Goal: Task Accomplishment & Management: Use online tool/utility

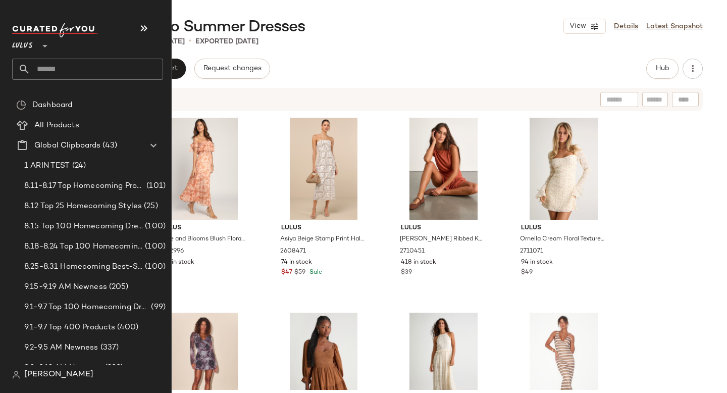
click at [50, 74] on input "text" at bounding box center [96, 69] width 133 height 21
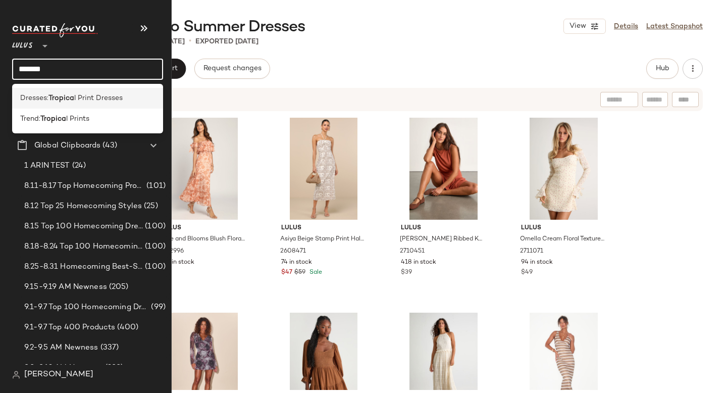
type input "*******"
click at [67, 103] on b "Tropica" at bounding box center [61, 98] width 26 height 11
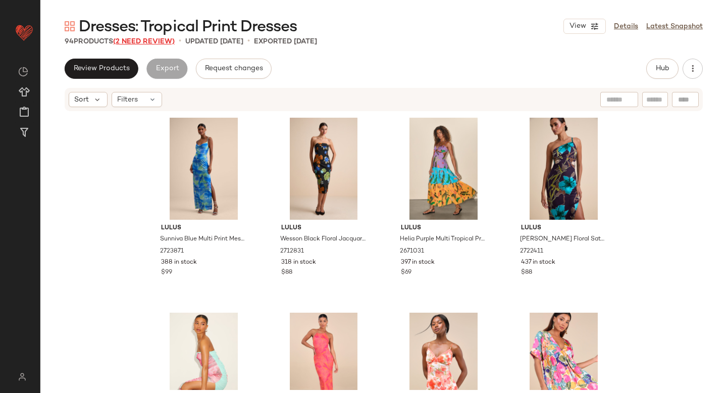
click at [138, 39] on span "(2 Need Review)" at bounding box center [144, 42] width 62 height 8
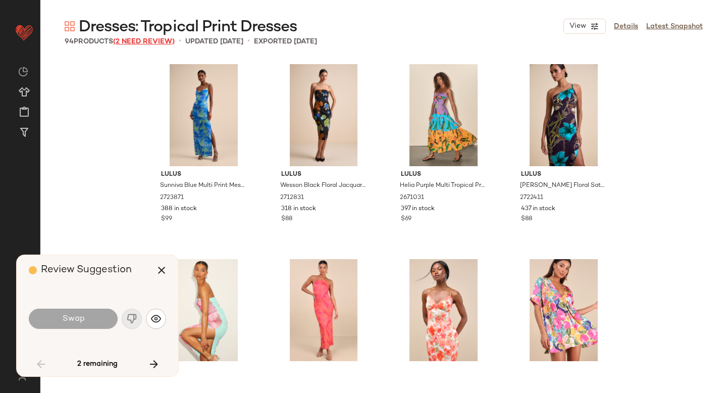
scroll to position [779, 0]
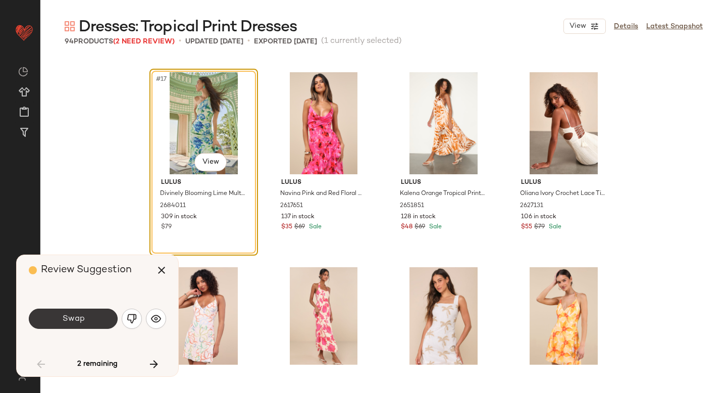
click at [88, 318] on button "Swap" at bounding box center [73, 318] width 89 height 20
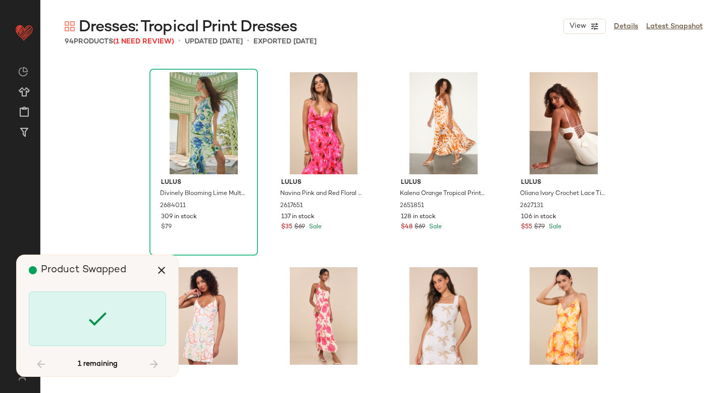
scroll to position [4286, 0]
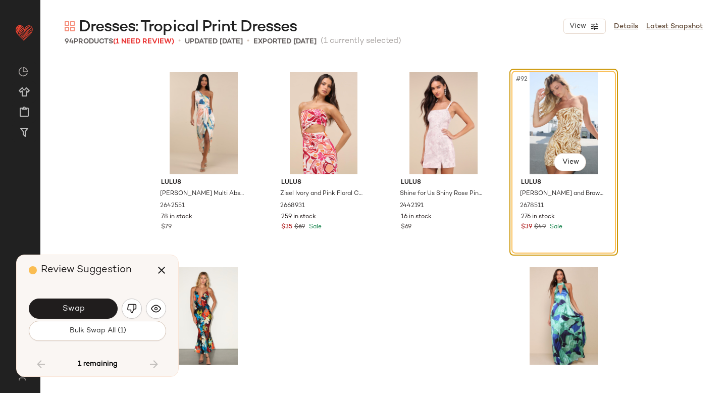
click at [88, 318] on div "Swap" at bounding box center [97, 308] width 137 height 24
click at [85, 310] on button "Swap" at bounding box center [73, 308] width 89 height 20
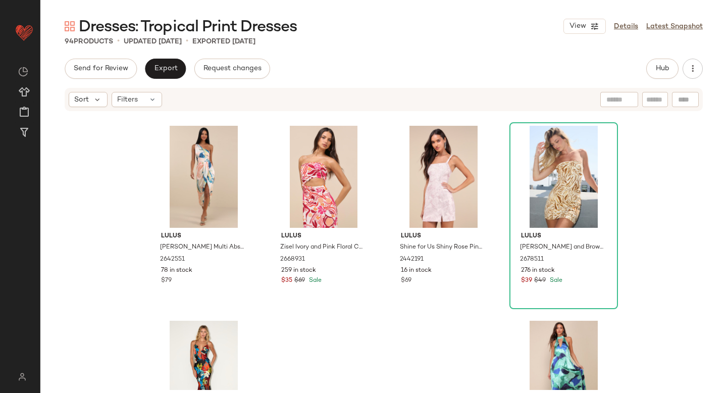
click at [421, 74] on div "Send for Review Export Request changes Hub" at bounding box center [384, 69] width 638 height 20
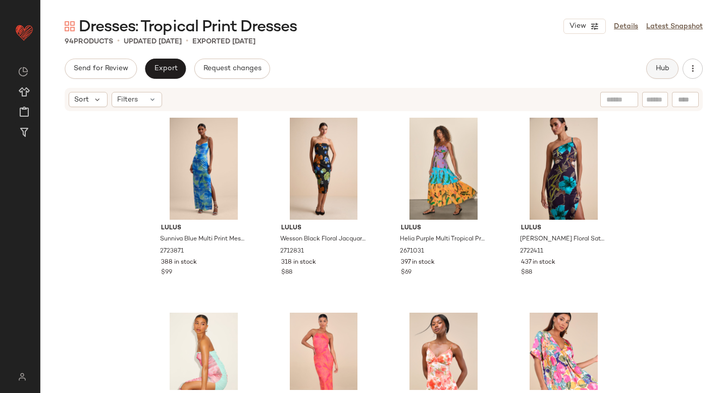
click at [658, 70] on span "Hub" at bounding box center [662, 69] width 14 height 8
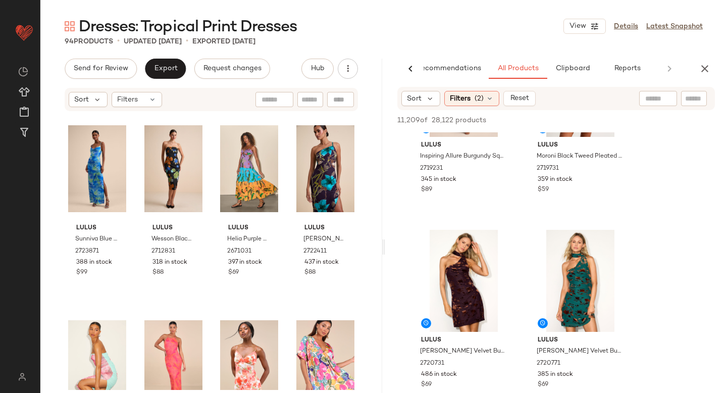
scroll to position [1794, 0]
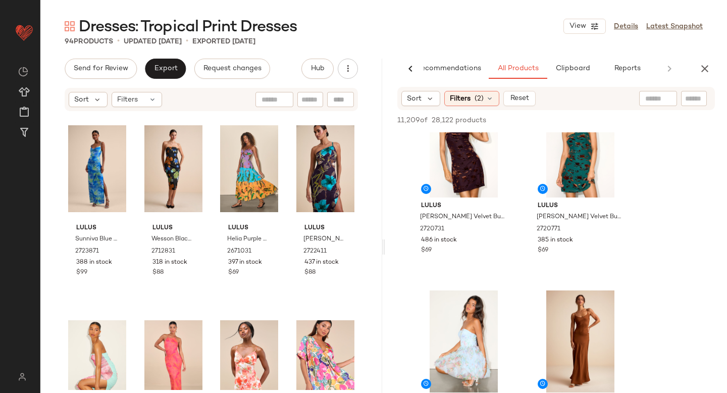
click at [662, 96] on div at bounding box center [658, 98] width 38 height 15
type input "********"
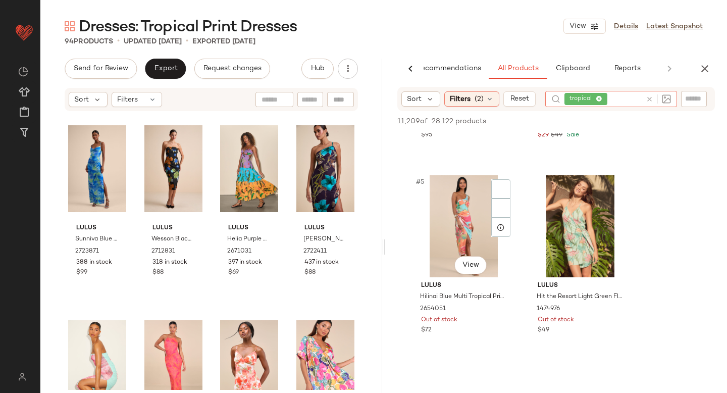
scroll to position [579, 0]
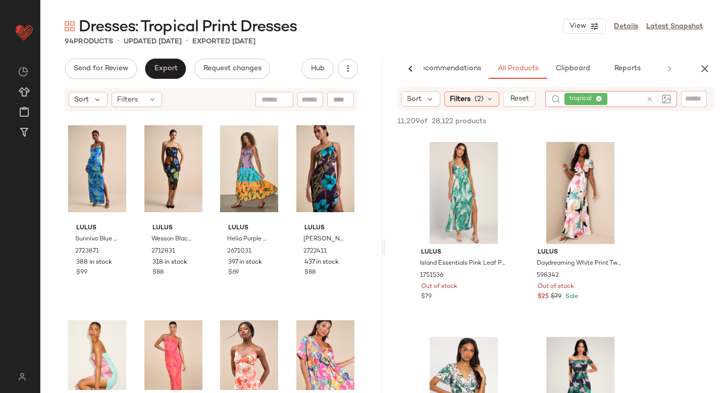
click at [649, 98] on icon at bounding box center [650, 99] width 8 height 8
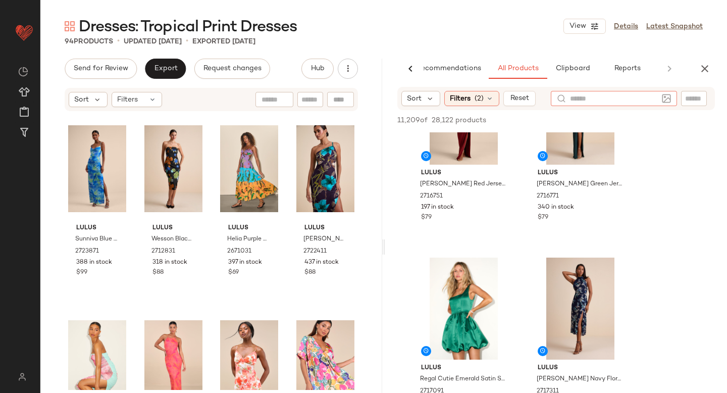
scroll to position [7325, 0]
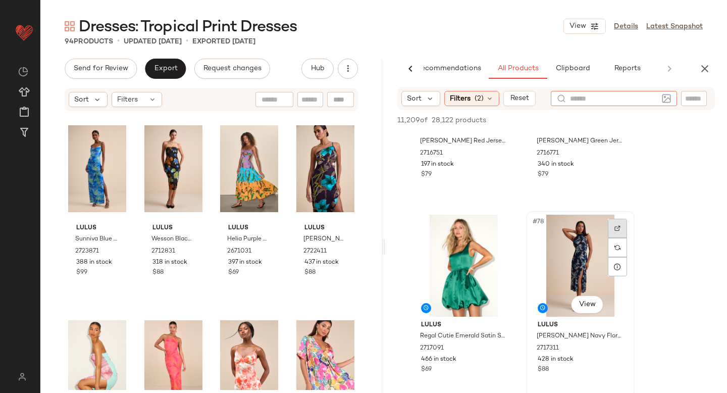
click at [618, 219] on div at bounding box center [617, 228] width 19 height 19
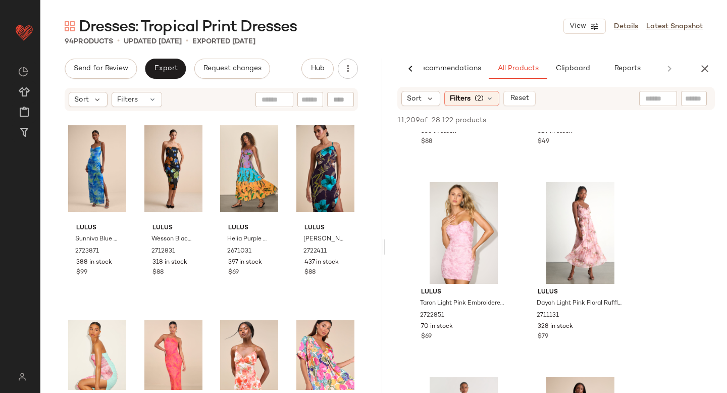
scroll to position [12611, 0]
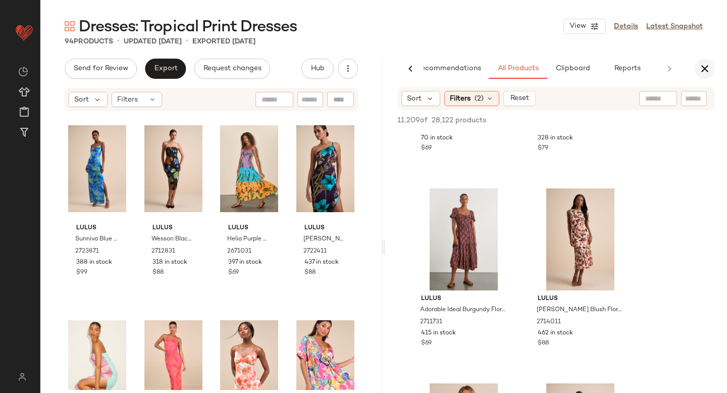
click at [706, 68] on icon "button" at bounding box center [705, 69] width 12 height 12
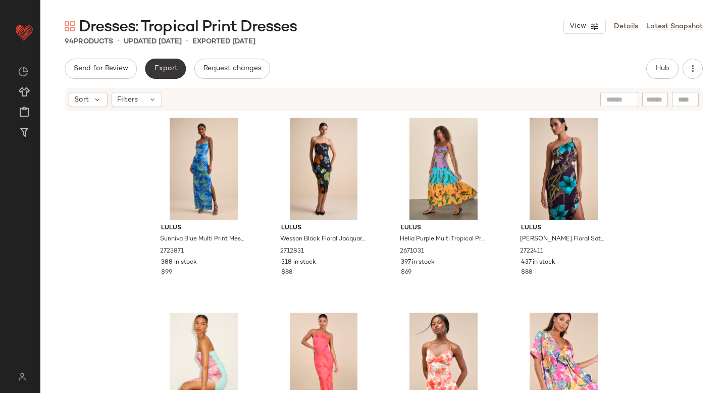
click at [174, 61] on button "Export" at bounding box center [165, 69] width 41 height 20
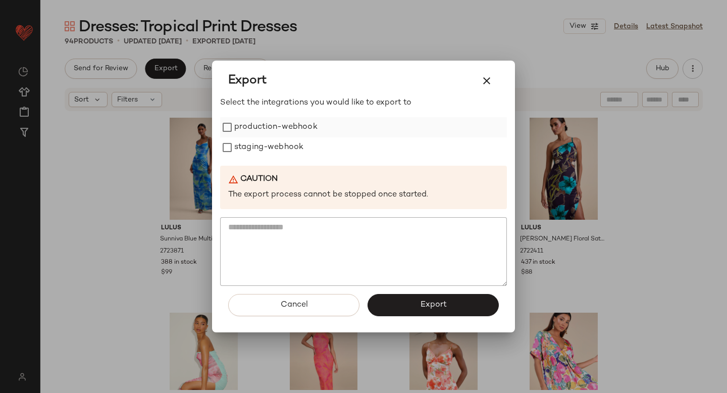
click at [236, 130] on label "production-webhook" at bounding box center [275, 127] width 83 height 20
click at [238, 148] on label "staging-webhook" at bounding box center [268, 147] width 69 height 20
click at [435, 302] on span "Export" at bounding box center [432, 305] width 27 height 10
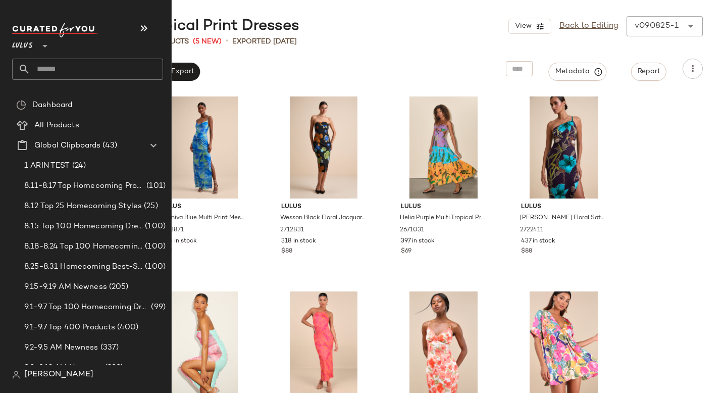
click at [80, 73] on input "text" at bounding box center [96, 69] width 133 height 21
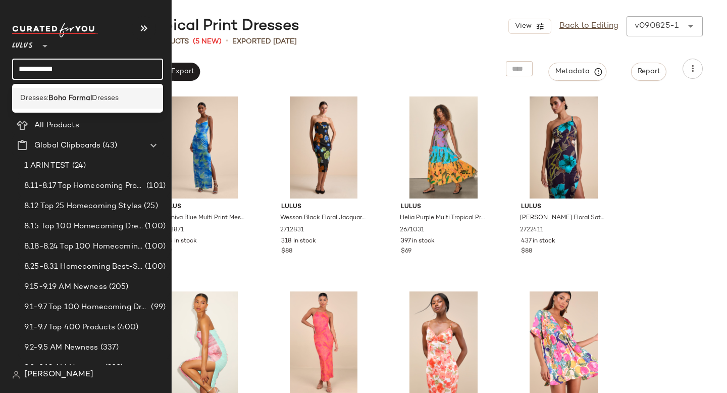
type input "**********"
click at [89, 103] on b "Boho Formal" at bounding box center [69, 98] width 43 height 11
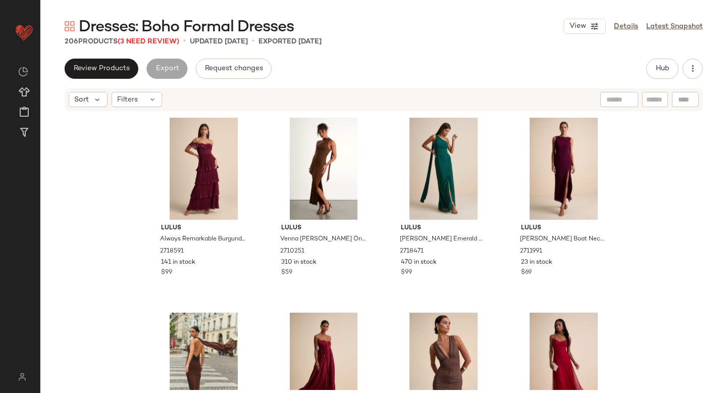
click at [147, 37] on span "Dresses: Boho Formal Dresses" at bounding box center [186, 27] width 215 height 20
click at [147, 41] on span "(3 Need Review)" at bounding box center [149, 42] width 62 height 8
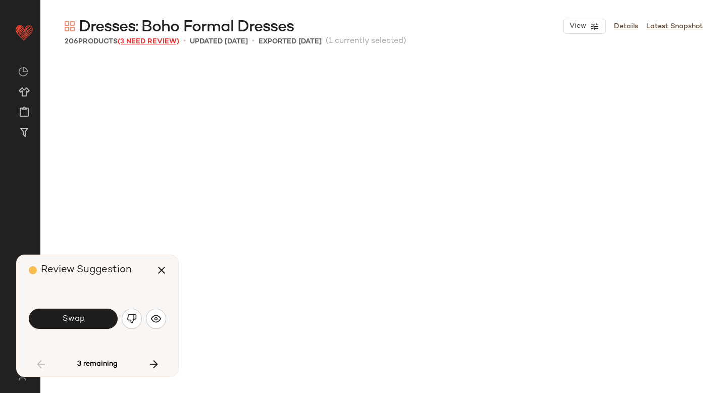
scroll to position [779, 0]
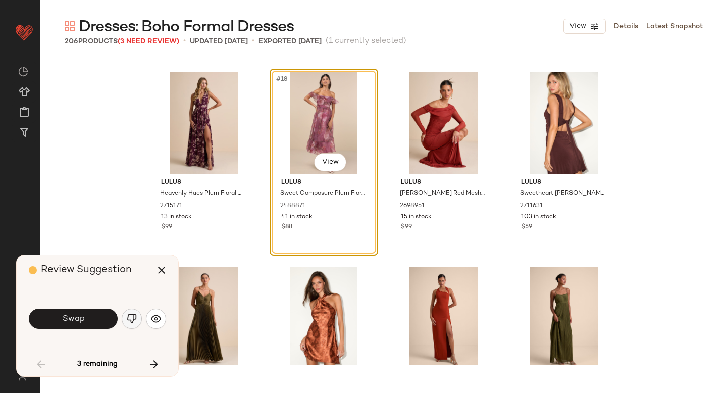
click at [136, 315] on img "button" at bounding box center [132, 318] width 10 height 10
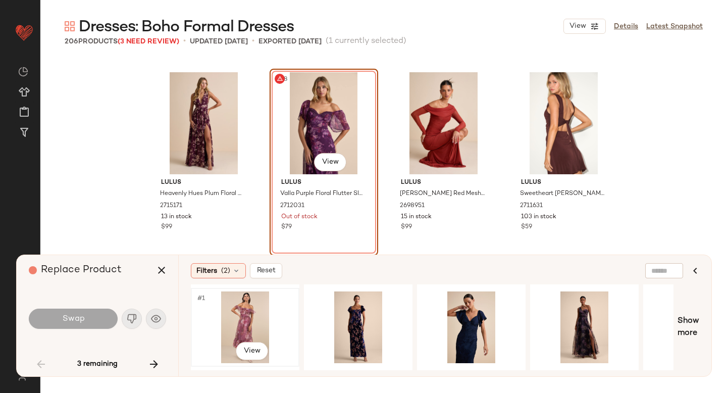
click at [247, 307] on div "#1 View" at bounding box center [244, 327] width 101 height 72
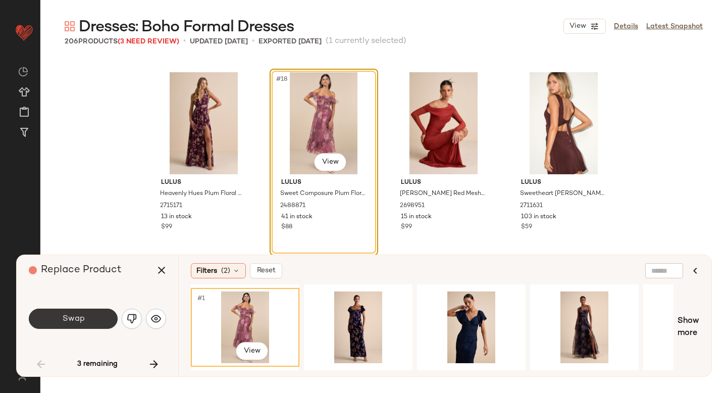
click at [77, 309] on button "Swap" at bounding box center [73, 318] width 89 height 20
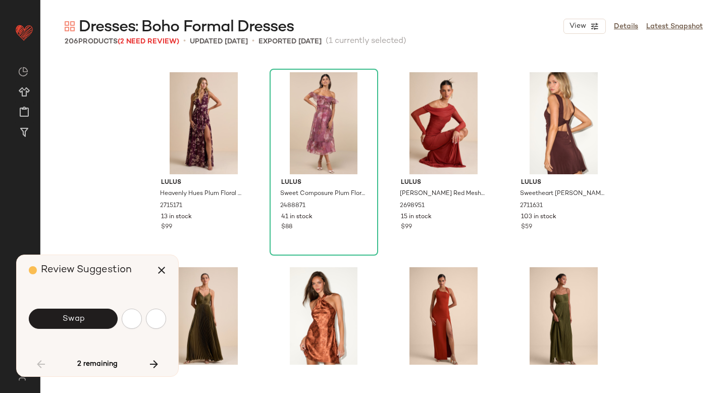
scroll to position [1364, 0]
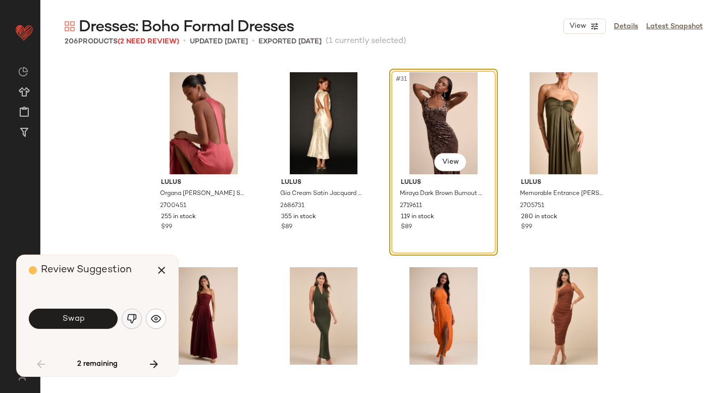
click at [138, 317] on button "button" at bounding box center [132, 318] width 20 height 20
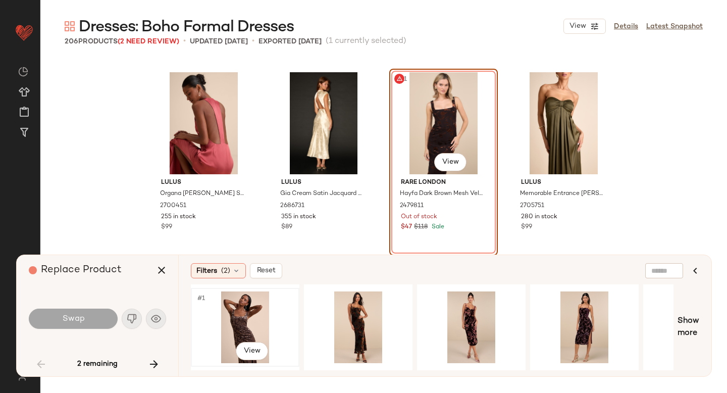
click at [245, 322] on div "#1 View" at bounding box center [244, 327] width 101 height 72
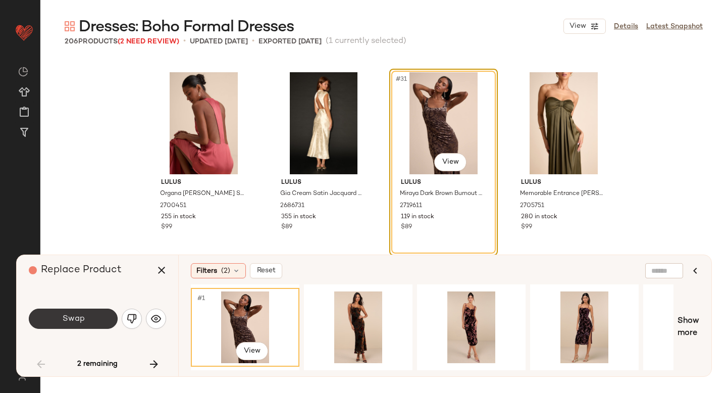
click at [98, 317] on button "Swap" at bounding box center [73, 318] width 89 height 20
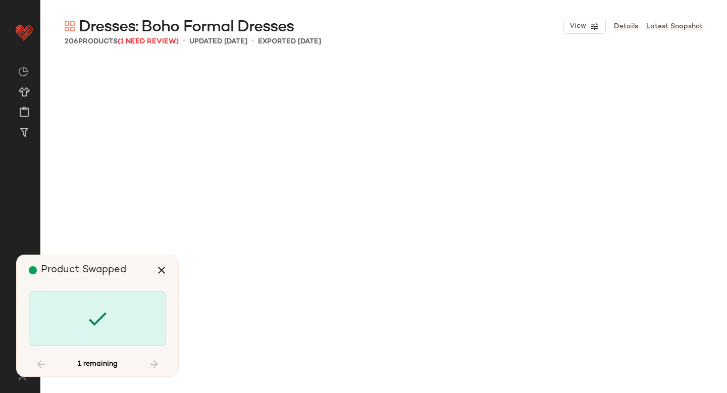
scroll to position [5845, 0]
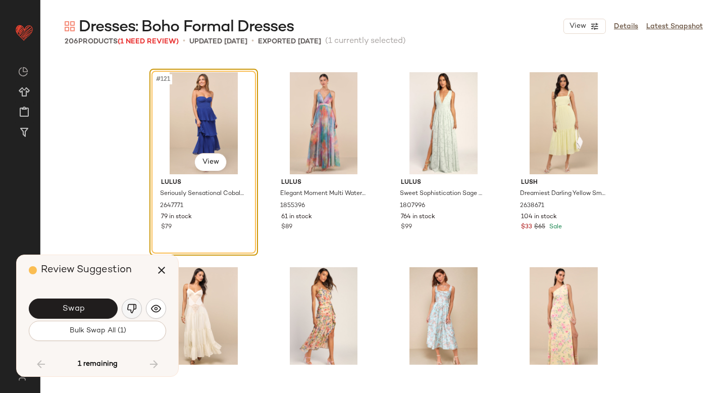
click at [131, 304] on img "button" at bounding box center [132, 308] width 10 height 10
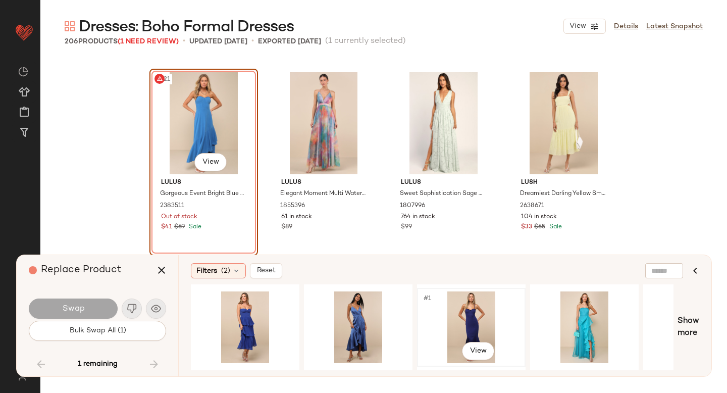
click at [479, 318] on div "#1 View" at bounding box center [470, 327] width 101 height 72
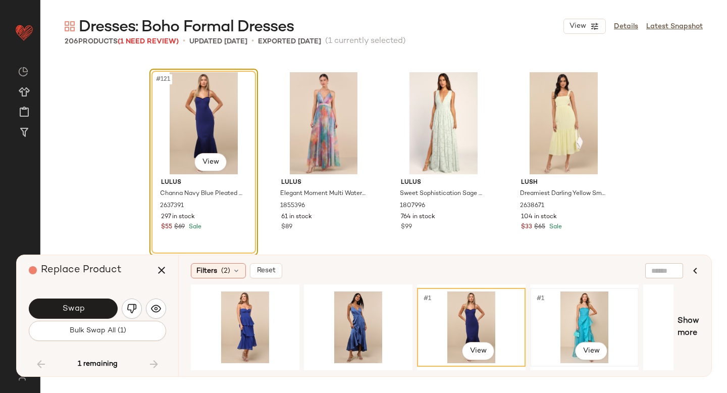
click at [581, 317] on div "#1 View" at bounding box center [584, 327] width 101 height 72
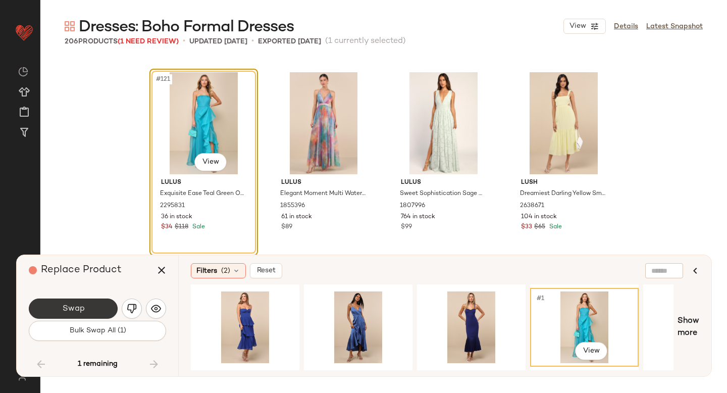
click at [90, 307] on button "Swap" at bounding box center [73, 308] width 89 height 20
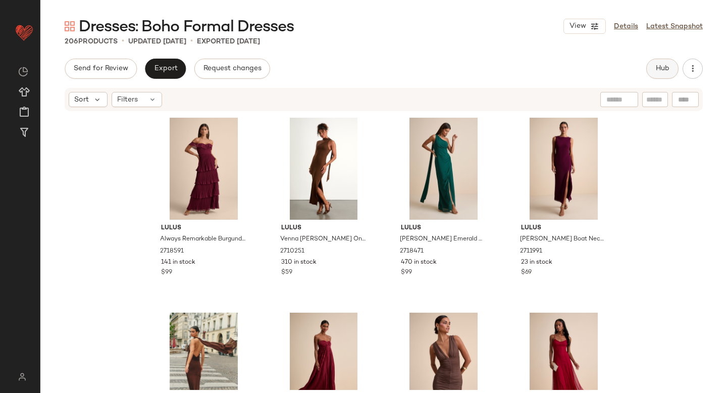
click at [661, 66] on span "Hub" at bounding box center [662, 69] width 14 height 8
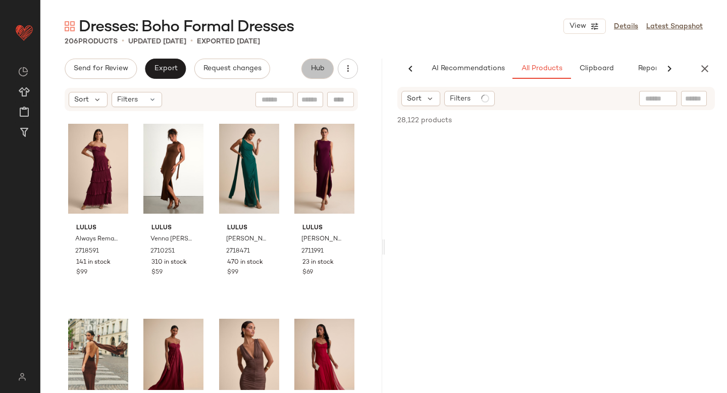
scroll to position [0, 24]
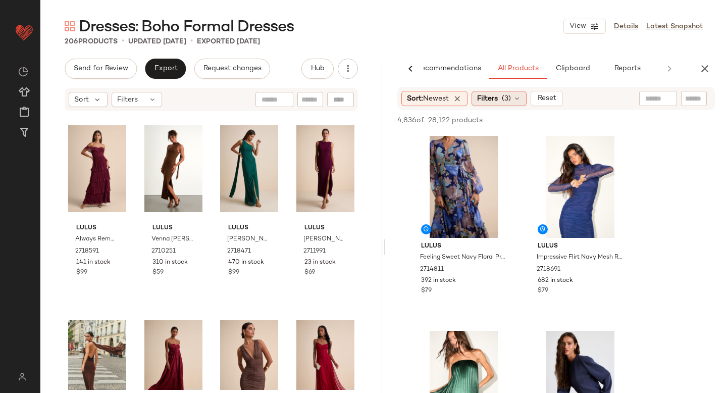
click at [490, 97] on span "Filters" at bounding box center [487, 98] width 21 height 11
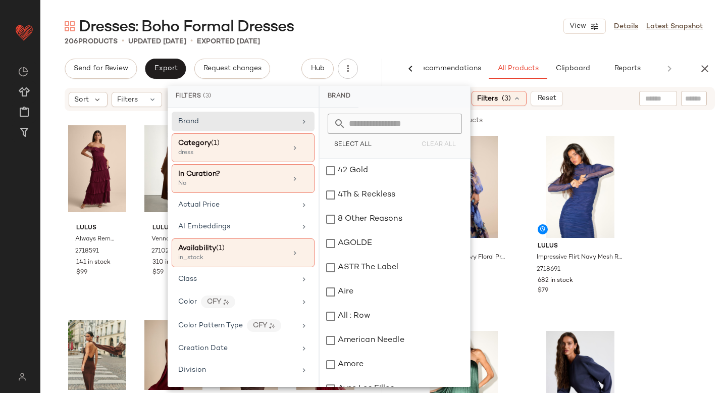
click at [597, 96] on div "Sort: Newest Filters (3) Reset" at bounding box center [555, 98] width 317 height 23
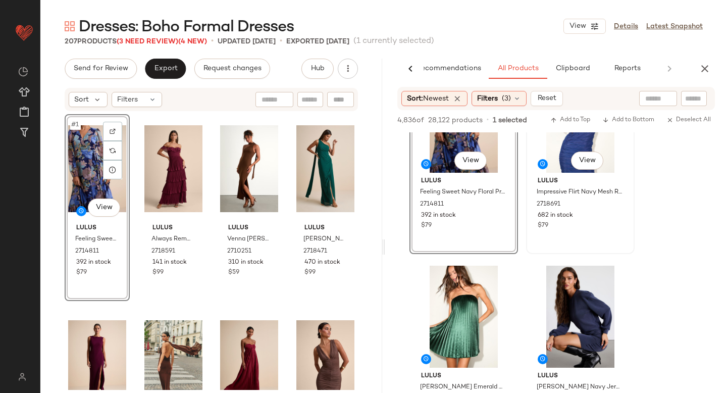
scroll to position [148, 0]
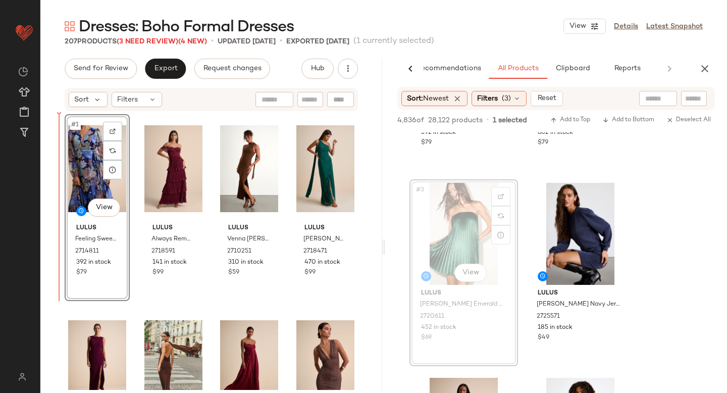
drag, startPoint x: 479, startPoint y: 228, endPoint x: 52, endPoint y: 219, distance: 427.1
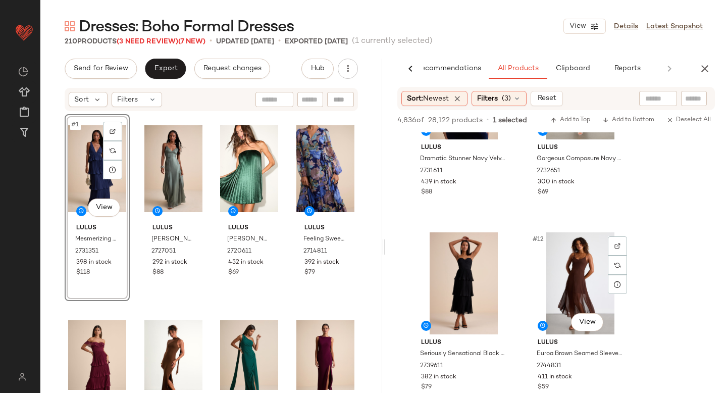
scroll to position [894, 0]
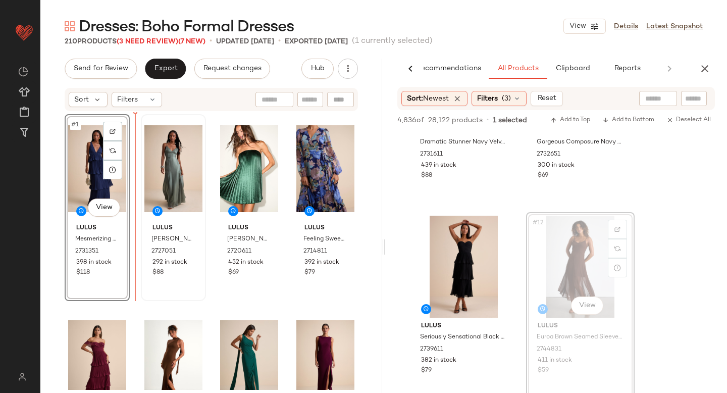
drag, startPoint x: 584, startPoint y: 263, endPoint x: 164, endPoint y: 266, distance: 420.0
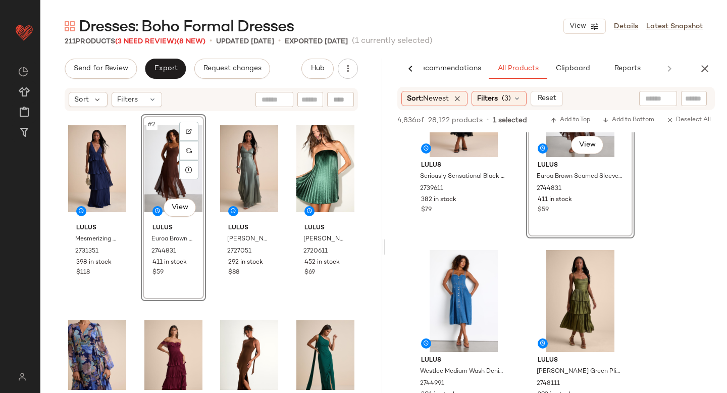
scroll to position [1071, 0]
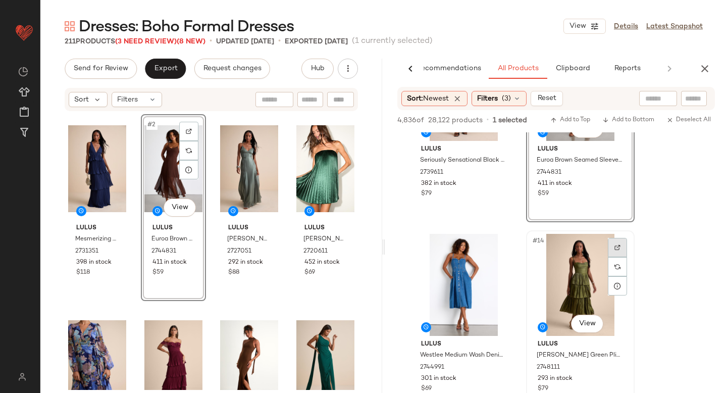
click at [616, 250] on img at bounding box center [617, 247] width 6 height 6
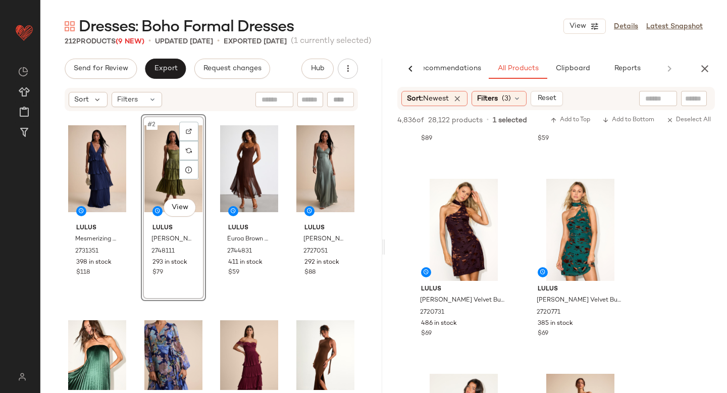
scroll to position [1676, 0]
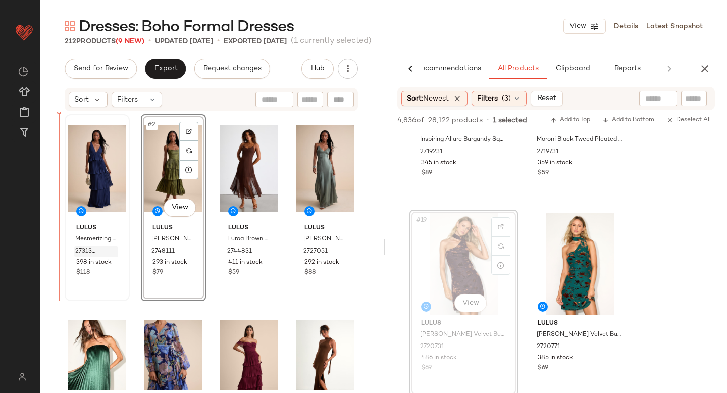
drag, startPoint x: 466, startPoint y: 257, endPoint x: 91, endPoint y: 256, distance: 375.0
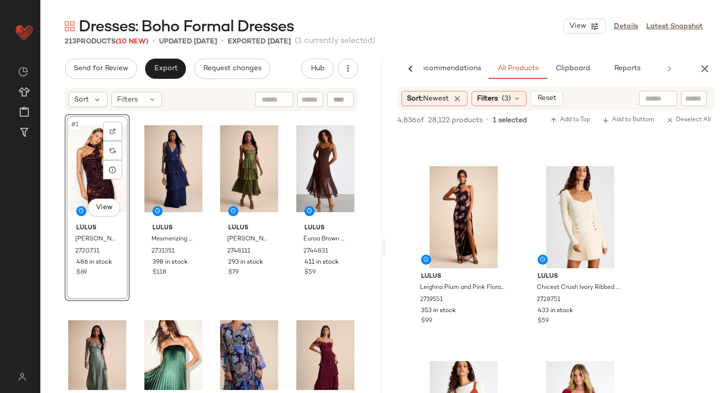
scroll to position [3833, 0]
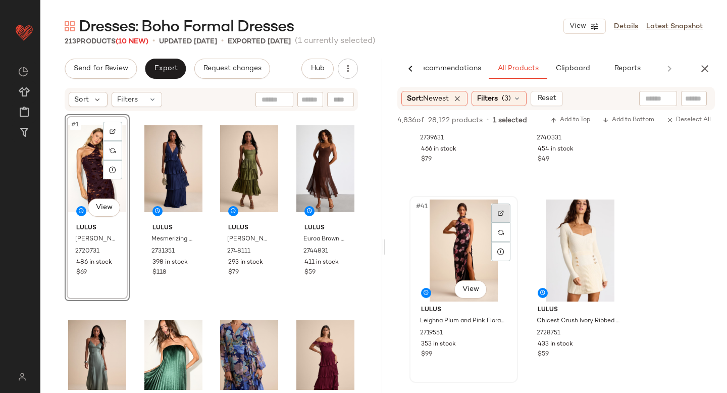
click at [498, 215] on img at bounding box center [501, 213] width 6 height 6
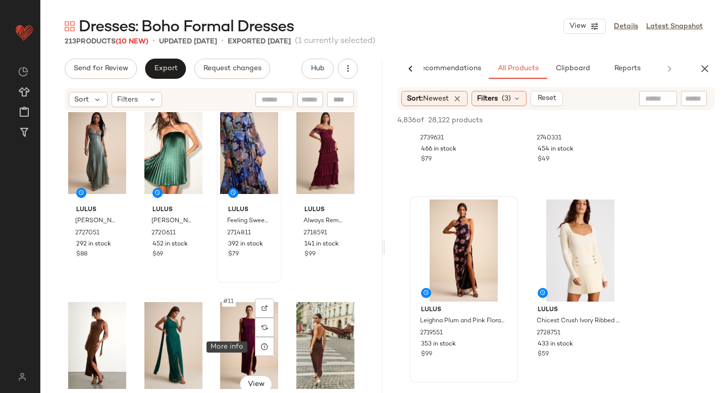
scroll to position [221, 0]
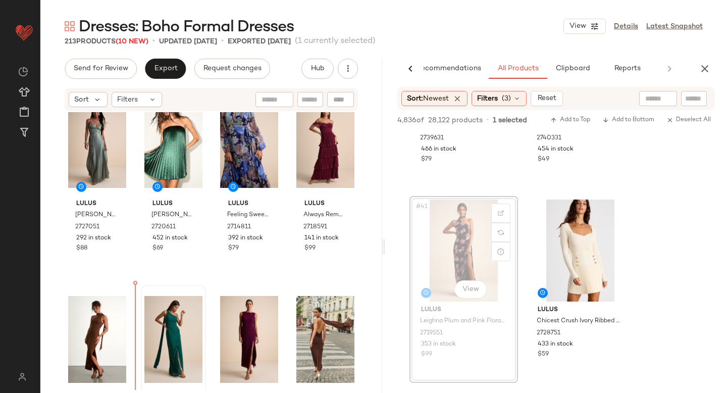
drag, startPoint x: 461, startPoint y: 248, endPoint x: 156, endPoint y: 322, distance: 313.1
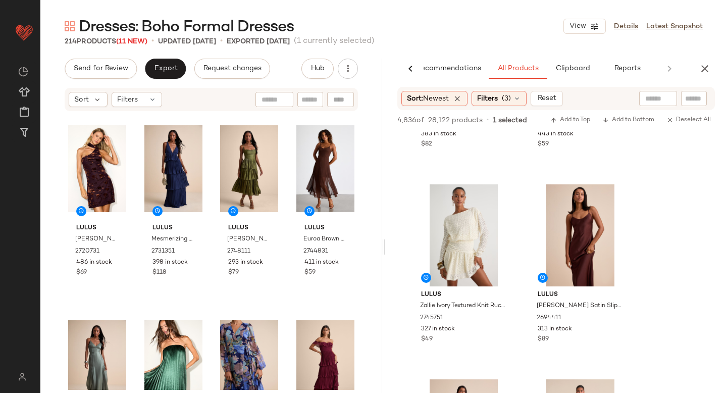
scroll to position [6206, 0]
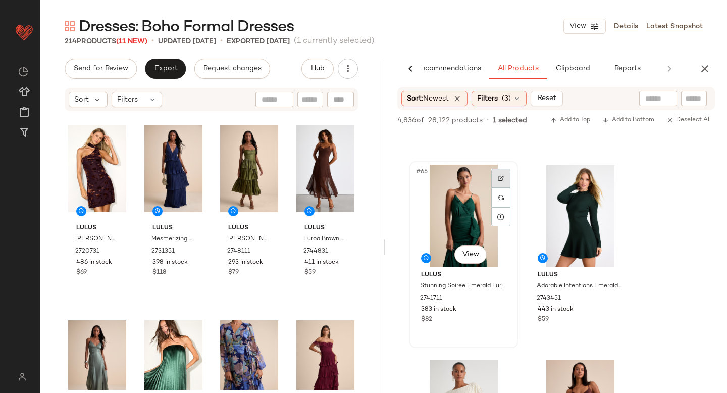
click at [501, 181] on div at bounding box center [500, 178] width 19 height 19
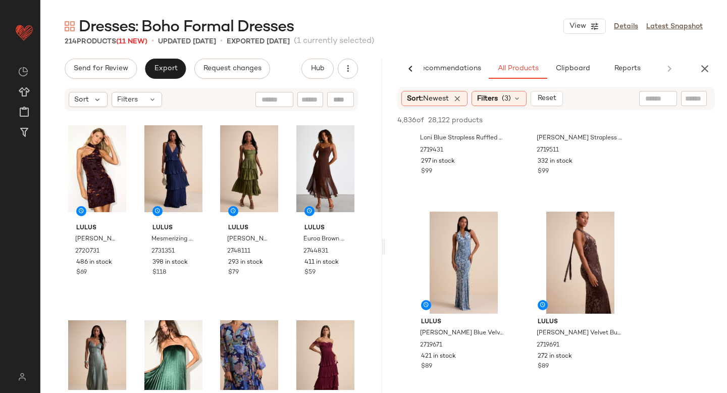
scroll to position [7926, 0]
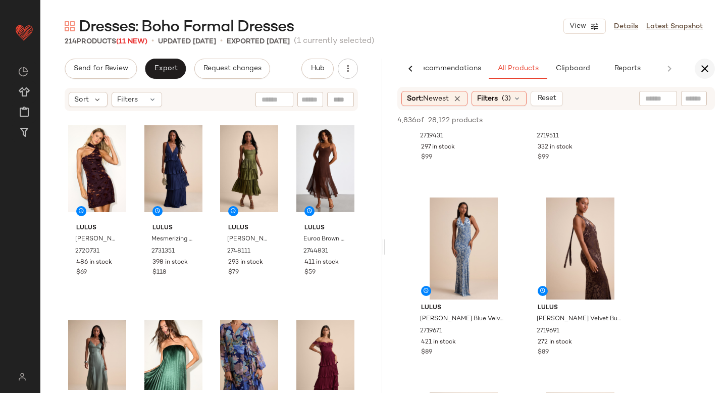
click at [708, 69] on icon "button" at bounding box center [705, 69] width 12 height 12
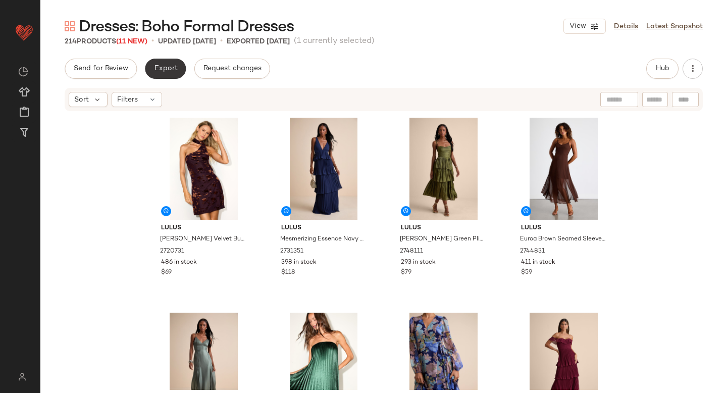
click at [166, 67] on span "Export" at bounding box center [165, 69] width 24 height 8
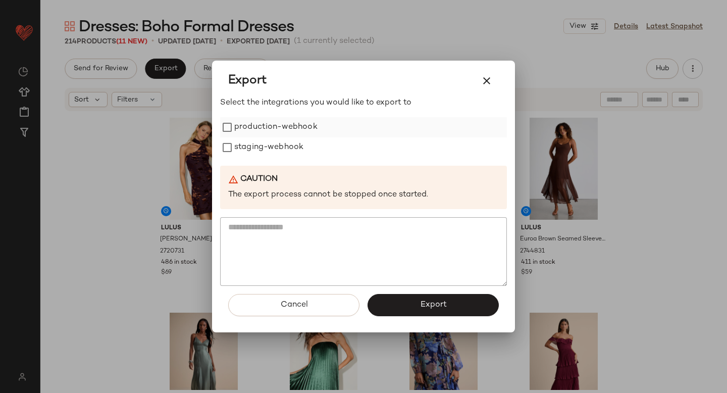
click at [268, 131] on label "production-webhook" at bounding box center [275, 127] width 83 height 20
click at [270, 150] on label "staging-webhook" at bounding box center [268, 147] width 69 height 20
click at [404, 309] on button "Export" at bounding box center [432, 305] width 131 height 22
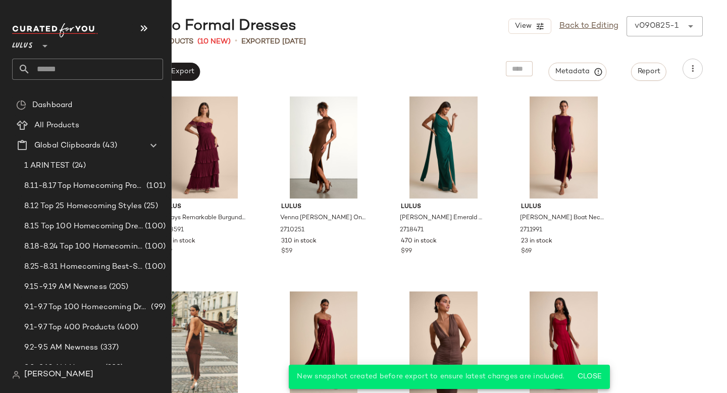
click at [65, 70] on input "text" at bounding box center [96, 69] width 133 height 21
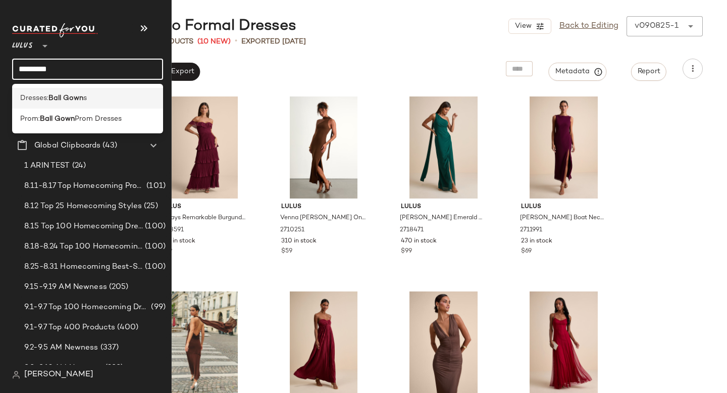
type input "*********"
click at [90, 94] on div "Dresses: Ball Gown s" at bounding box center [87, 98] width 135 height 11
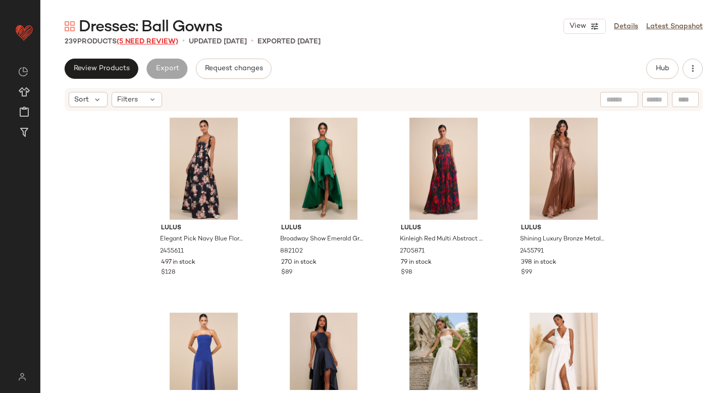
click at [153, 39] on span "(5 Need Review)" at bounding box center [148, 42] width 62 height 8
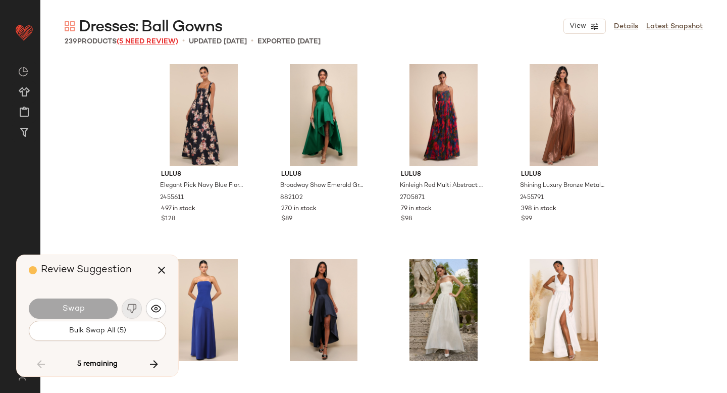
scroll to position [4481, 0]
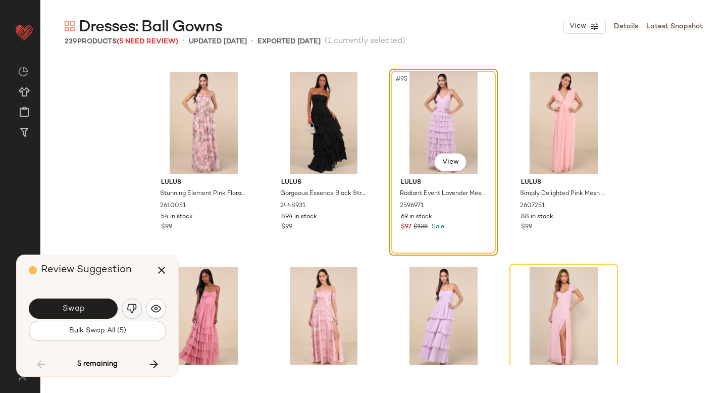
click at [132, 301] on button "button" at bounding box center [132, 308] width 20 height 20
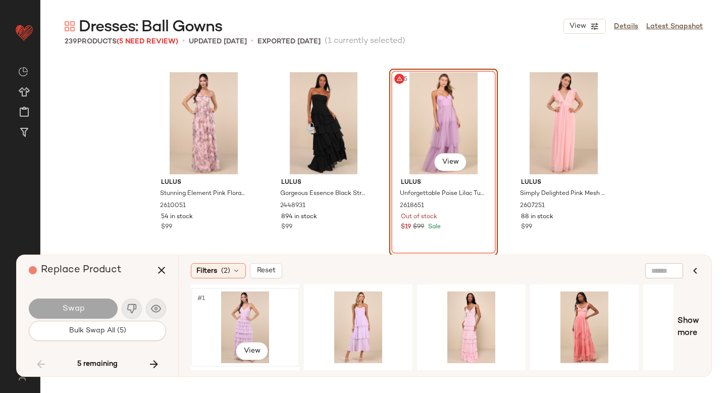
click at [243, 315] on div "#1 View" at bounding box center [244, 327] width 101 height 72
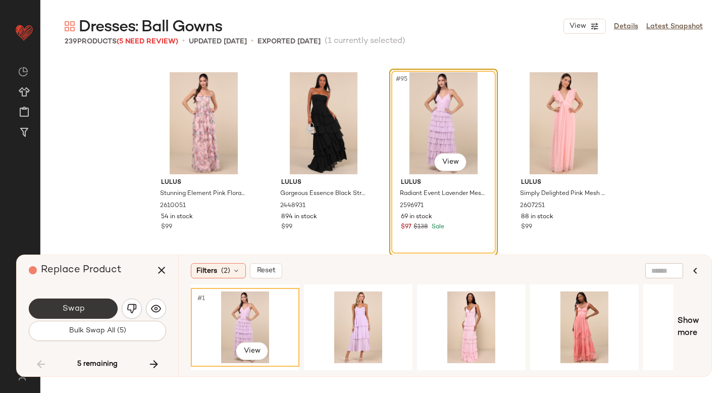
click at [86, 306] on button "Swap" at bounding box center [73, 308] width 89 height 20
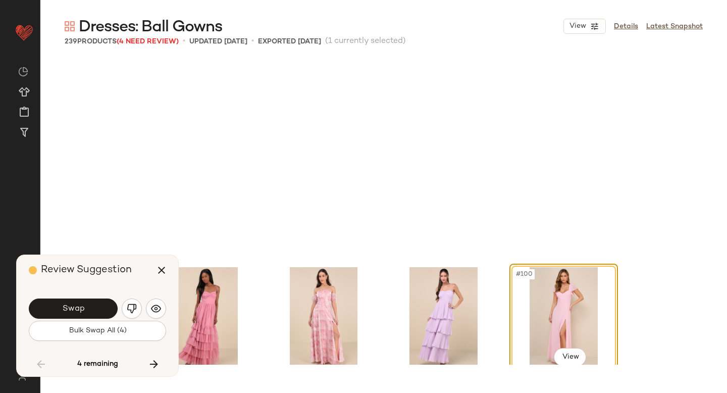
scroll to position [4676, 0]
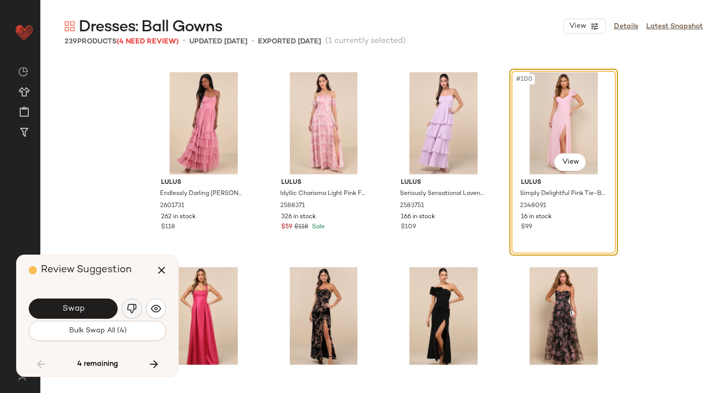
click at [130, 307] on img "button" at bounding box center [132, 308] width 10 height 10
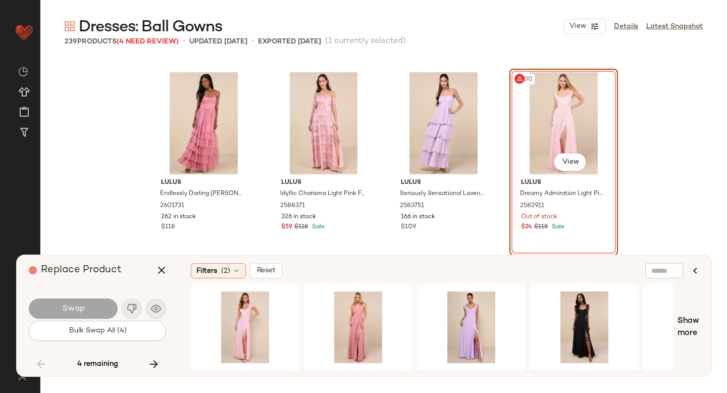
click at [559, 110] on div "#100 View" at bounding box center [563, 123] width 101 height 102
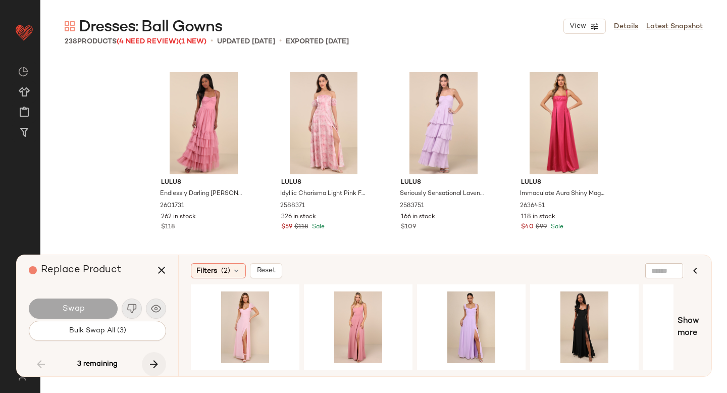
click at [161, 362] on button "button" at bounding box center [154, 364] width 24 height 24
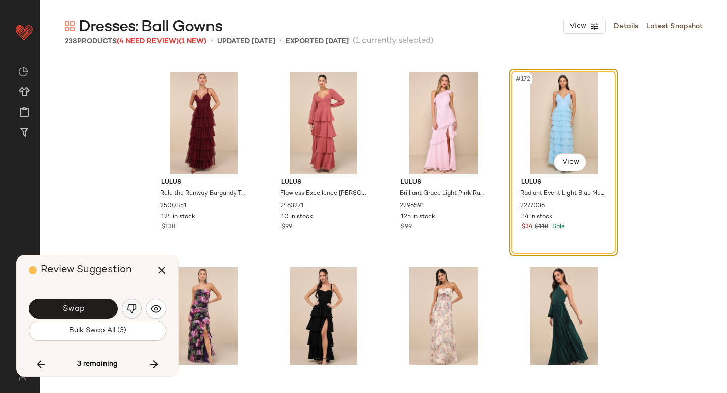
click at [131, 301] on button "button" at bounding box center [132, 308] width 20 height 20
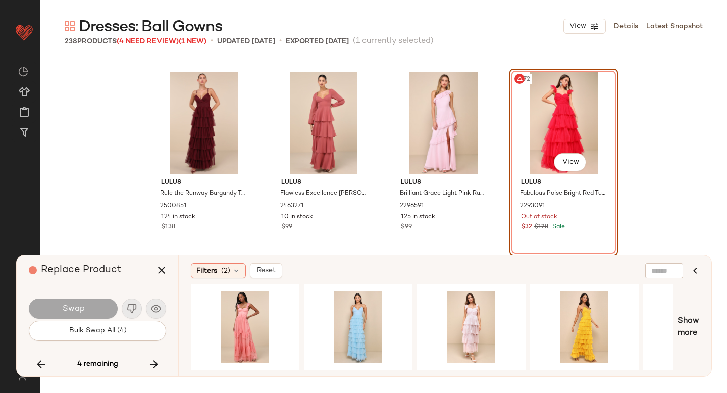
click at [535, 98] on div "#172 View" at bounding box center [563, 123] width 101 height 102
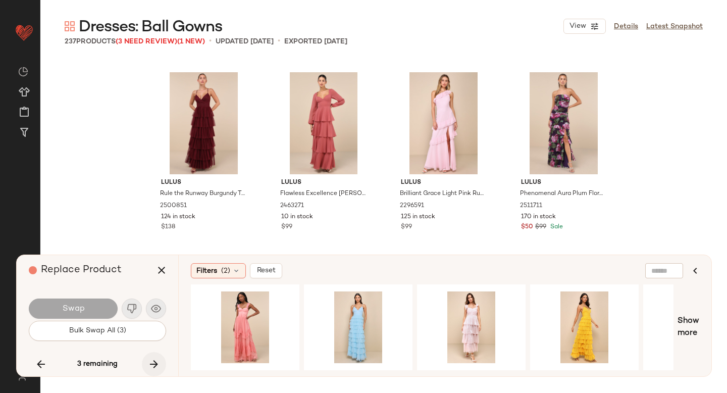
click at [156, 361] on icon "button" at bounding box center [154, 364] width 12 height 12
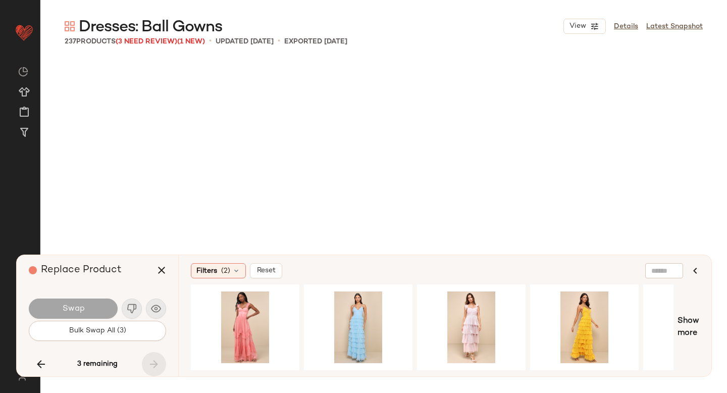
scroll to position [9547, 0]
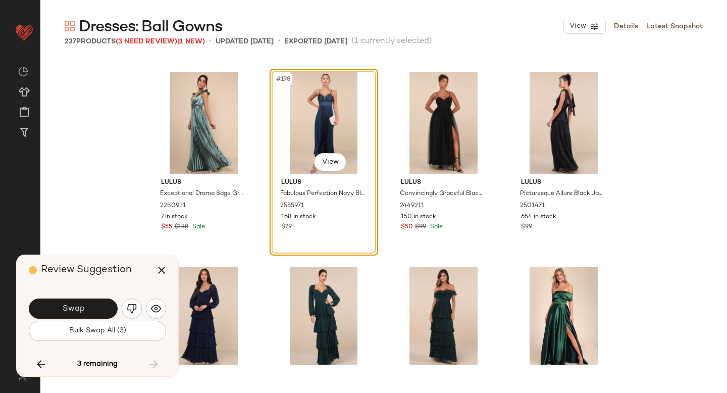
click at [125, 317] on div "Swap" at bounding box center [97, 308] width 137 height 24
click at [130, 310] on img "button" at bounding box center [132, 308] width 10 height 10
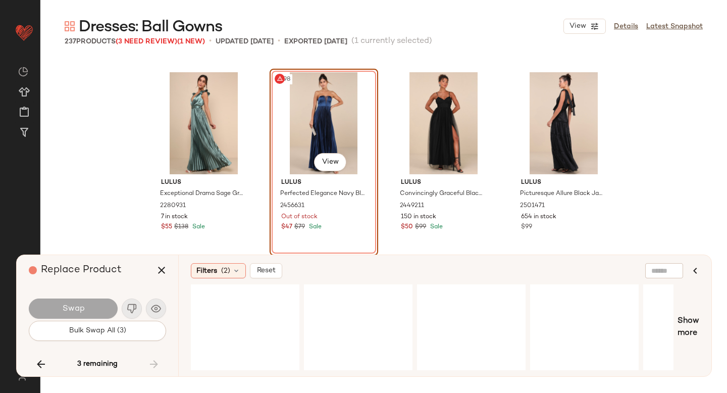
click at [308, 126] on div "#198 View" at bounding box center [323, 123] width 101 height 102
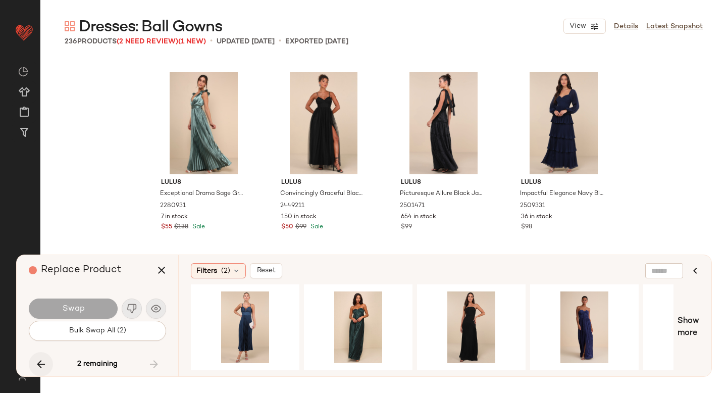
click at [33, 367] on button "button" at bounding box center [41, 364] width 24 height 24
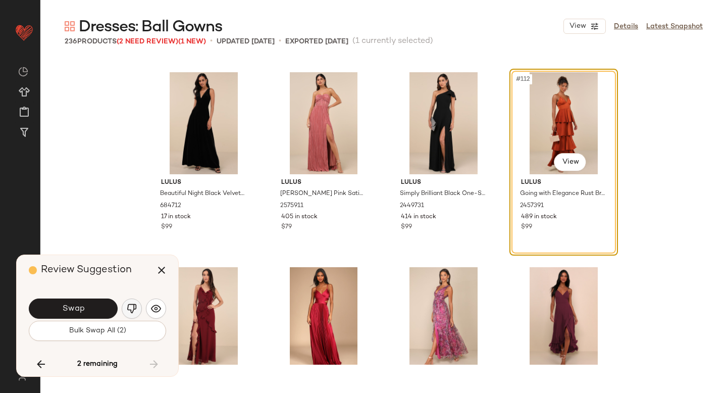
click at [128, 309] on img "button" at bounding box center [132, 308] width 10 height 10
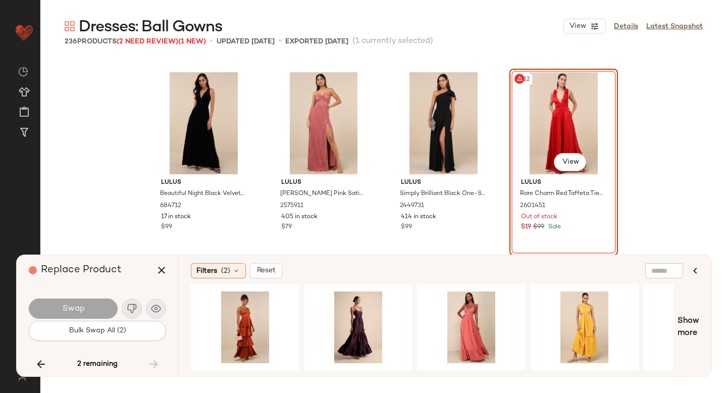
click at [568, 117] on div "#112 View" at bounding box center [563, 123] width 101 height 102
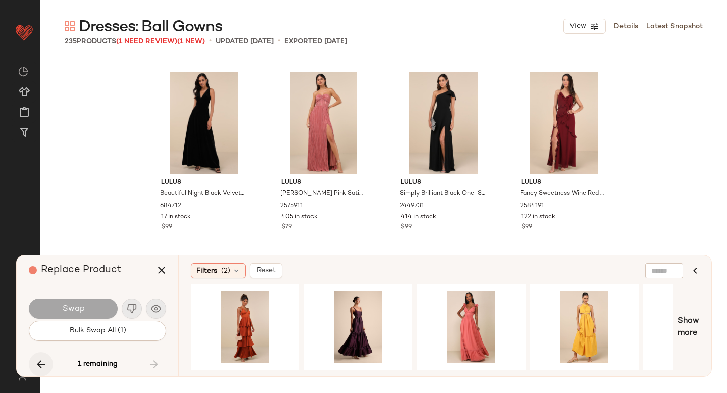
click at [46, 359] on icon "button" at bounding box center [41, 364] width 12 height 12
click at [162, 265] on icon "button" at bounding box center [161, 270] width 12 height 12
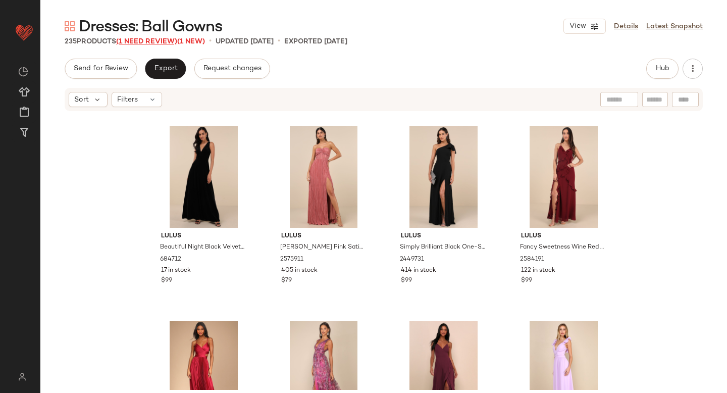
click at [154, 41] on span "(1 Need Review)" at bounding box center [146, 42] width 61 height 8
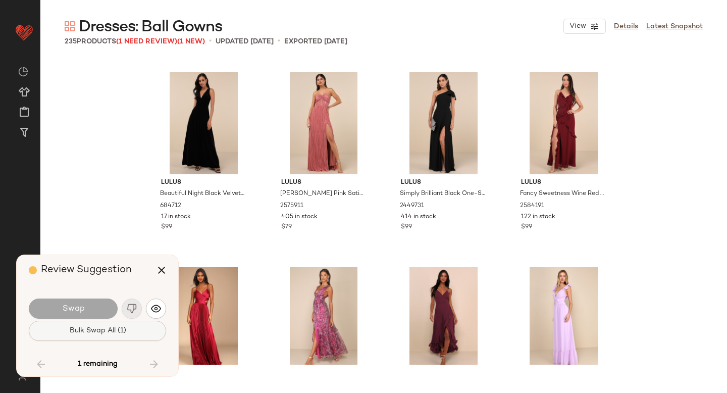
click at [110, 334] on span "Bulk Swap All (1)" at bounding box center [97, 331] width 57 height 8
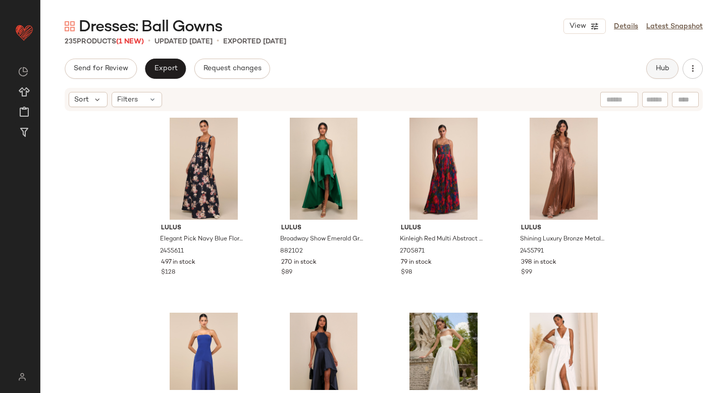
click at [668, 65] on span "Hub" at bounding box center [662, 69] width 14 height 8
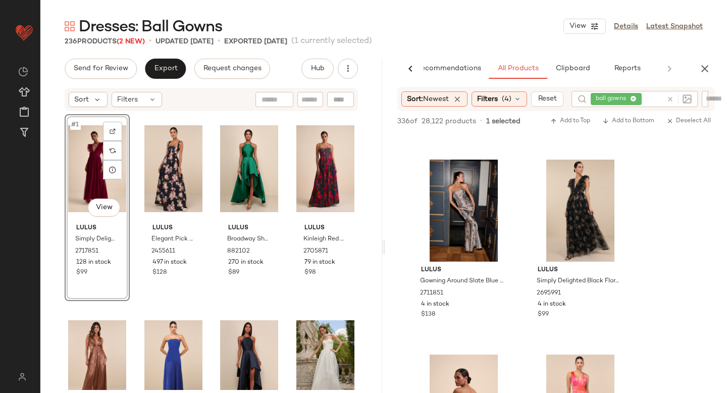
scroll to position [563, 0]
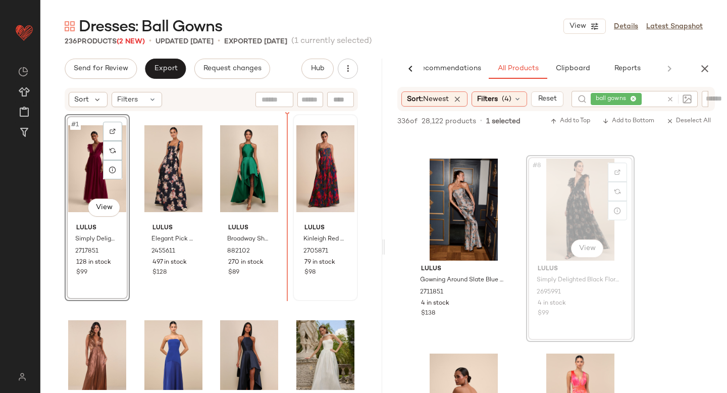
drag, startPoint x: 582, startPoint y: 207, endPoint x: 296, endPoint y: 222, distance: 286.1
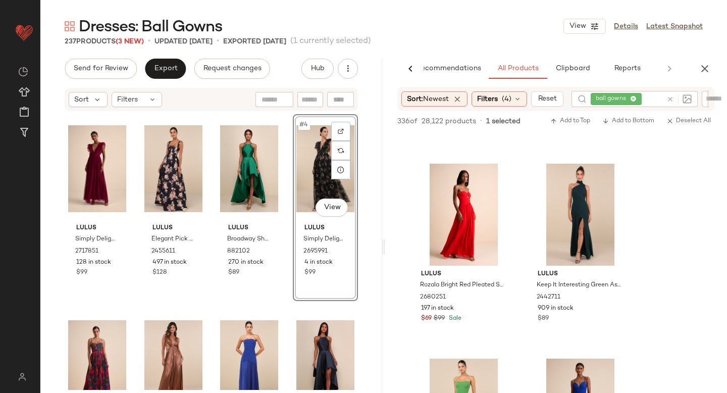
scroll to position [1648, 0]
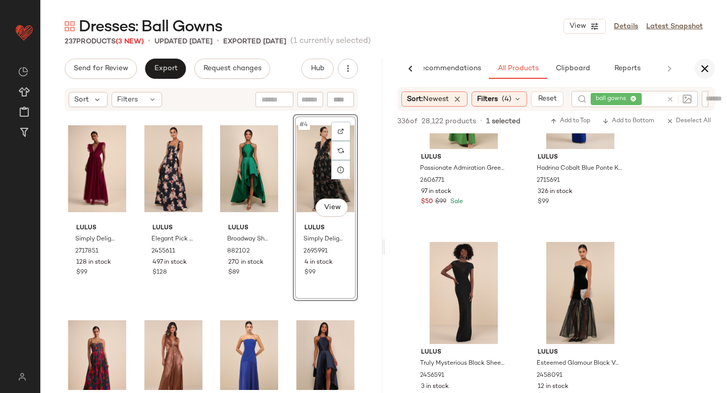
click at [704, 72] on icon "button" at bounding box center [705, 69] width 12 height 12
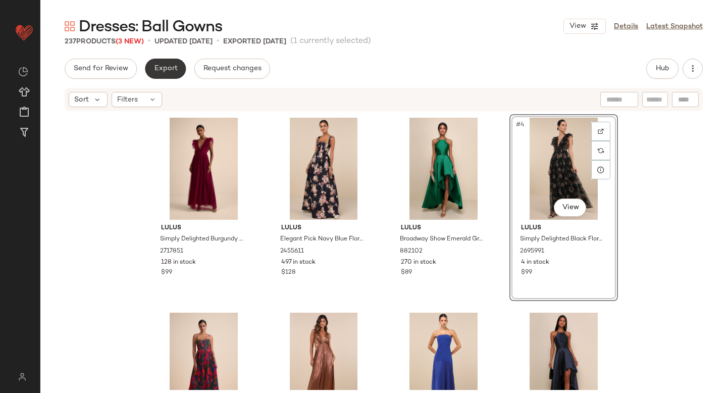
click at [175, 63] on button "Export" at bounding box center [165, 69] width 41 height 20
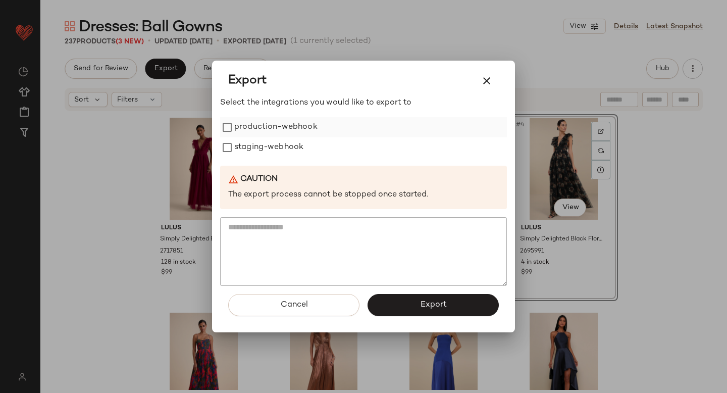
click at [258, 134] on label "production-webhook" at bounding box center [275, 127] width 83 height 20
click at [260, 149] on label "staging-webhook" at bounding box center [268, 147] width 69 height 20
click at [438, 302] on span "Export" at bounding box center [432, 305] width 27 height 10
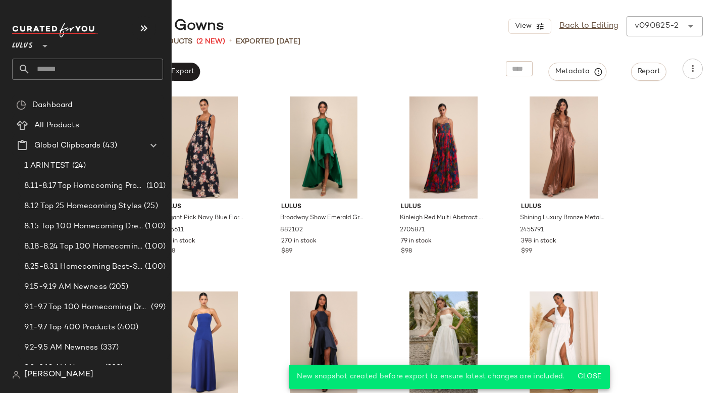
click at [90, 60] on input "text" at bounding box center [96, 69] width 133 height 21
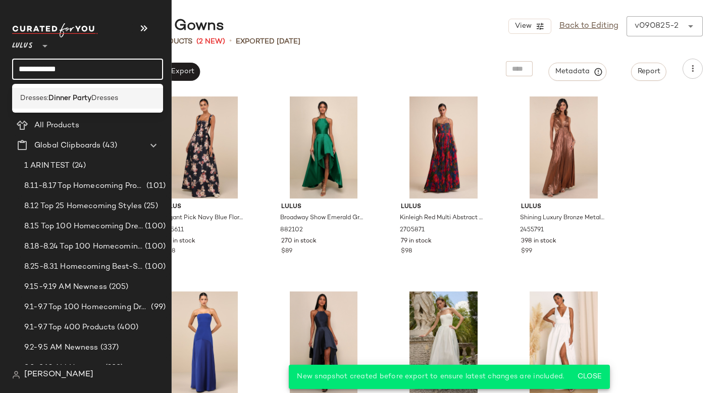
type input "**********"
click at [94, 89] on div "Dresses: Dinner Party Dresses" at bounding box center [87, 98] width 151 height 21
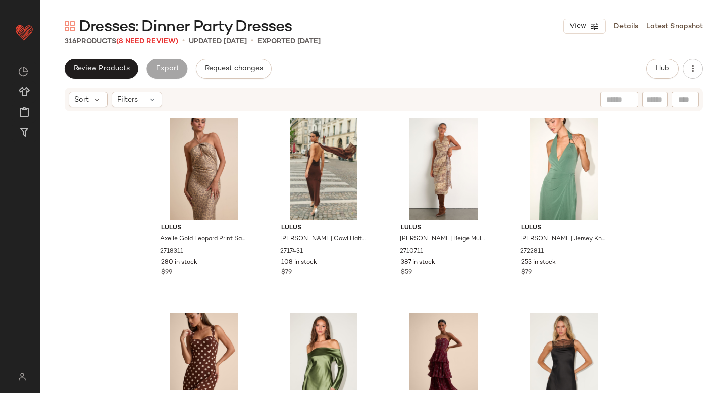
click at [162, 41] on span "(8 Need Review)" at bounding box center [147, 42] width 62 height 8
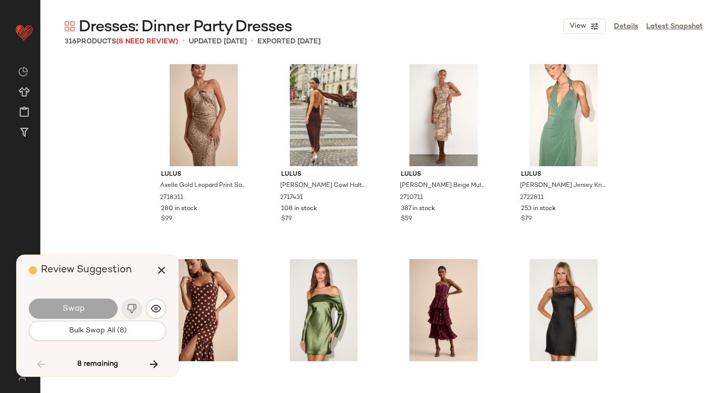
scroll to position [4871, 0]
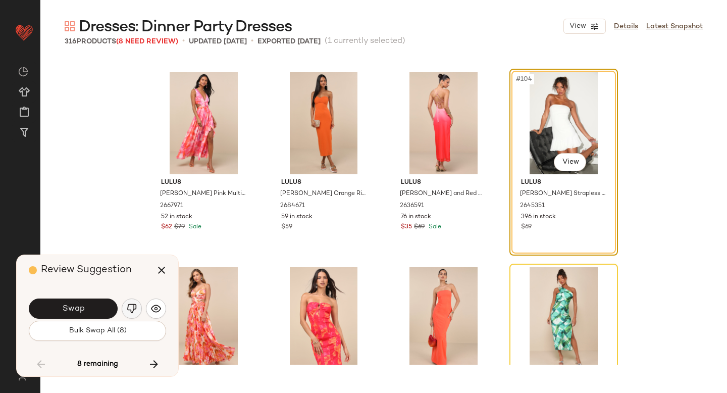
click at [129, 308] on img "button" at bounding box center [132, 308] width 10 height 10
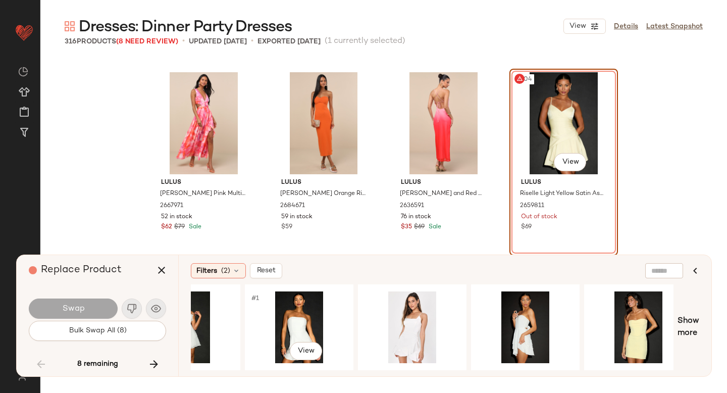
scroll to position [0, 285]
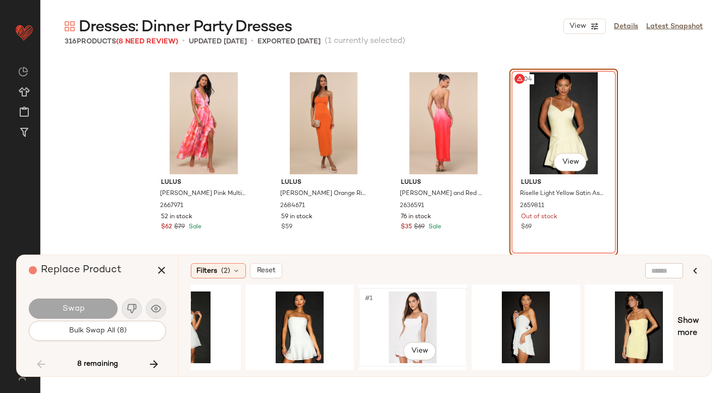
click at [398, 318] on div "#1 View" at bounding box center [412, 327] width 101 height 72
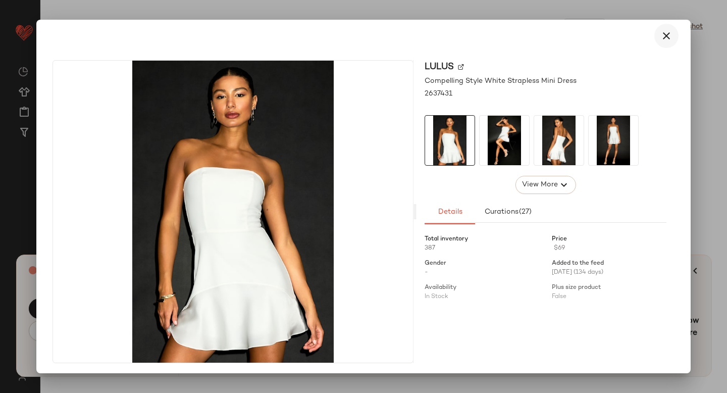
click at [660, 32] on icon "button" at bounding box center [666, 36] width 12 height 12
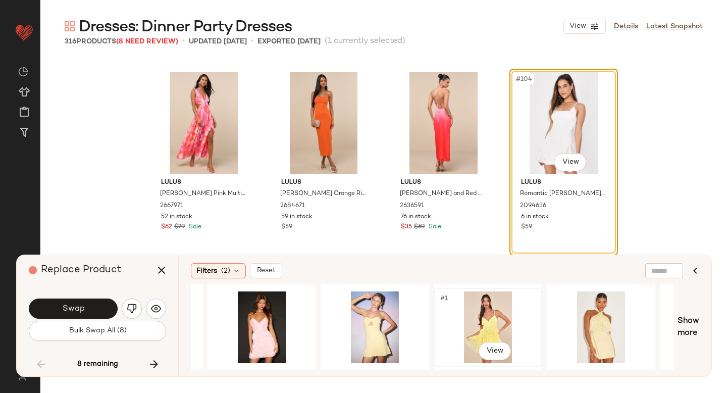
scroll to position [0, 891]
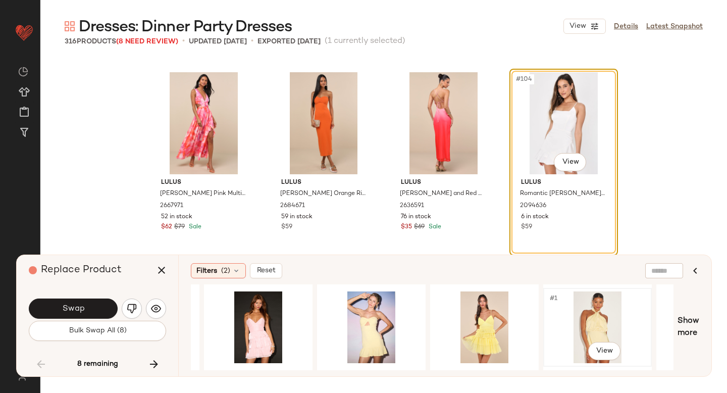
click at [577, 315] on div "#1 View" at bounding box center [597, 327] width 101 height 72
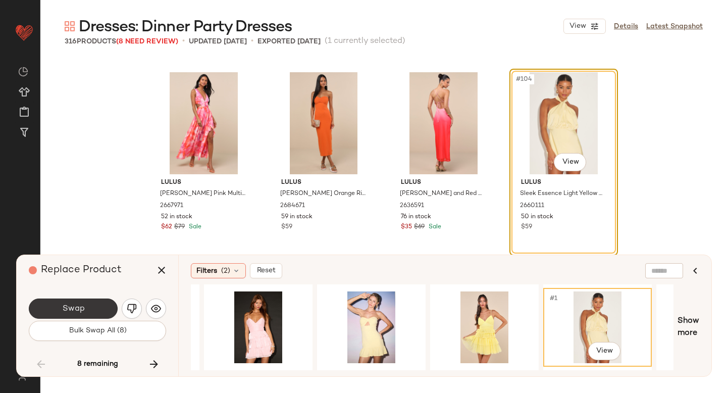
click at [99, 304] on button "Swap" at bounding box center [73, 308] width 89 height 20
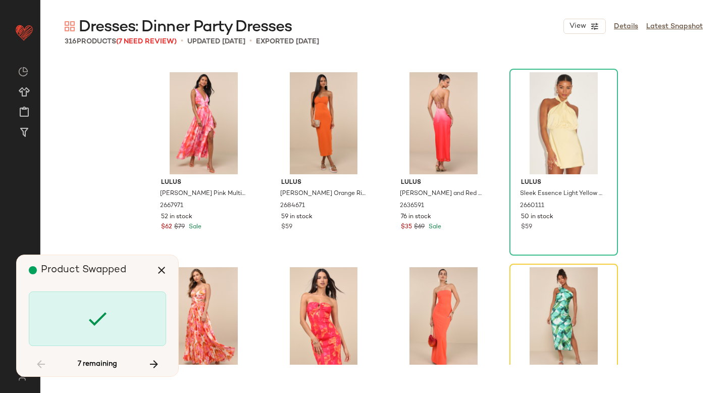
scroll to position [5065, 0]
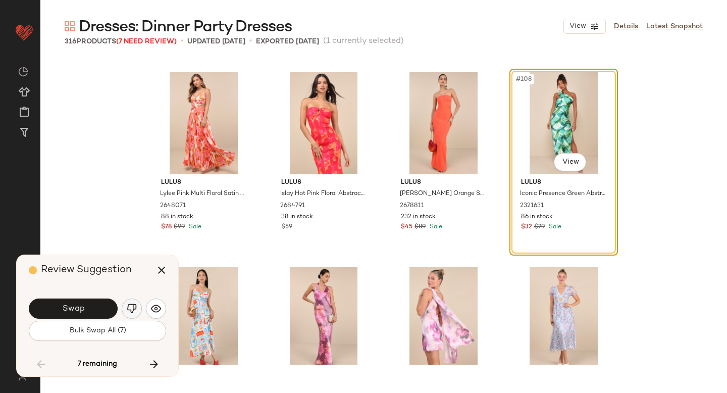
click at [133, 310] on img "button" at bounding box center [132, 308] width 10 height 10
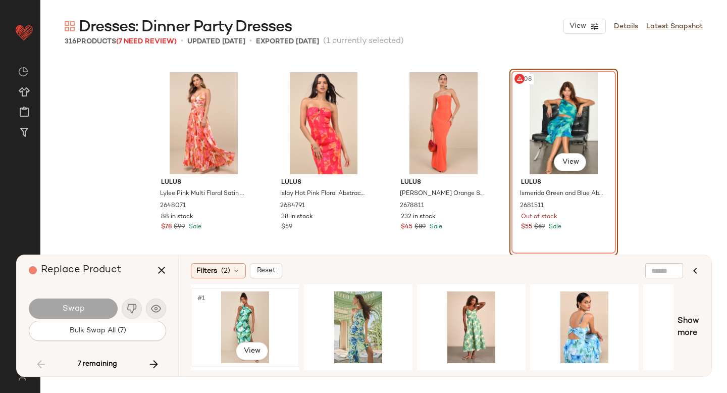
click at [260, 316] on div "#1 View" at bounding box center [244, 327] width 101 height 72
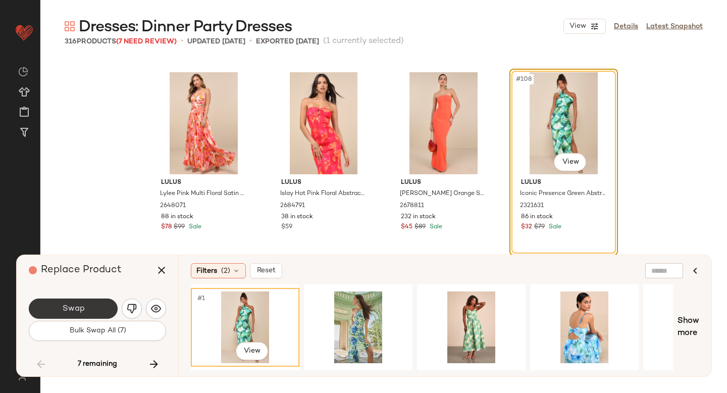
click at [55, 308] on button "Swap" at bounding box center [73, 308] width 89 height 20
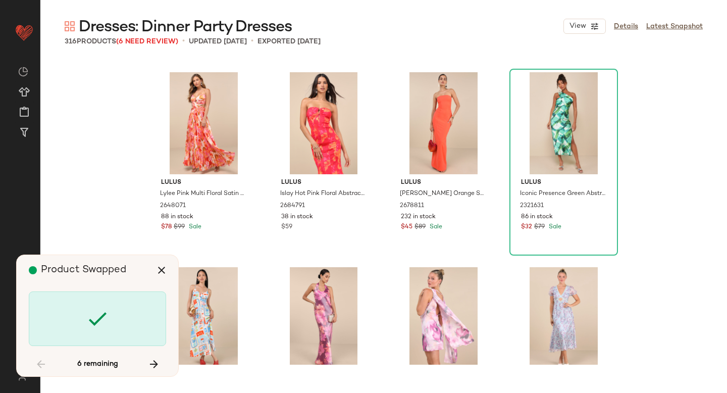
scroll to position [7209, 0]
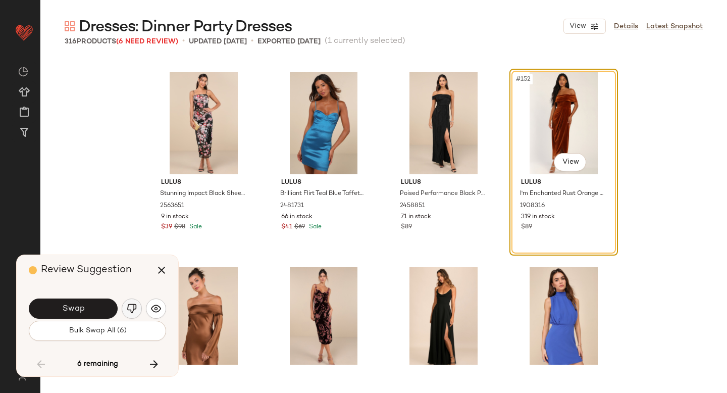
click at [129, 313] on img "button" at bounding box center [132, 308] width 10 height 10
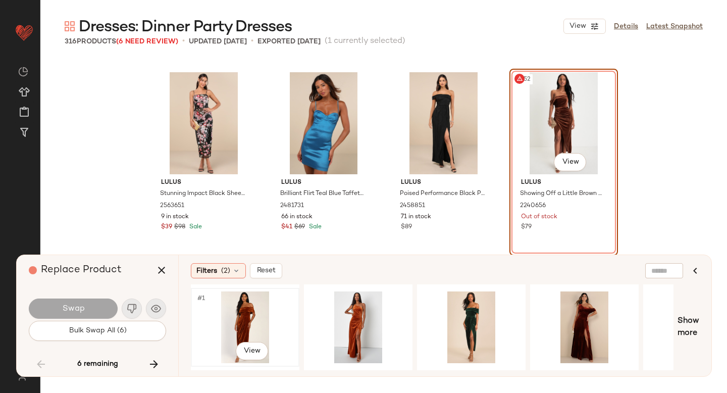
click at [259, 307] on div "#1 View" at bounding box center [244, 327] width 101 height 72
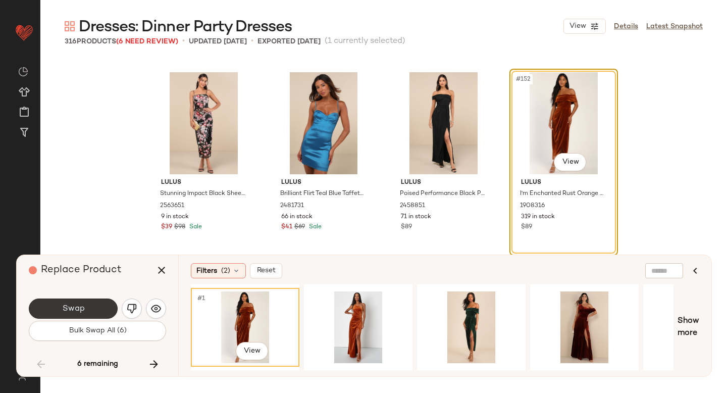
click at [72, 302] on button "Swap" at bounding box center [73, 308] width 89 height 20
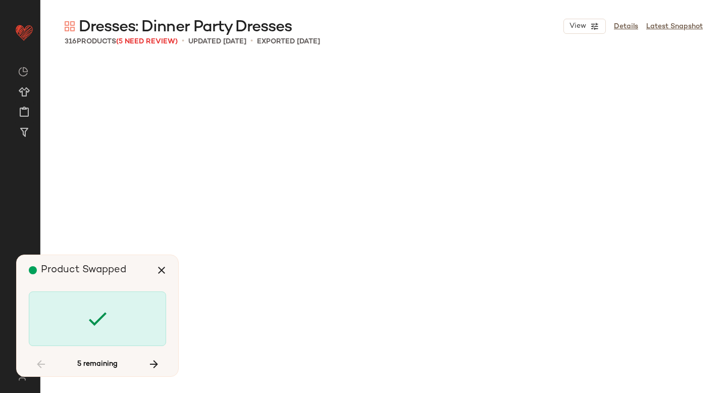
scroll to position [8767, 0]
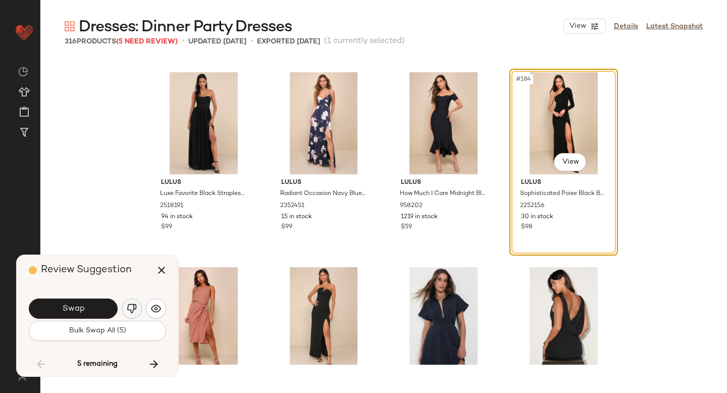
click at [131, 306] on img "button" at bounding box center [132, 308] width 10 height 10
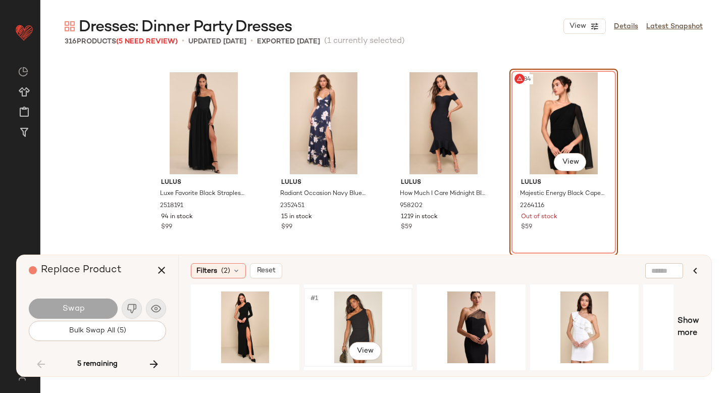
click at [342, 328] on div "#1 View" at bounding box center [357, 327] width 101 height 72
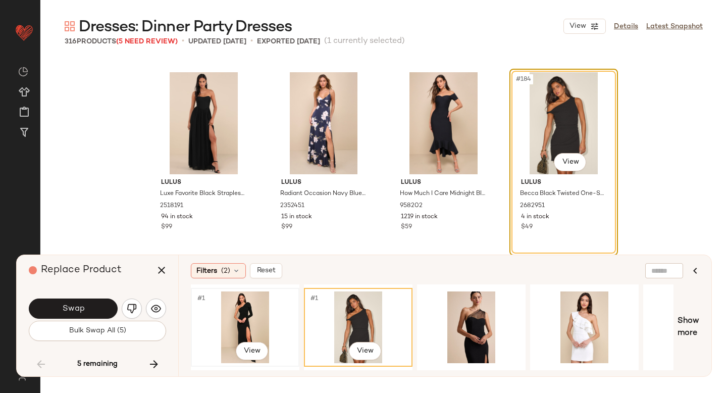
click at [264, 315] on div "#1 View" at bounding box center [244, 327] width 101 height 72
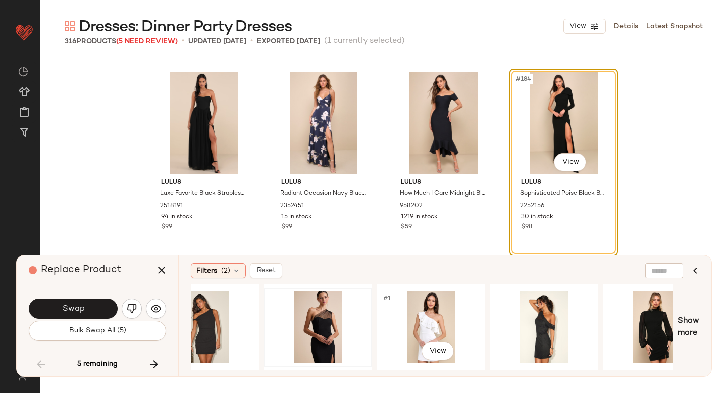
scroll to position [0, 157]
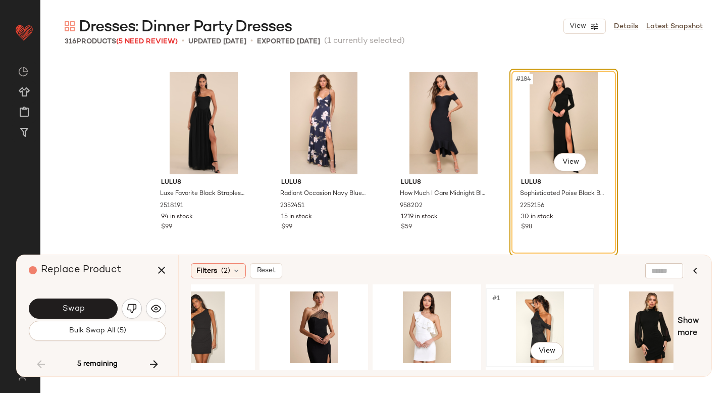
click at [543, 317] on div "#1 View" at bounding box center [539, 327] width 101 height 72
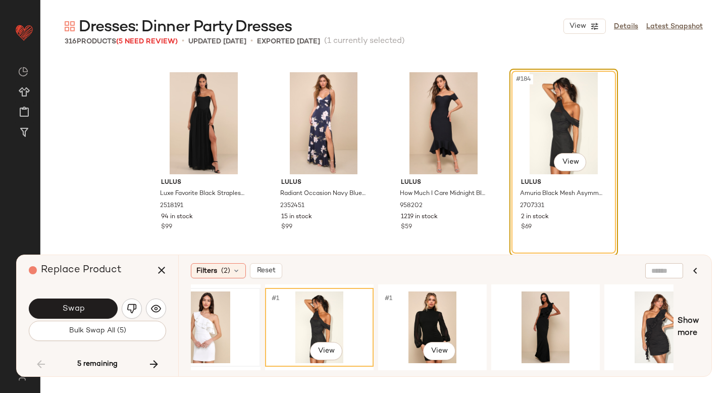
scroll to position [0, 437]
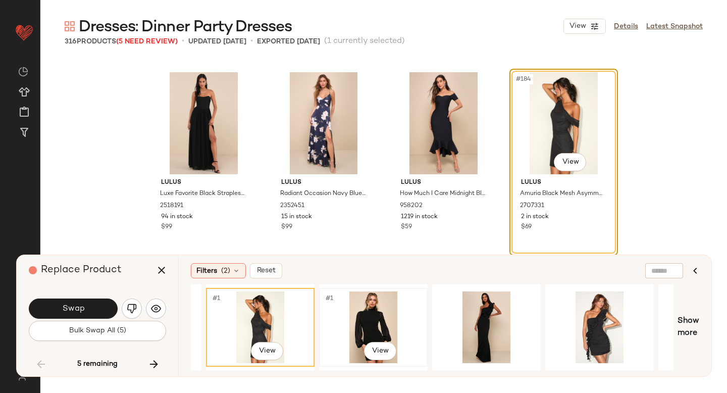
click at [354, 319] on div "#1 View" at bounding box center [373, 327] width 101 height 72
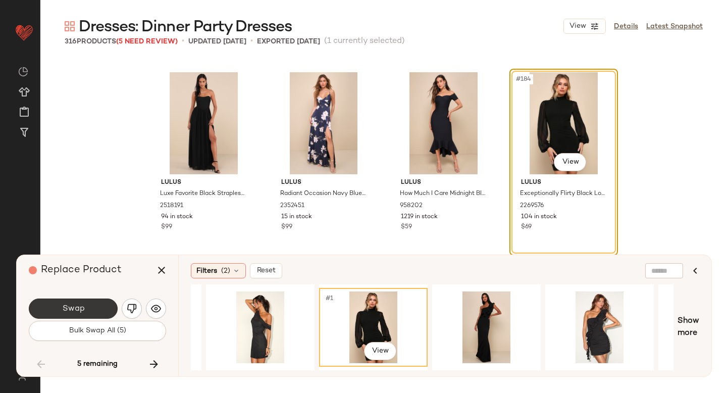
click at [69, 298] on button "Swap" at bounding box center [73, 308] width 89 height 20
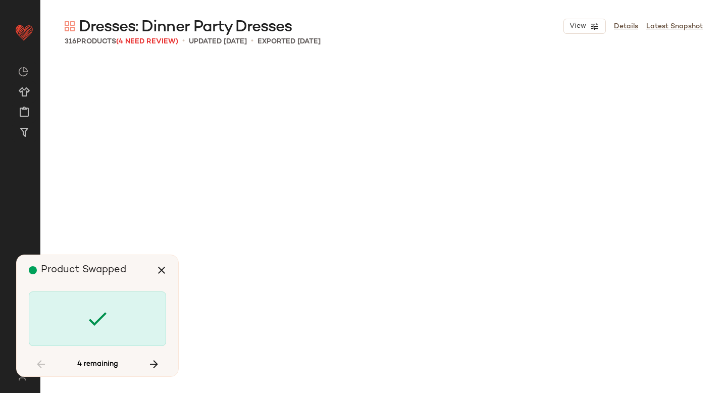
scroll to position [10326, 0]
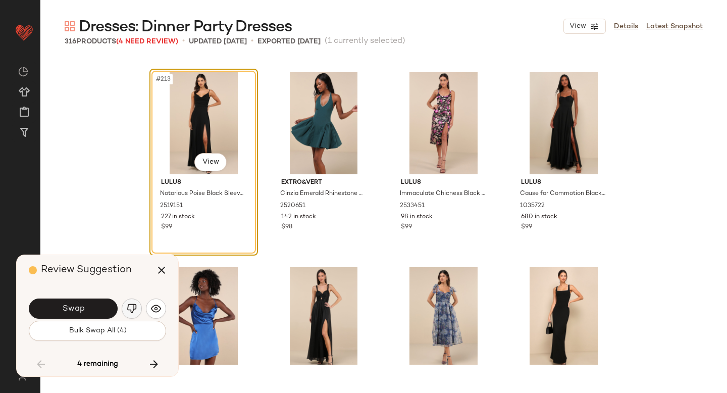
click at [129, 306] on img "button" at bounding box center [132, 308] width 10 height 10
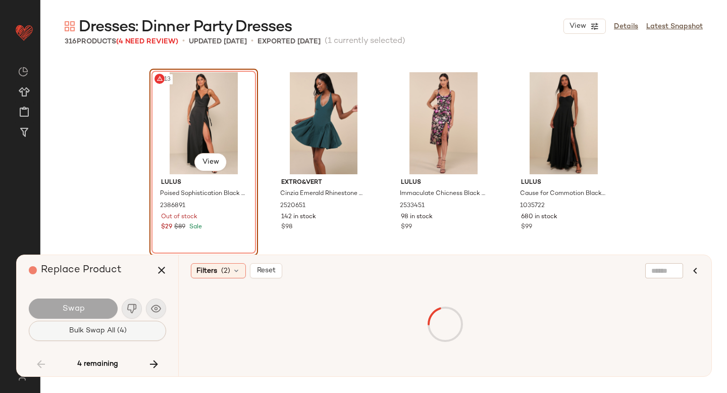
click at [102, 323] on button "Bulk Swap All (4)" at bounding box center [97, 331] width 137 height 20
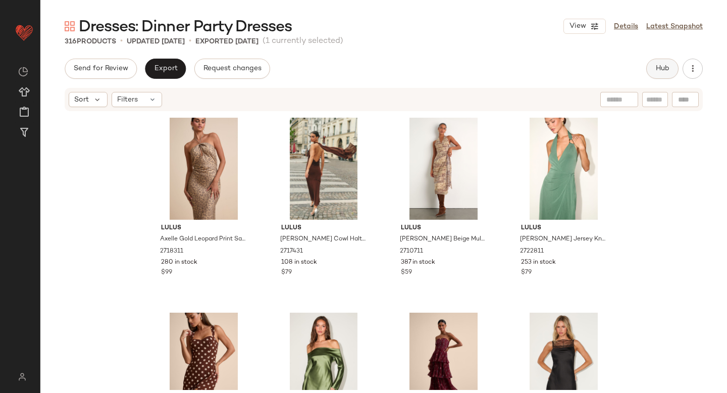
click at [648, 64] on button "Hub" at bounding box center [662, 69] width 32 height 20
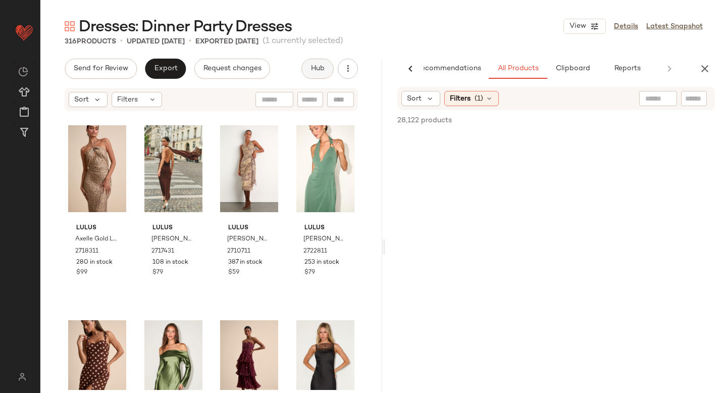
scroll to position [0, 24]
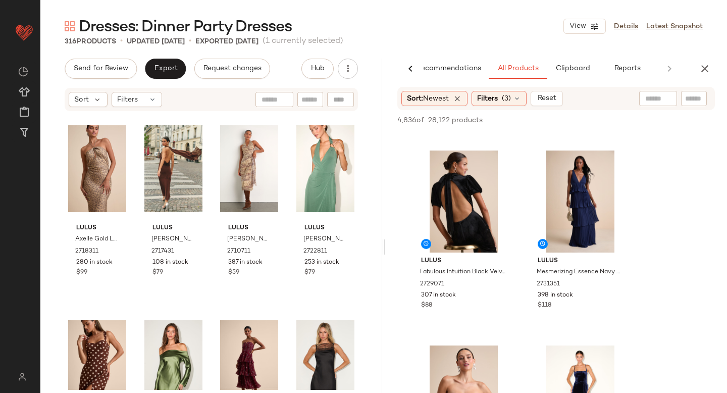
scroll to position [501, 0]
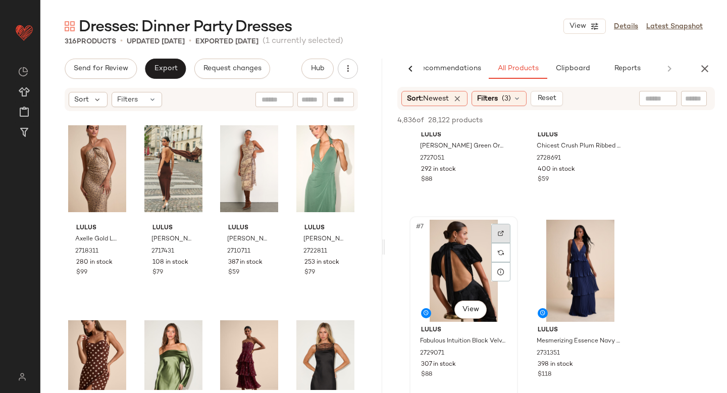
click at [498, 235] on img at bounding box center [501, 233] width 6 height 6
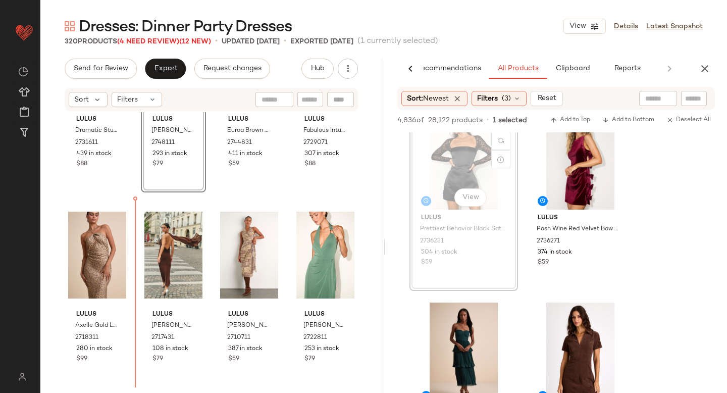
scroll to position [168, 0]
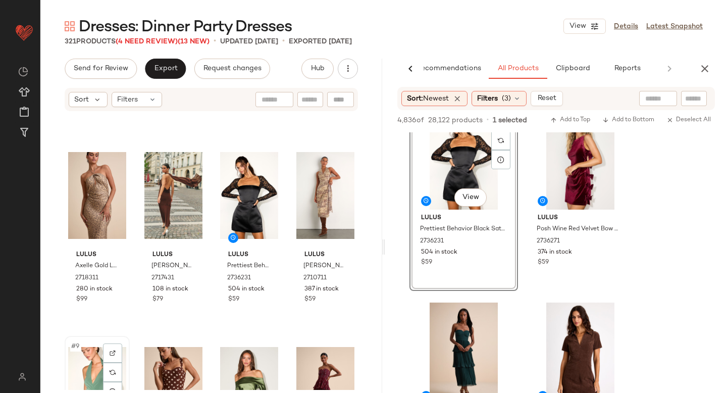
scroll to position [170, 0]
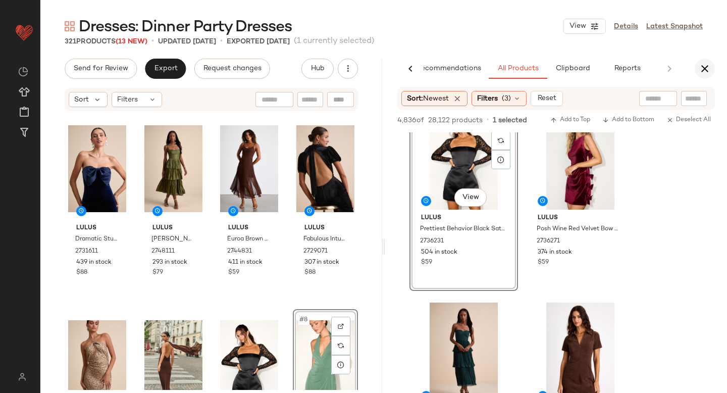
click at [708, 66] on icon "button" at bounding box center [705, 69] width 12 height 12
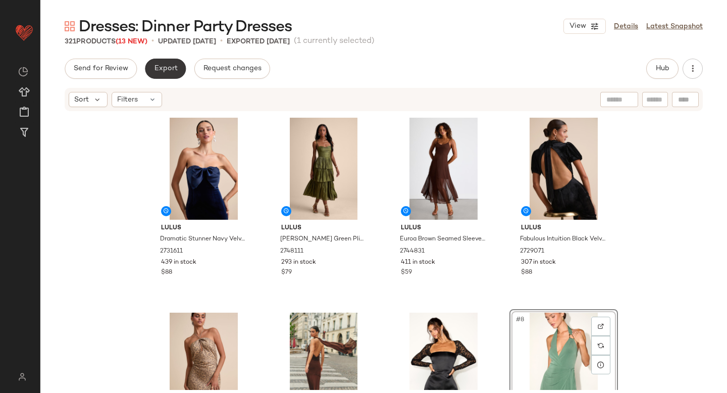
click at [170, 75] on button "Export" at bounding box center [165, 69] width 41 height 20
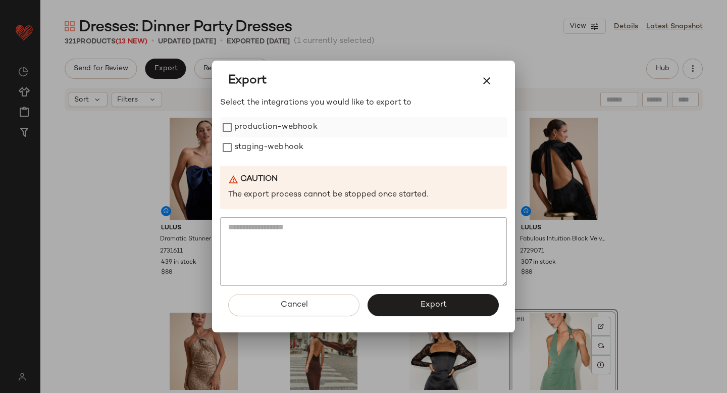
click at [239, 128] on label "production-webhook" at bounding box center [275, 127] width 83 height 20
click at [243, 141] on label "staging-webhook" at bounding box center [268, 147] width 69 height 20
click at [413, 309] on button "Export" at bounding box center [432, 305] width 131 height 22
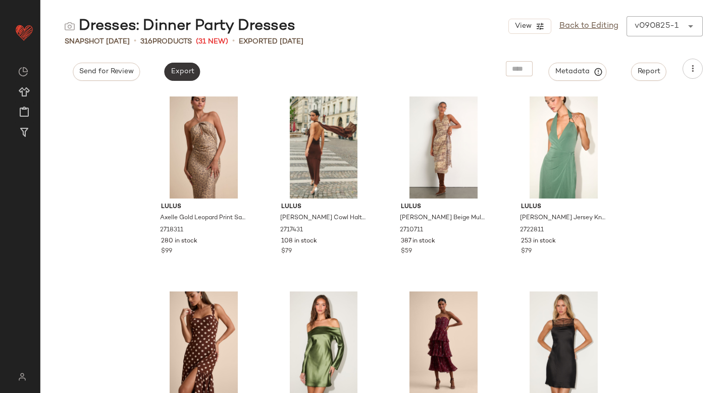
click at [183, 75] on span "Export" at bounding box center [182, 72] width 24 height 8
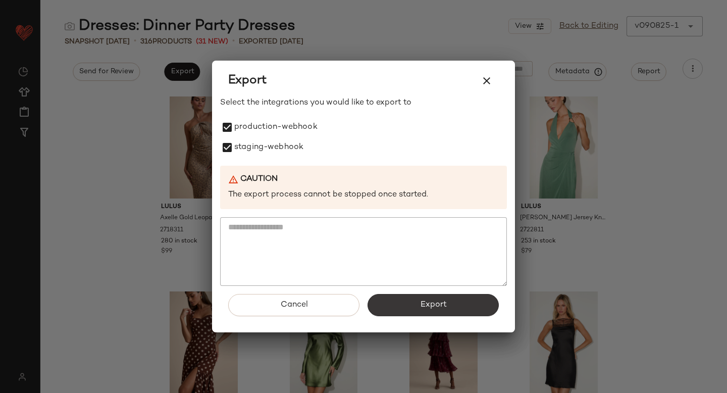
click at [430, 301] on span "Export" at bounding box center [432, 305] width 27 height 10
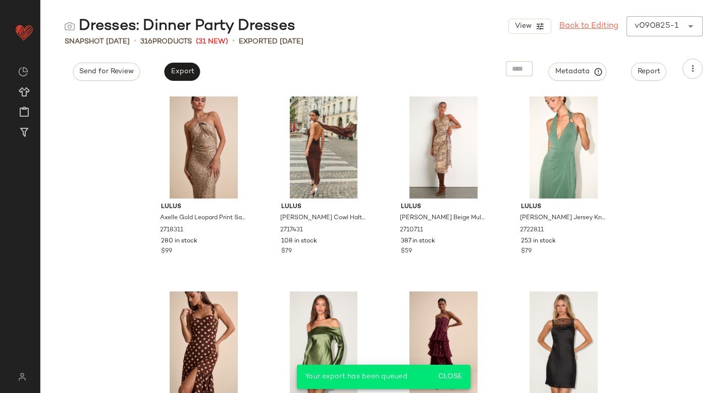
click at [589, 27] on link "Back to Editing" at bounding box center [588, 26] width 59 height 12
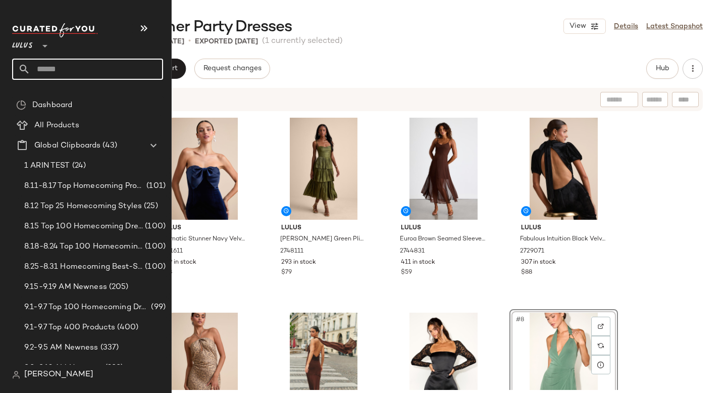
click at [79, 67] on input "text" at bounding box center [96, 69] width 133 height 21
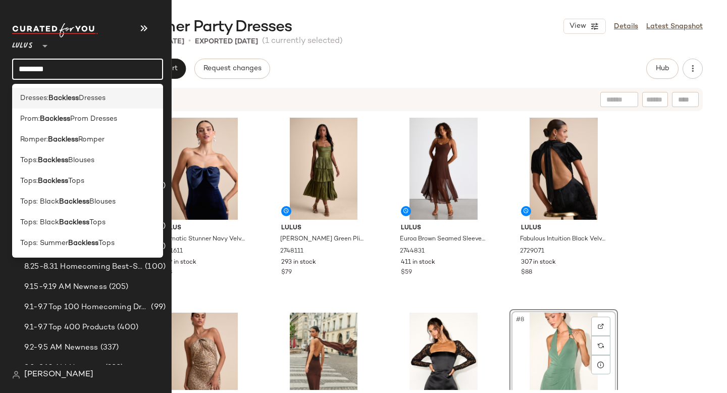
type input "********"
click at [101, 98] on span "Dresses" at bounding box center [92, 98] width 27 height 11
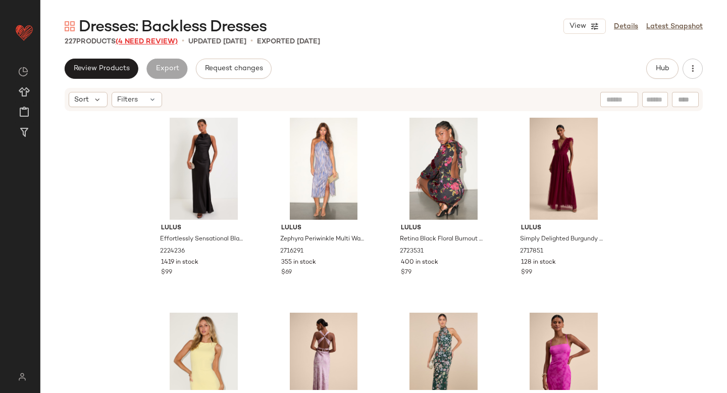
click at [138, 42] on span "(4 Need Review)" at bounding box center [147, 42] width 62 height 8
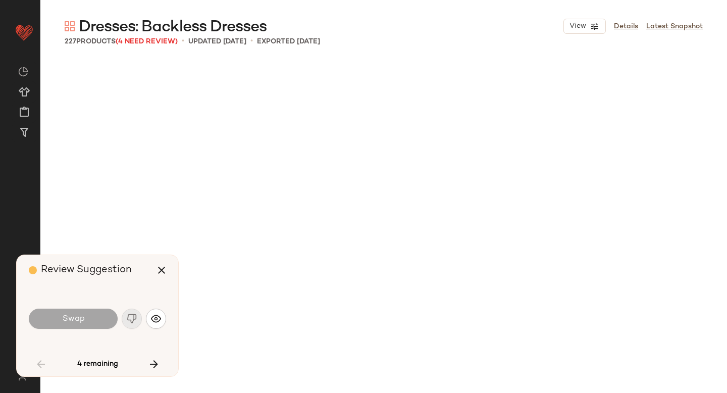
scroll to position [974, 0]
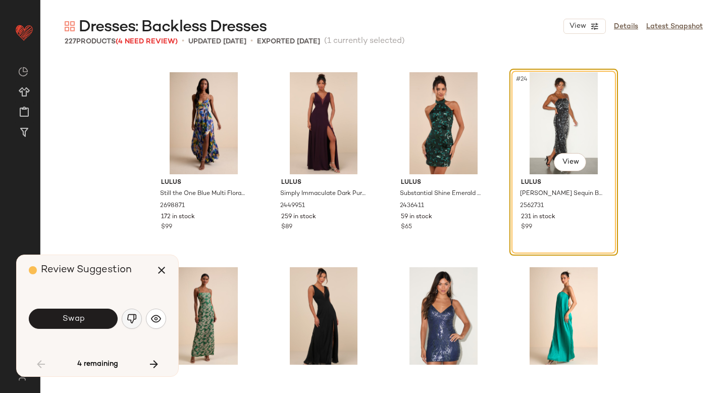
click at [130, 322] on img "button" at bounding box center [132, 318] width 10 height 10
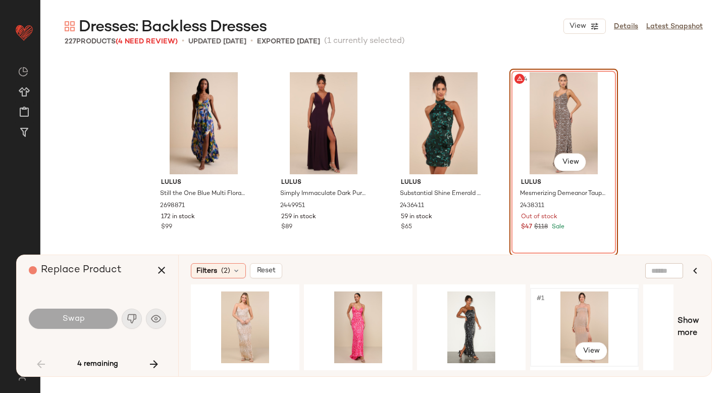
click at [543, 312] on div "#1 View" at bounding box center [584, 327] width 101 height 72
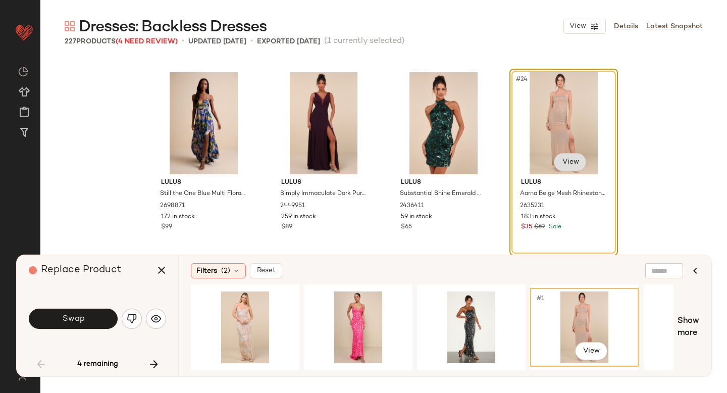
click at [566, 158] on body "Lulus ** Dashboard All Products Global Clipboards (43) Curations (812) Anjali A…" at bounding box center [363, 196] width 727 height 393
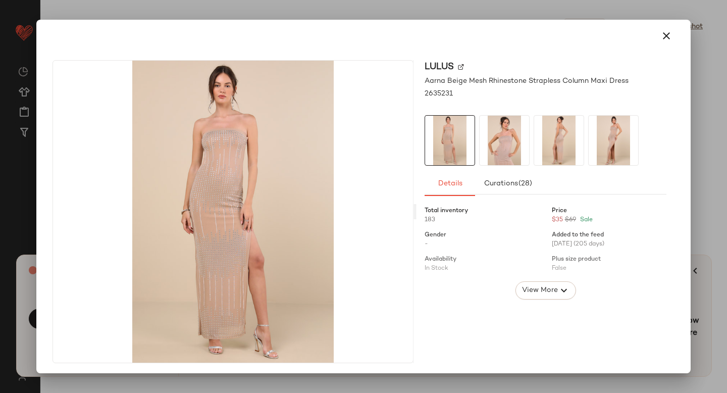
click at [481, 143] on img at bounding box center [503, 140] width 49 height 49
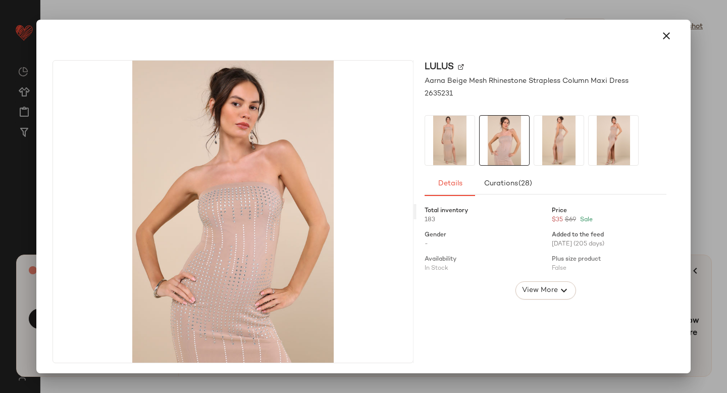
click at [568, 138] on img at bounding box center [558, 140] width 49 height 49
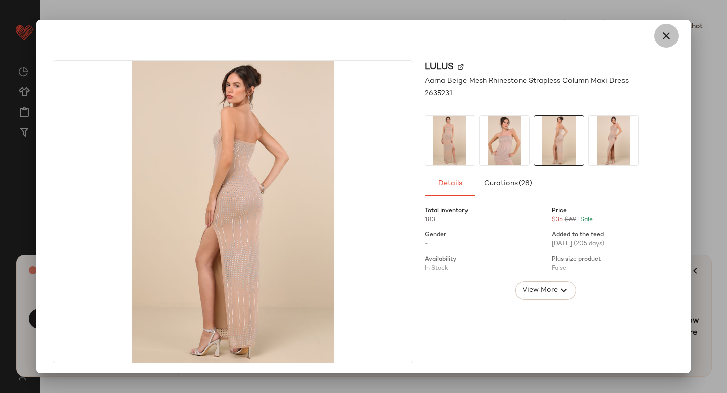
click at [660, 37] on icon "button" at bounding box center [666, 36] width 12 height 12
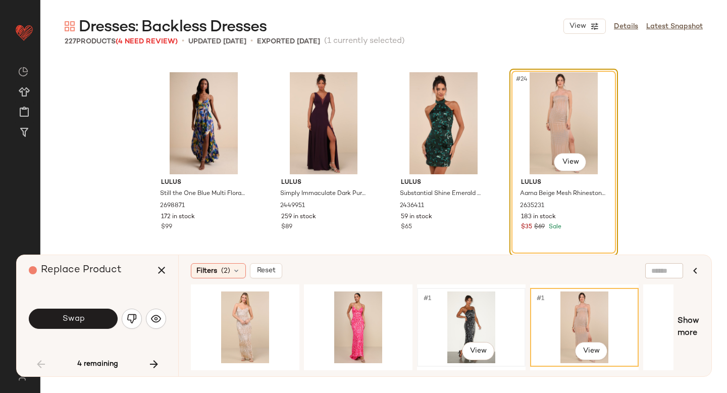
click at [468, 314] on div "#1 View" at bounding box center [470, 327] width 101 height 72
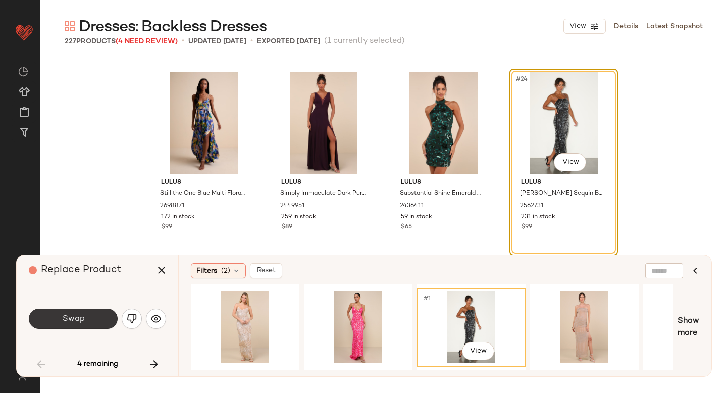
click at [99, 326] on button "Swap" at bounding box center [73, 318] width 89 height 20
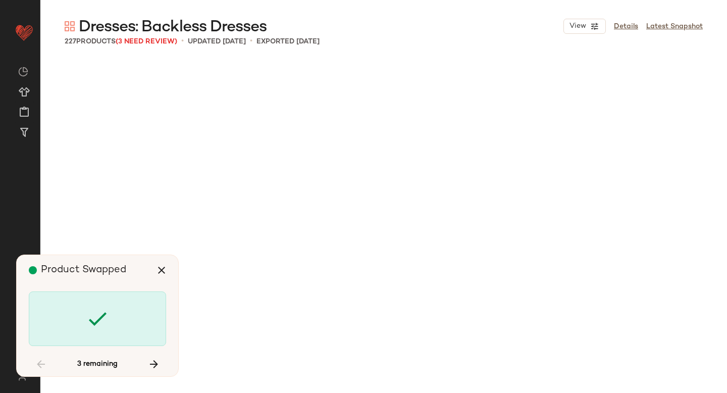
scroll to position [3117, 0]
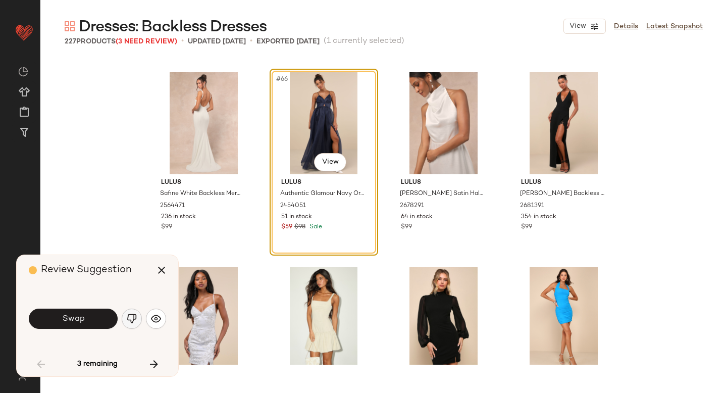
click at [135, 319] on img "button" at bounding box center [132, 318] width 10 height 10
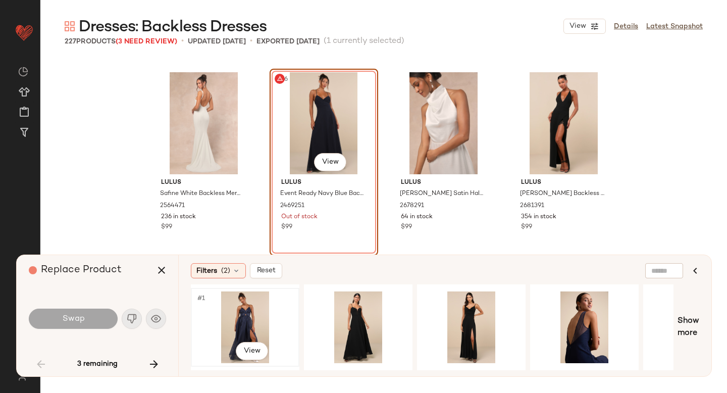
click at [228, 311] on div "#1 View" at bounding box center [244, 327] width 101 height 72
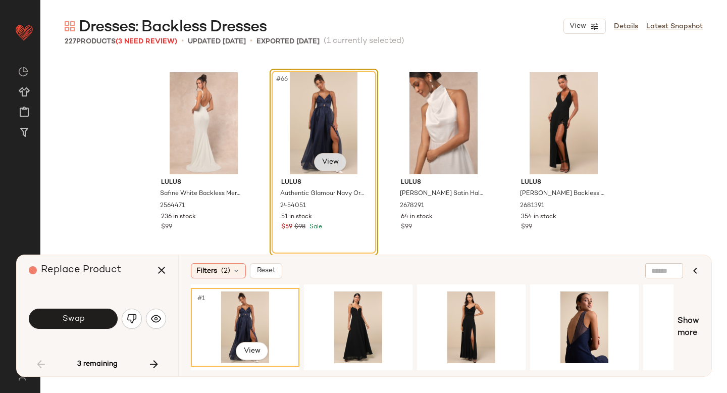
click at [338, 154] on body "Lulus ** Dashboard All Products Global Clipboards (43) Curations (812) Anjali A…" at bounding box center [363, 196] width 727 height 393
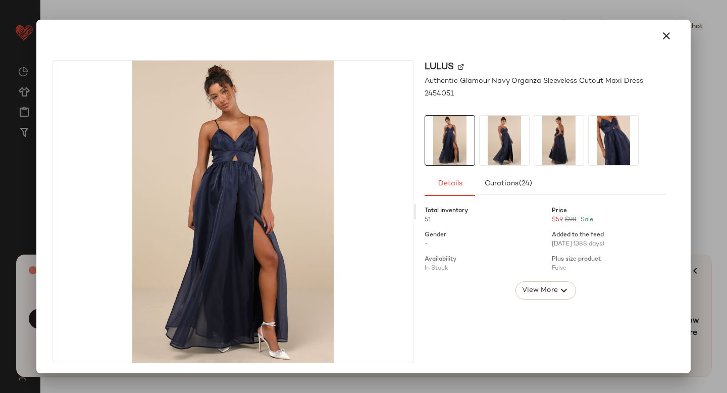
click at [550, 138] on img at bounding box center [558, 140] width 49 height 49
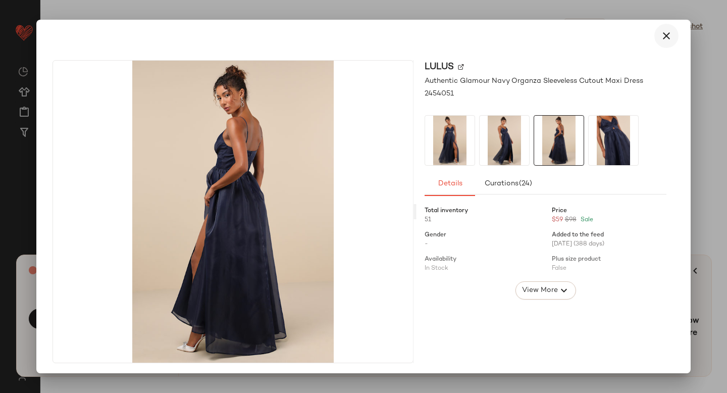
click at [662, 33] on icon "button" at bounding box center [666, 36] width 12 height 12
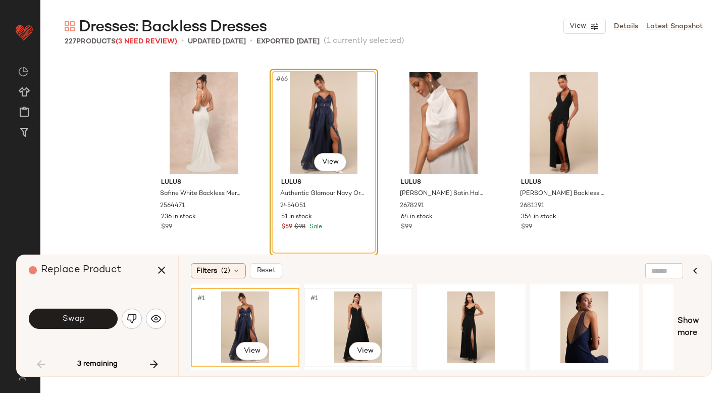
click at [359, 322] on div "#1 View" at bounding box center [357, 327] width 101 height 72
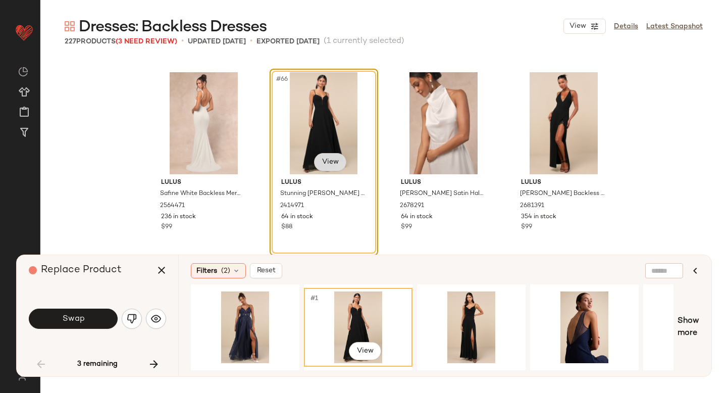
click at [327, 163] on body "Lulus ** Dashboard All Products Global Clipboards (43) Curations (812) Anjali A…" at bounding box center [363, 196] width 727 height 393
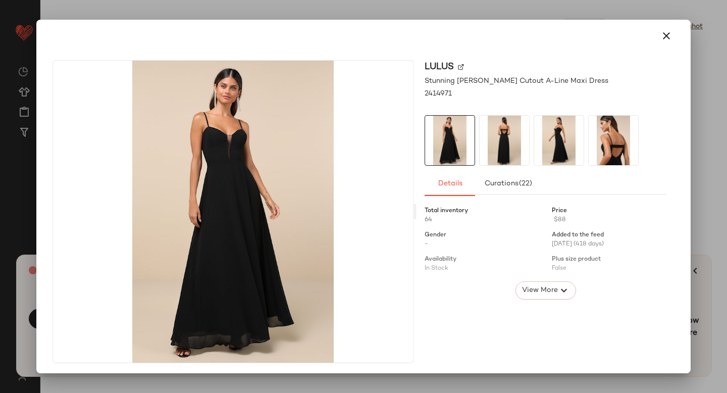
click at [605, 128] on img at bounding box center [613, 140] width 49 height 49
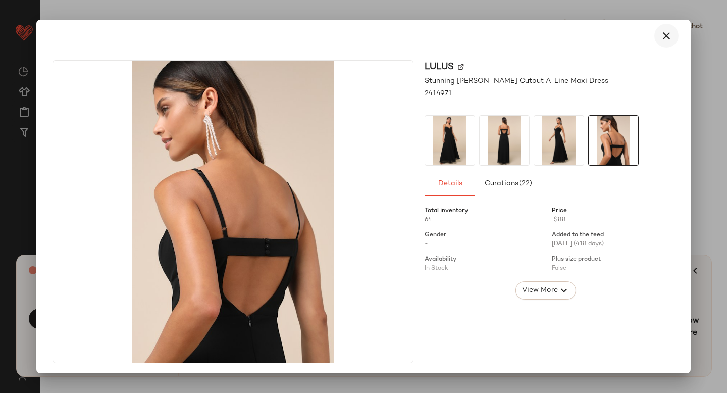
click at [660, 33] on icon "button" at bounding box center [666, 36] width 12 height 12
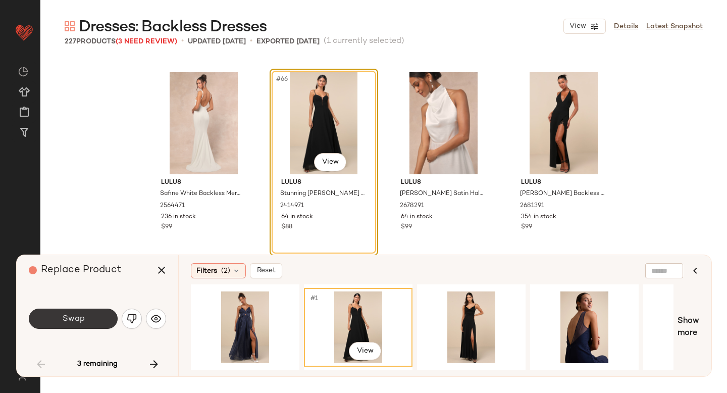
click at [73, 320] on span "Swap" at bounding box center [73, 319] width 23 height 10
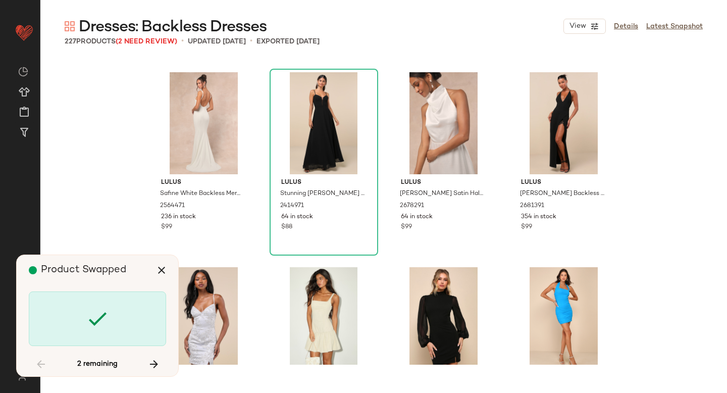
scroll to position [7793, 0]
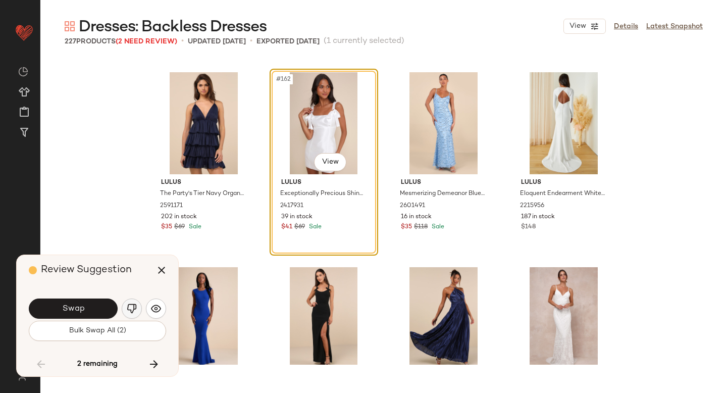
click at [131, 311] on img "button" at bounding box center [132, 308] width 10 height 10
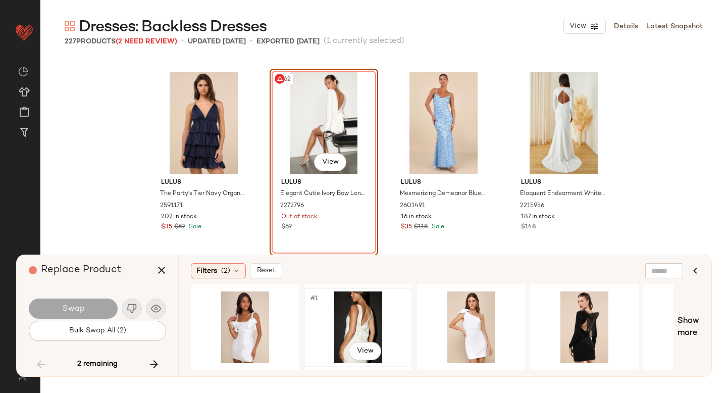
click at [361, 309] on div "#1 View" at bounding box center [357, 327] width 101 height 72
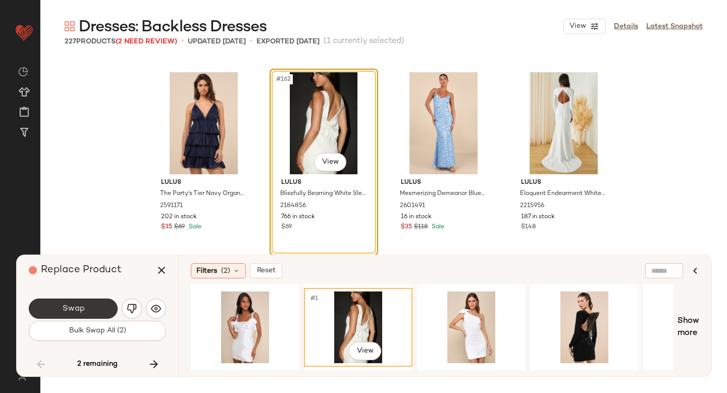
click at [68, 307] on span "Swap" at bounding box center [73, 309] width 23 height 10
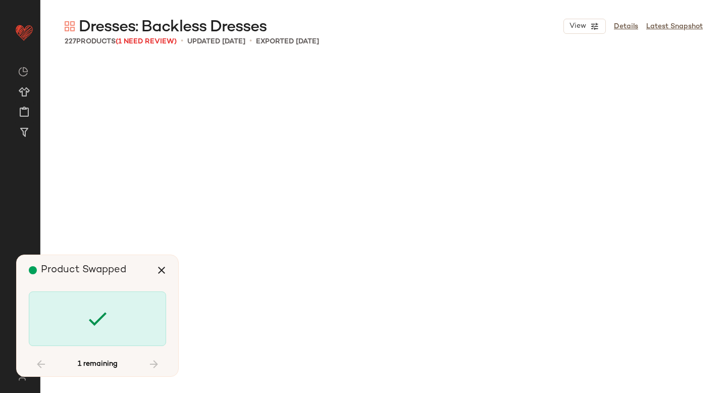
scroll to position [9547, 0]
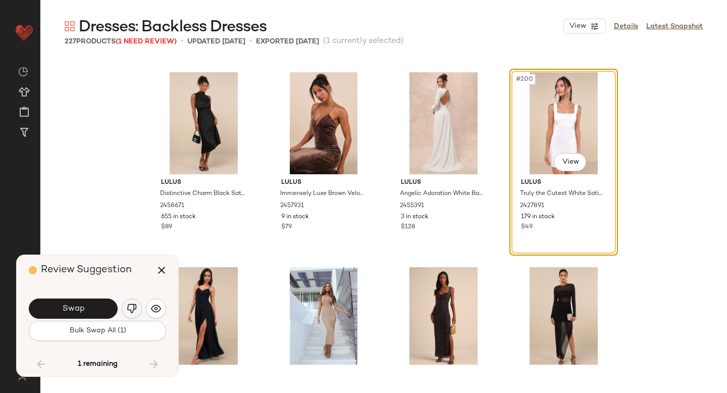
click at [135, 305] on img "button" at bounding box center [132, 308] width 10 height 10
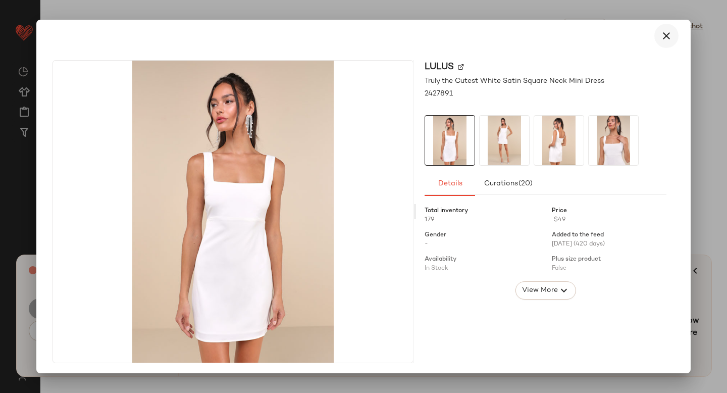
click at [660, 40] on icon "button" at bounding box center [666, 36] width 12 height 12
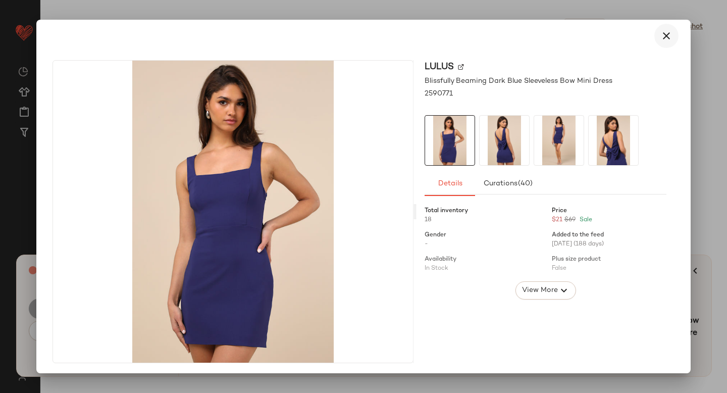
click at [660, 36] on icon "button" at bounding box center [666, 36] width 12 height 12
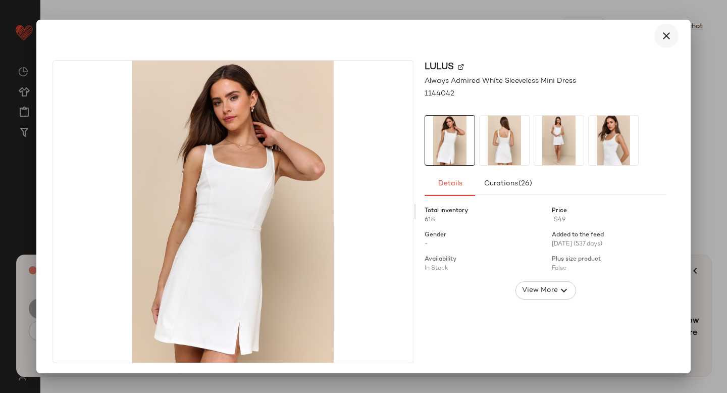
click at [660, 39] on icon "button" at bounding box center [666, 36] width 12 height 12
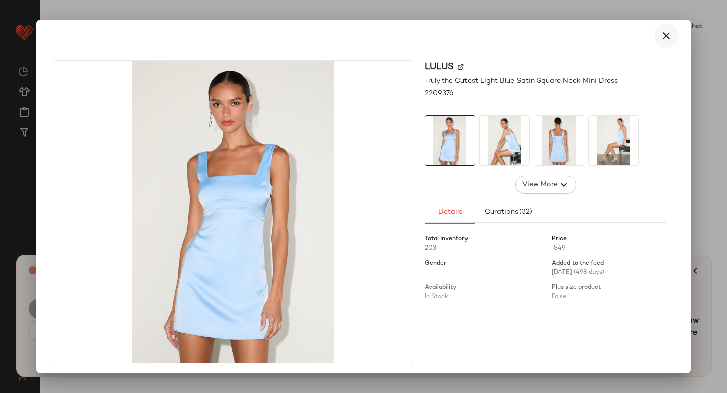
click at [660, 32] on icon "button" at bounding box center [666, 36] width 12 height 12
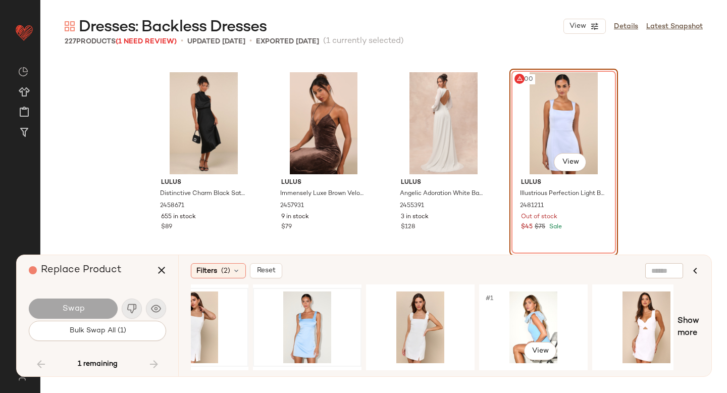
scroll to position [0, 279]
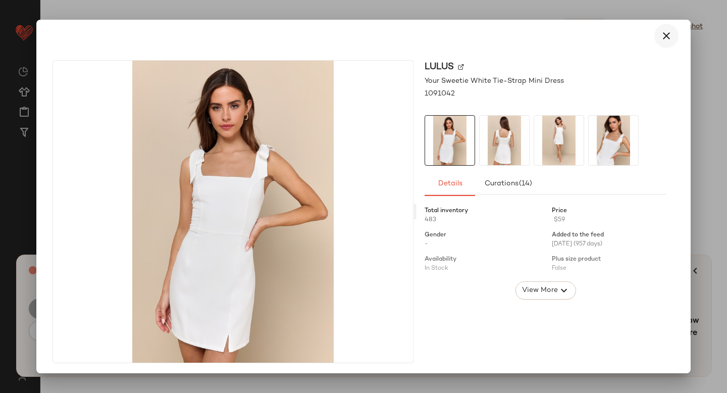
click at [662, 34] on icon "button" at bounding box center [666, 36] width 12 height 12
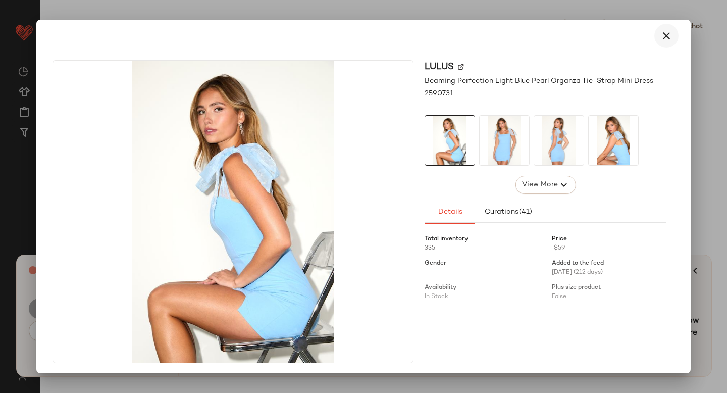
click at [661, 38] on icon "button" at bounding box center [666, 36] width 12 height 12
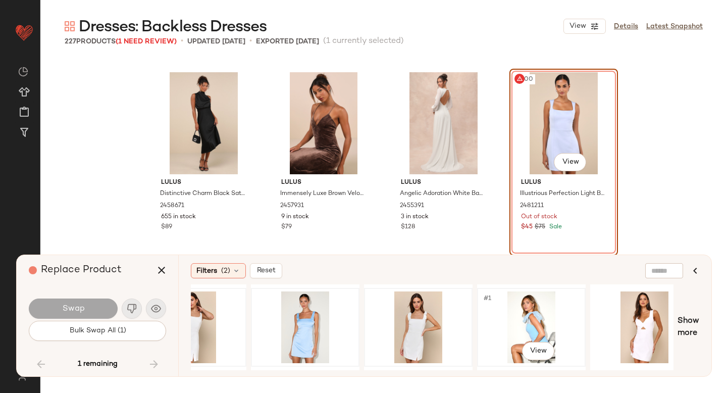
click at [537, 297] on div "#1 View" at bounding box center [531, 327] width 101 height 72
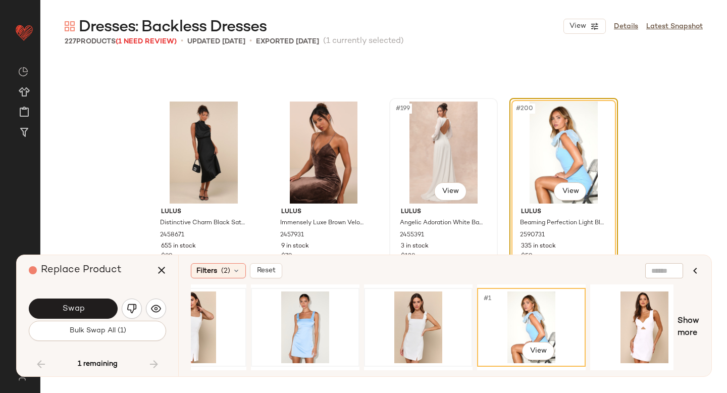
scroll to position [9510, 0]
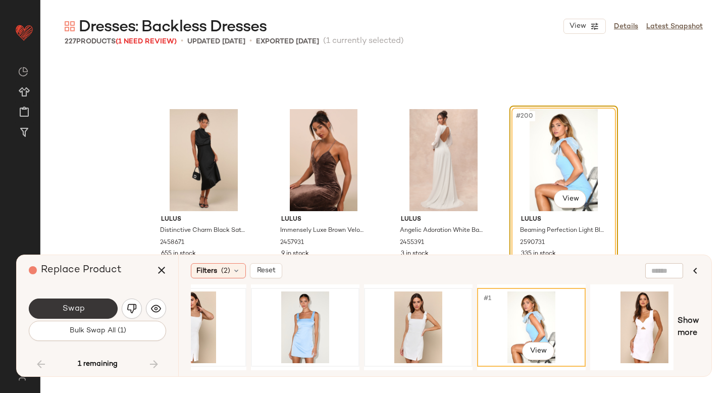
click at [84, 306] on button "Swap" at bounding box center [73, 308] width 89 height 20
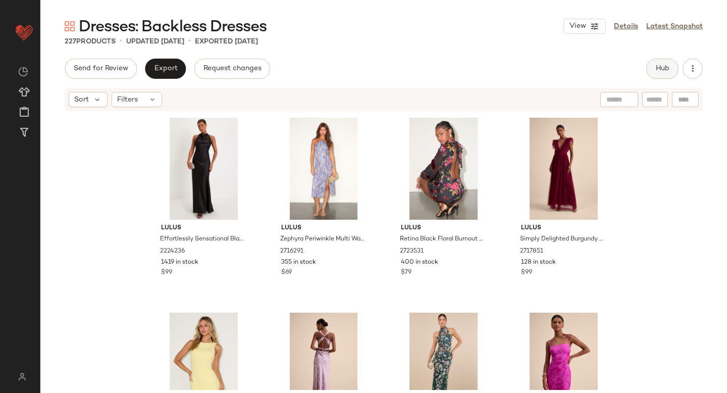
click at [656, 68] on span "Hub" at bounding box center [662, 69] width 14 height 8
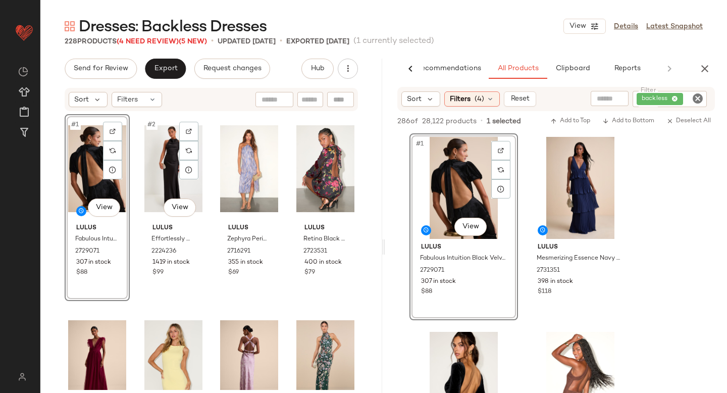
scroll to position [28, 0]
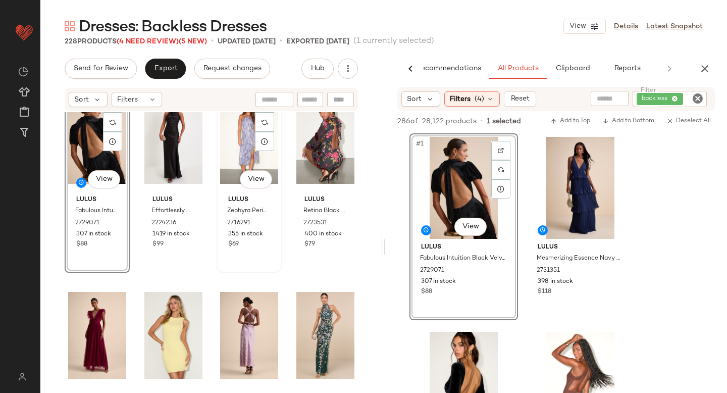
click at [229, 137] on div "#3 View" at bounding box center [249, 140] width 58 height 102
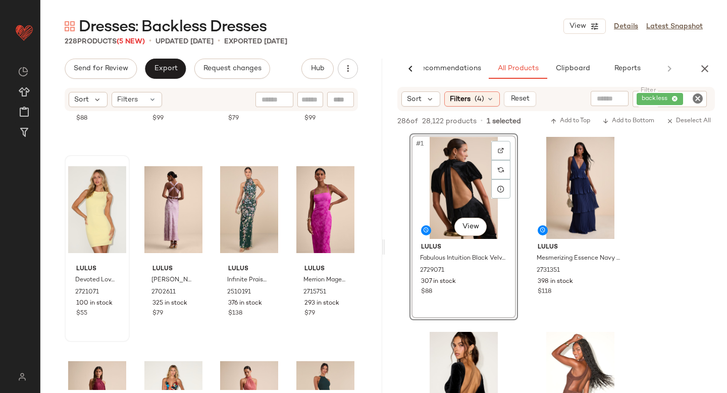
scroll to position [164, 0]
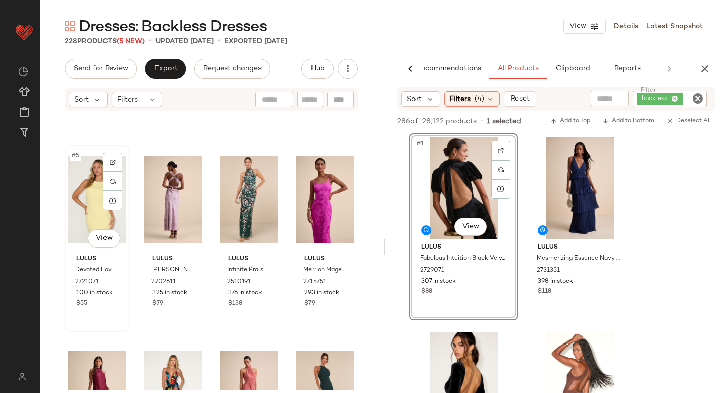
click at [76, 211] on div "#5 View" at bounding box center [97, 199] width 58 height 102
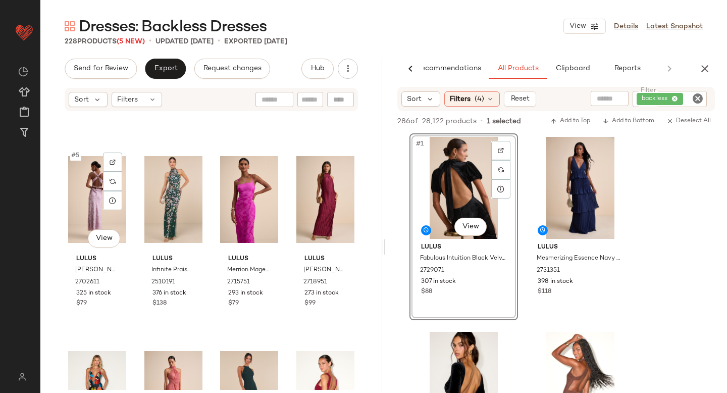
click at [76, 211] on div "#5 View" at bounding box center [97, 199] width 58 height 102
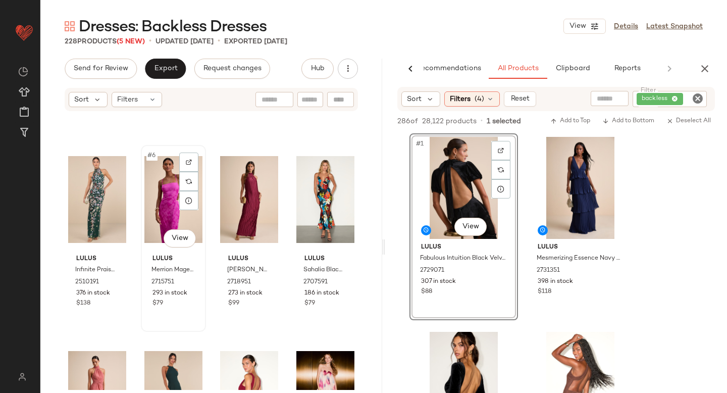
click at [166, 206] on div "#6 View" at bounding box center [173, 199] width 58 height 102
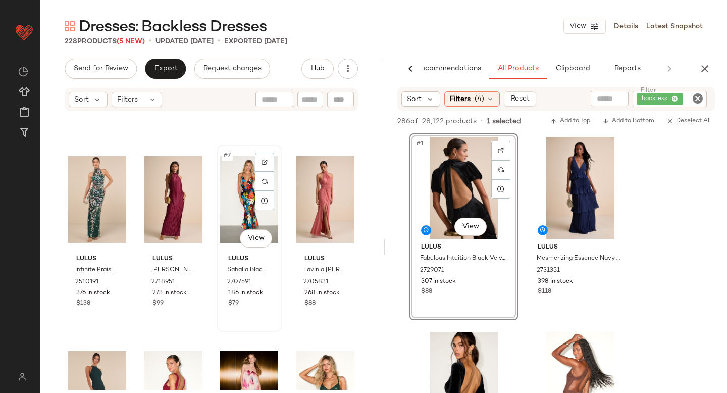
click at [241, 196] on div "#7 View" at bounding box center [249, 199] width 58 height 102
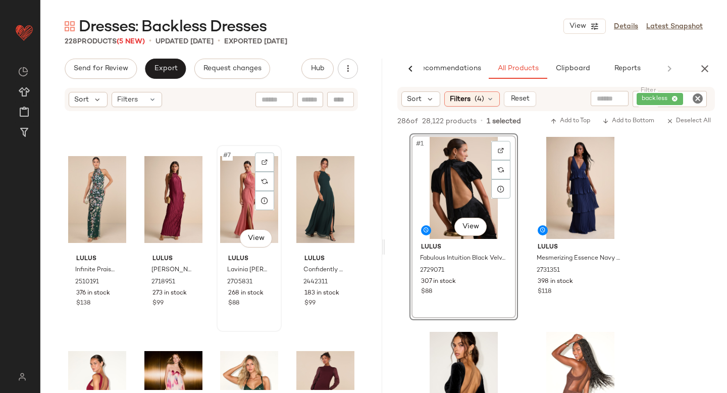
click at [244, 195] on div "#7 View" at bounding box center [249, 199] width 58 height 102
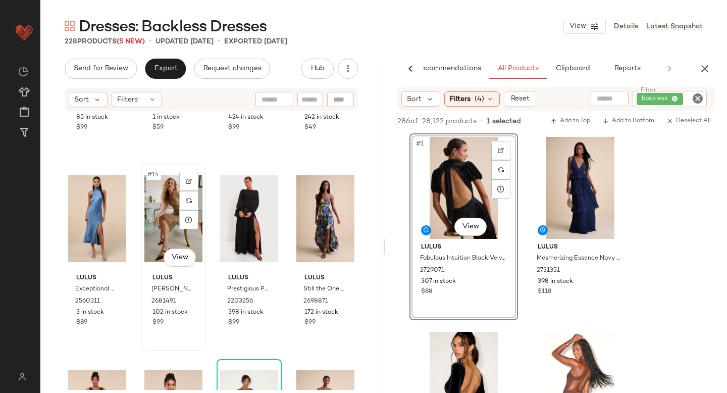
scroll to position [543, 0]
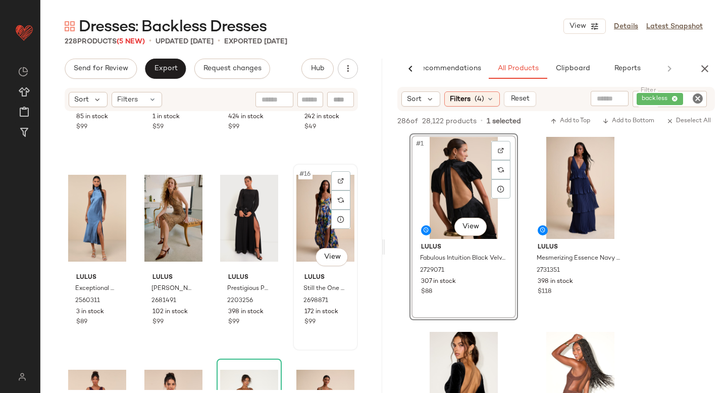
click at [319, 227] on div "#16 View" at bounding box center [325, 218] width 58 height 102
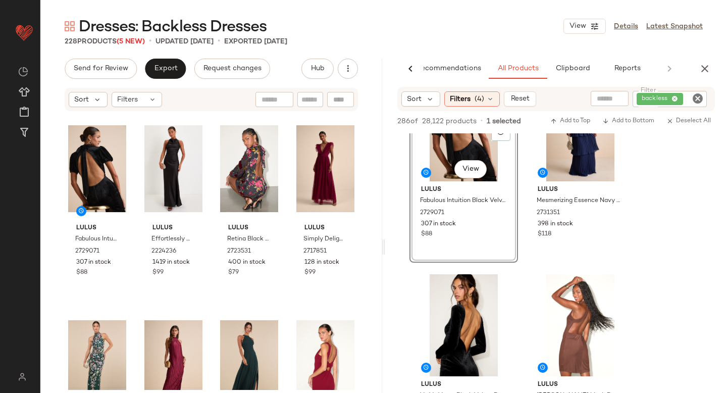
scroll to position [104, 0]
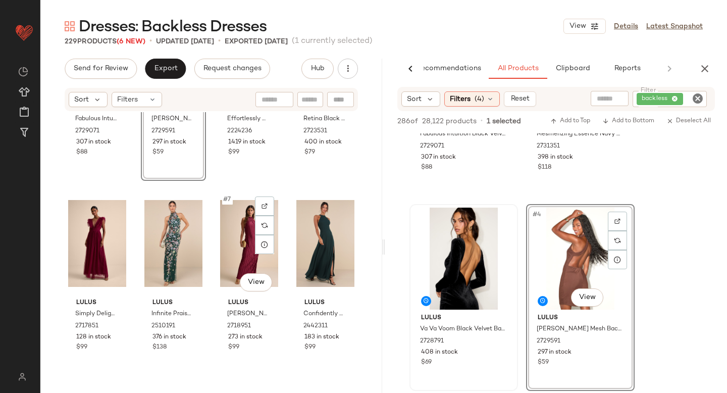
scroll to position [131, 0]
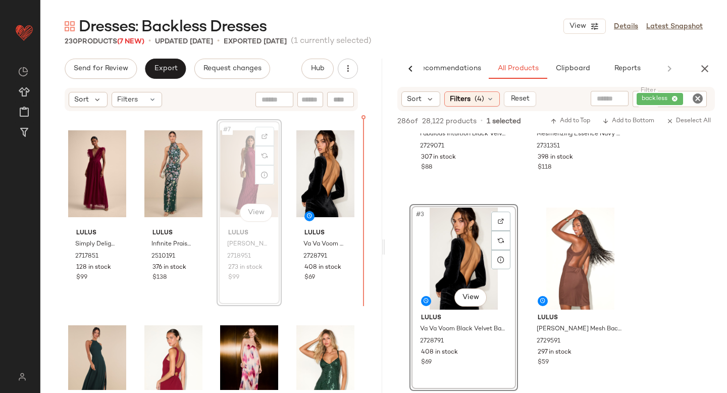
scroll to position [188, 0]
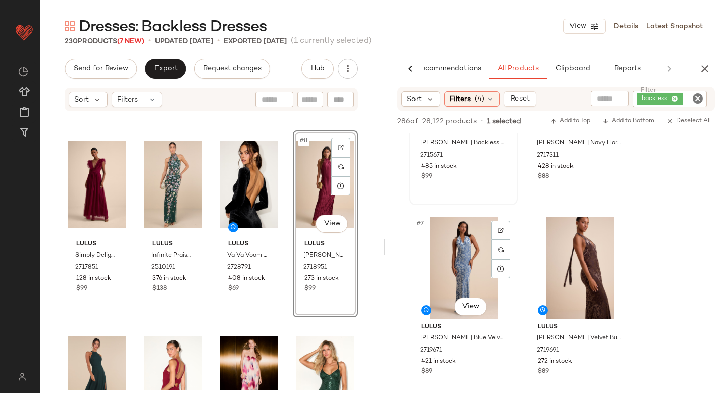
scroll to position [532, 0]
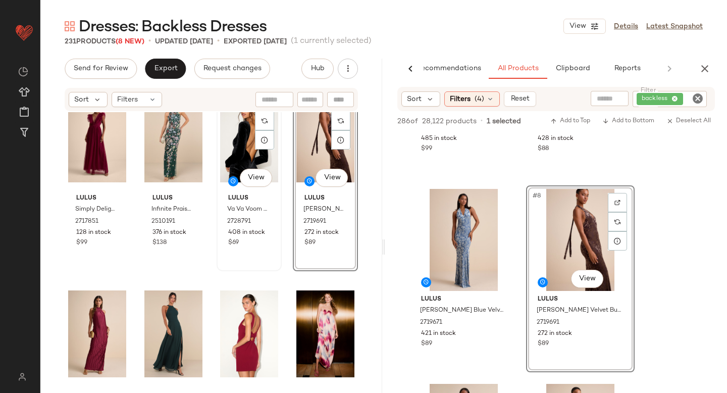
scroll to position [237, 0]
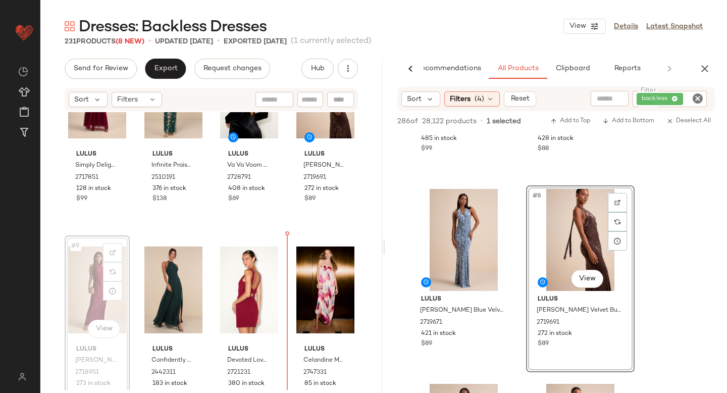
scroll to position [279, 0]
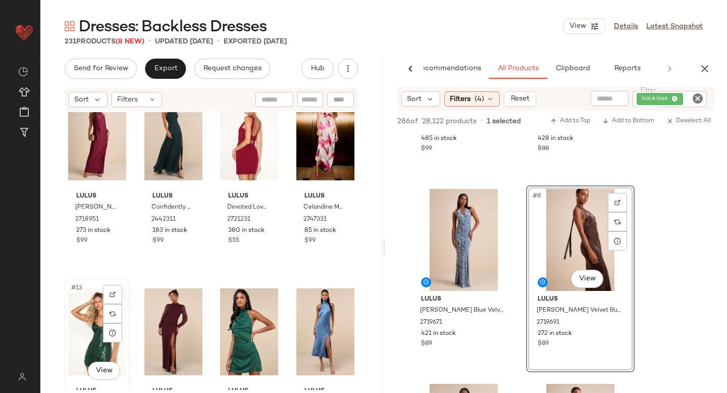
scroll to position [430, 0]
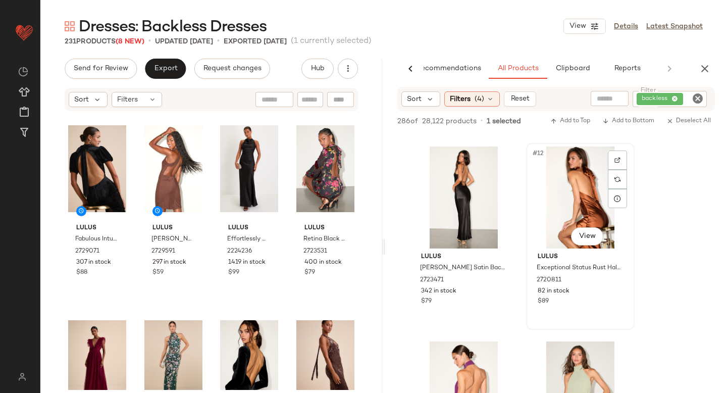
scroll to position [953, 0]
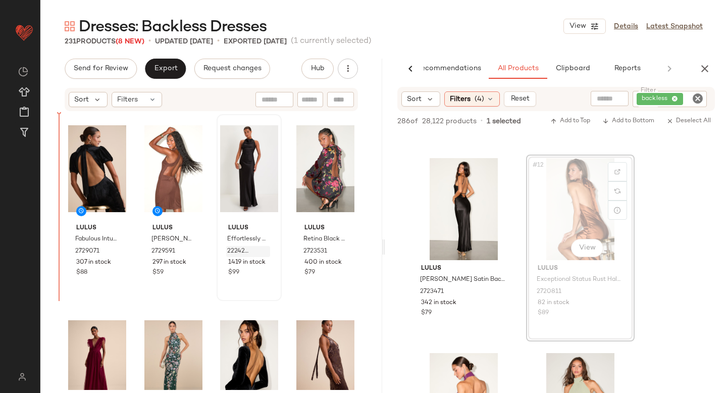
drag, startPoint x: 574, startPoint y: 219, endPoint x: 243, endPoint y: 250, distance: 332.0
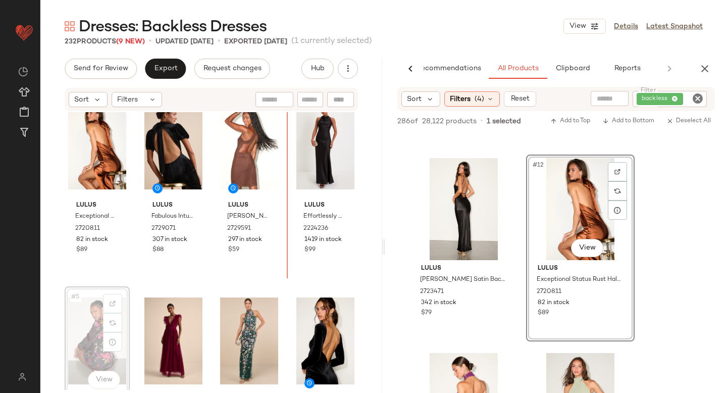
scroll to position [23, 0]
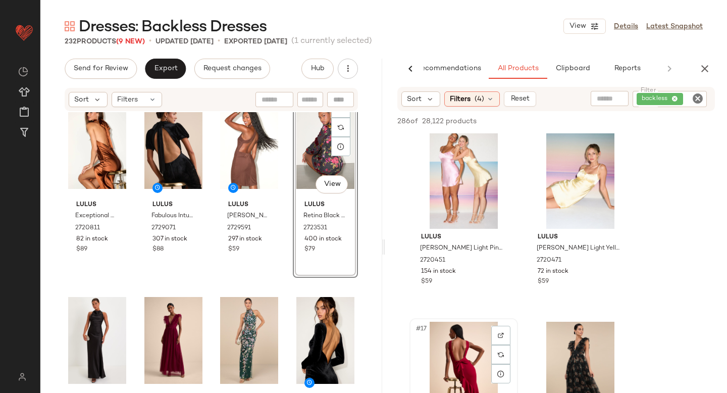
scroll to position [24, 0]
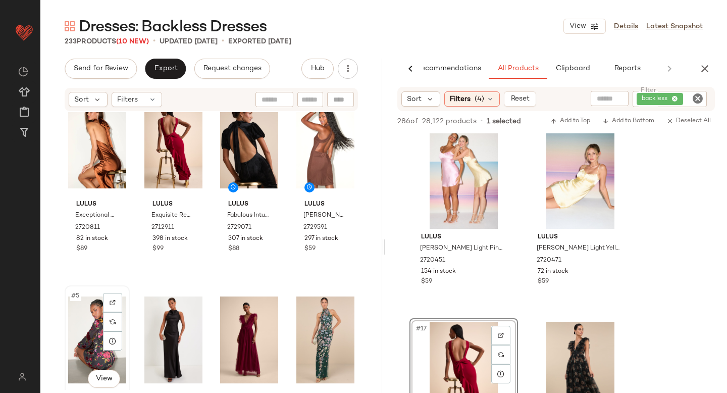
scroll to position [25, 0]
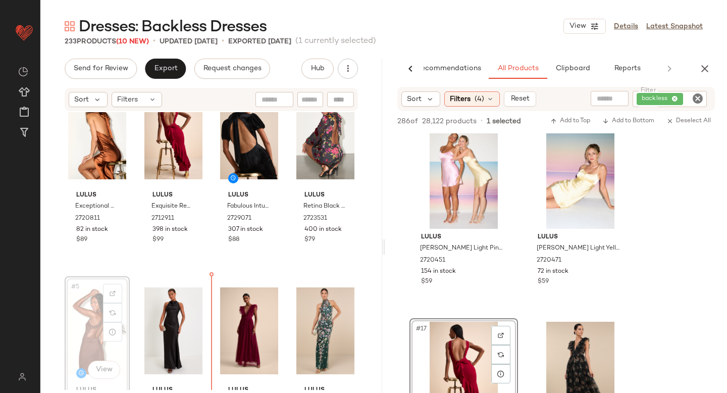
scroll to position [44, 0]
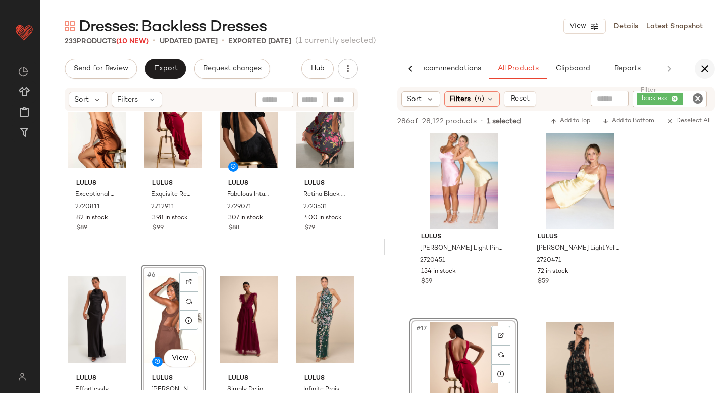
click at [712, 67] on button "button" at bounding box center [705, 69] width 20 height 20
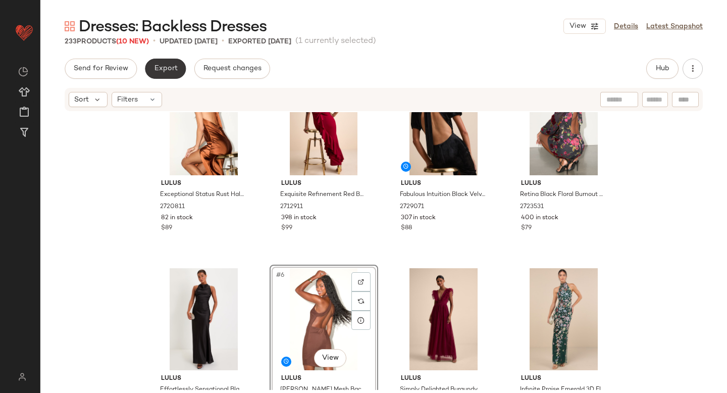
click at [160, 75] on button "Export" at bounding box center [165, 69] width 41 height 20
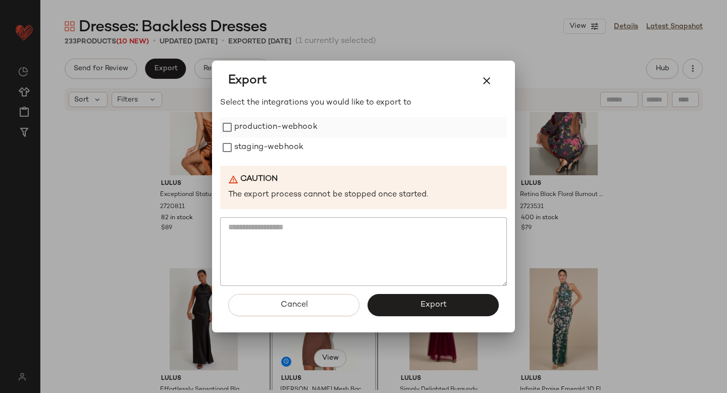
click at [243, 135] on label "production-webhook" at bounding box center [275, 127] width 83 height 20
click at [244, 143] on label "staging-webhook" at bounding box center [268, 147] width 69 height 20
click at [396, 299] on button "Export" at bounding box center [432, 305] width 131 height 22
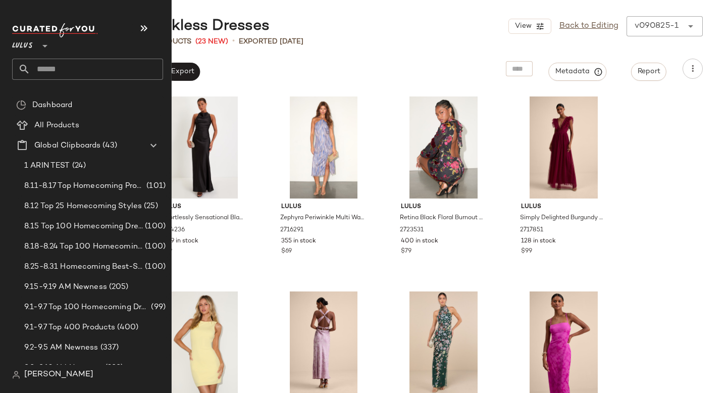
click at [75, 62] on input "text" at bounding box center [96, 69] width 133 height 21
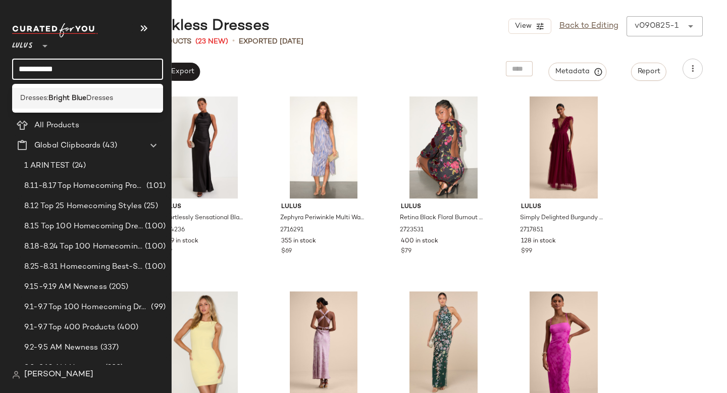
type input "**********"
click at [91, 93] on span "Dresses" at bounding box center [99, 98] width 27 height 11
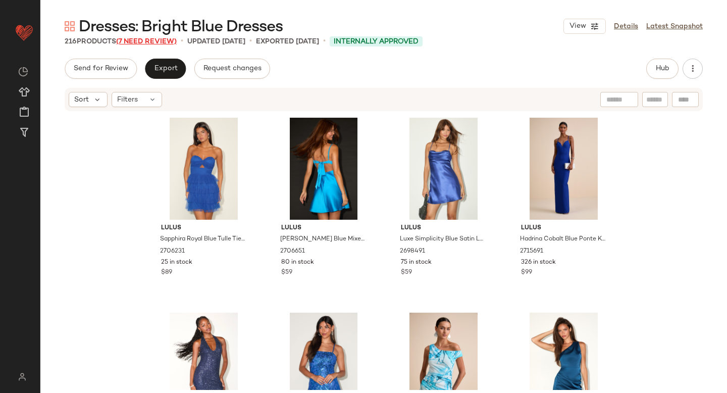
click at [156, 41] on span "(7 Need Review)" at bounding box center [146, 42] width 61 height 8
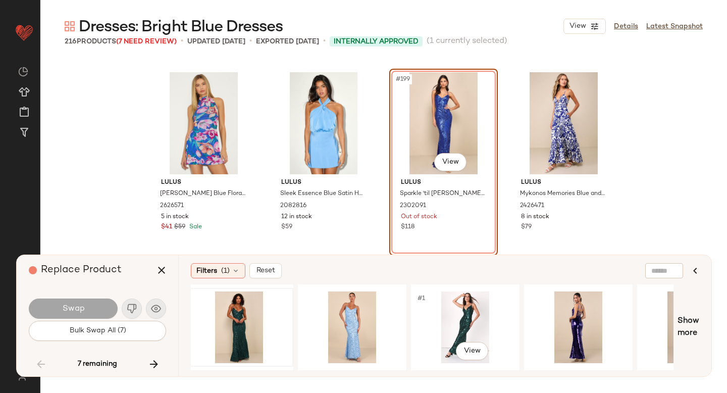
scroll to position [0, 231]
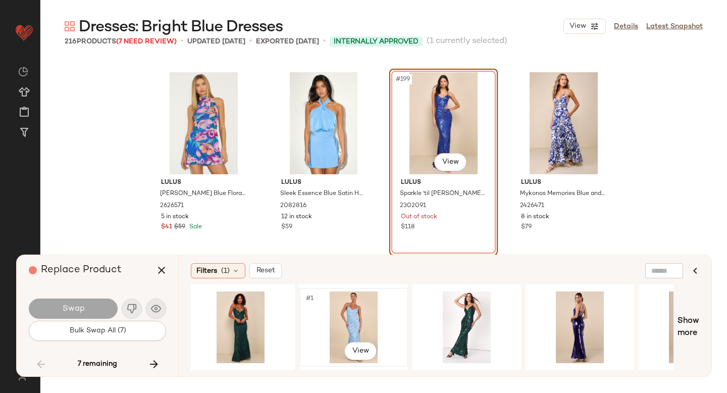
click at [352, 313] on div "#1 View" at bounding box center [353, 327] width 101 height 72
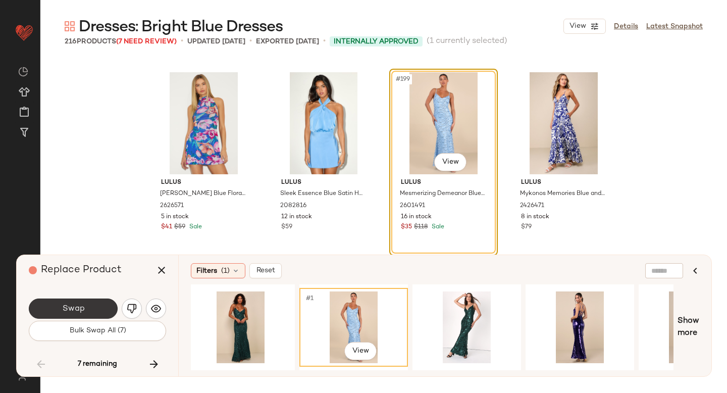
click at [43, 302] on button "Swap" at bounding box center [73, 308] width 89 height 20
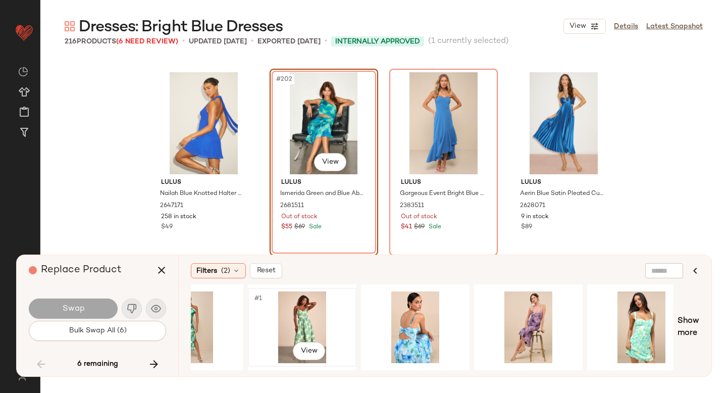
scroll to position [0, 57]
click at [418, 322] on div "#1 View" at bounding box center [414, 327] width 101 height 72
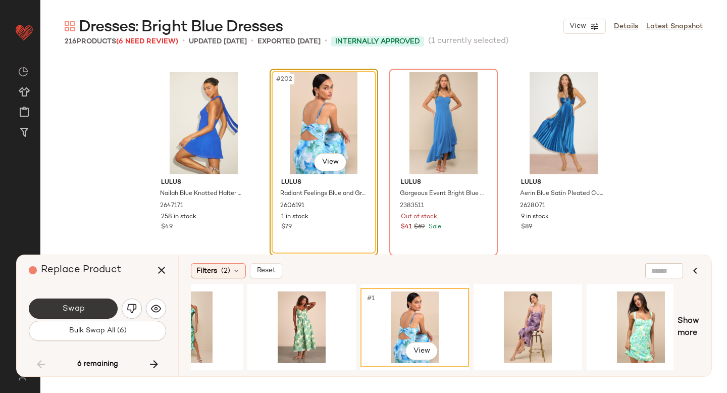
click at [78, 314] on button "Swap" at bounding box center [73, 308] width 89 height 20
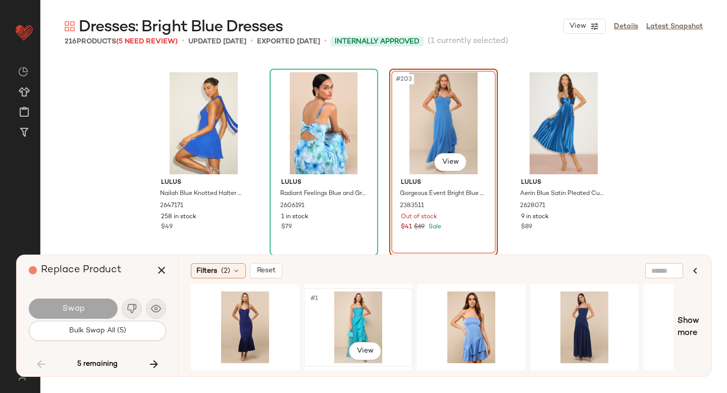
click at [337, 302] on div "#1 View" at bounding box center [357, 327] width 101 height 72
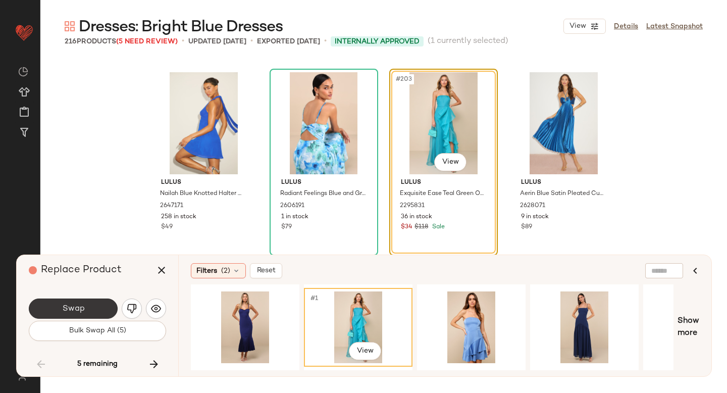
click at [79, 304] on span "Swap" at bounding box center [73, 309] width 23 height 10
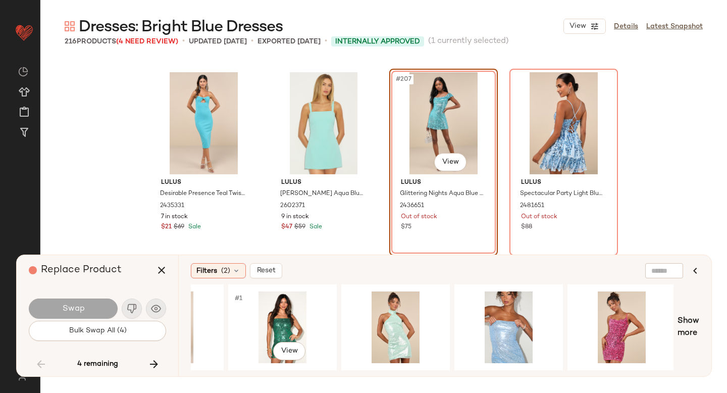
scroll to position [0, 301]
click at [530, 300] on div "#1 View" at bounding box center [508, 327] width 101 height 72
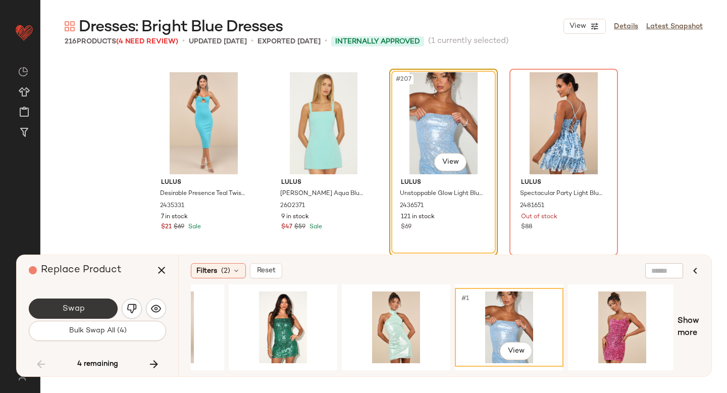
click at [64, 301] on button "Swap" at bounding box center [73, 308] width 89 height 20
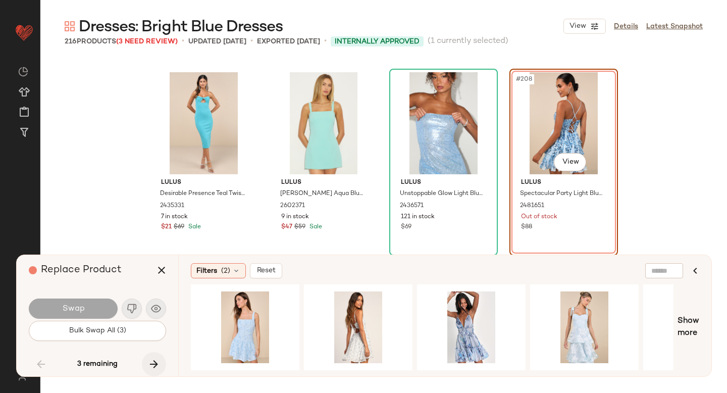
click at [159, 359] on icon "button" at bounding box center [154, 364] width 12 height 12
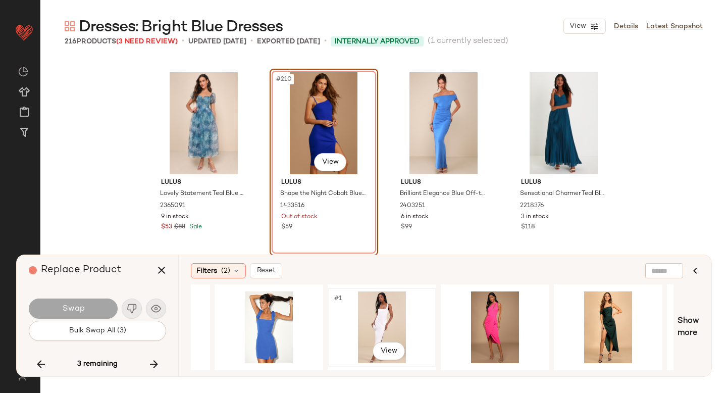
scroll to position [0, 992]
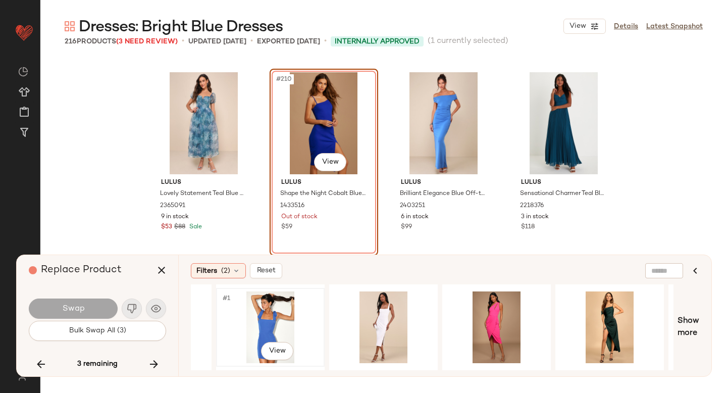
click at [281, 314] on div "#1 View" at bounding box center [270, 327] width 101 height 72
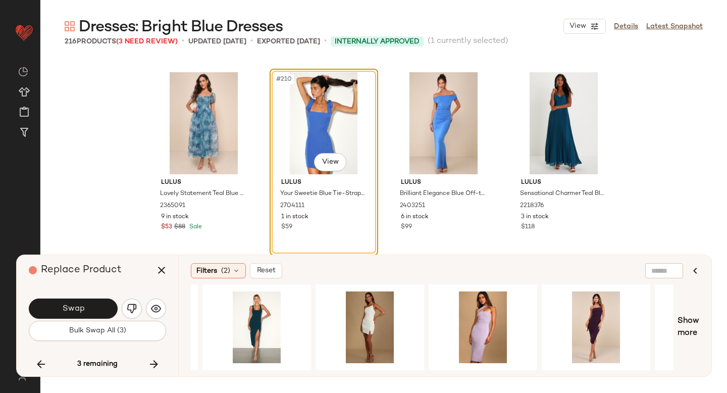
scroll to position [0, 89]
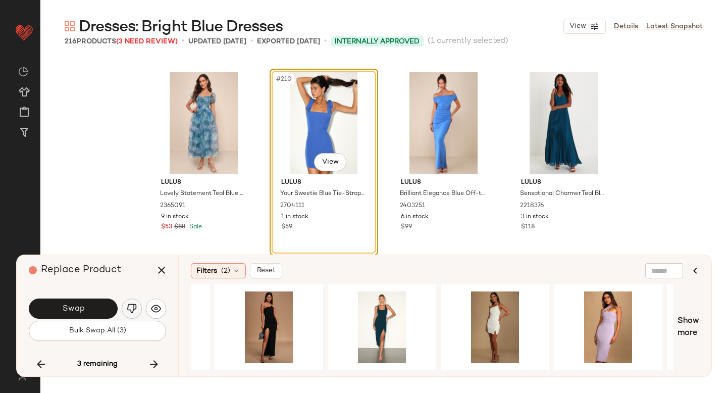
click at [125, 309] on button "button" at bounding box center [132, 308] width 20 height 20
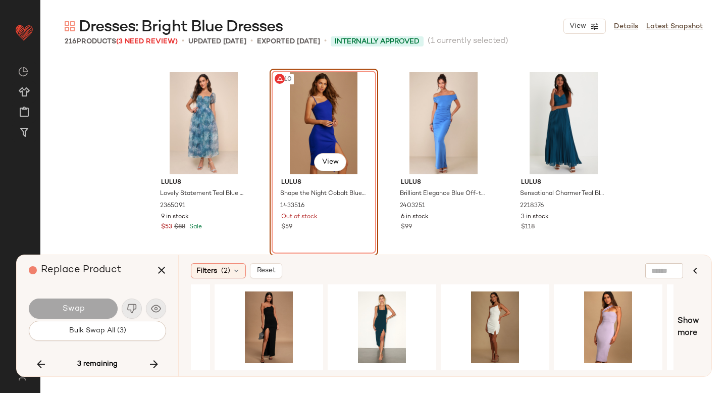
click at [330, 122] on div "#210 View" at bounding box center [323, 123] width 101 height 102
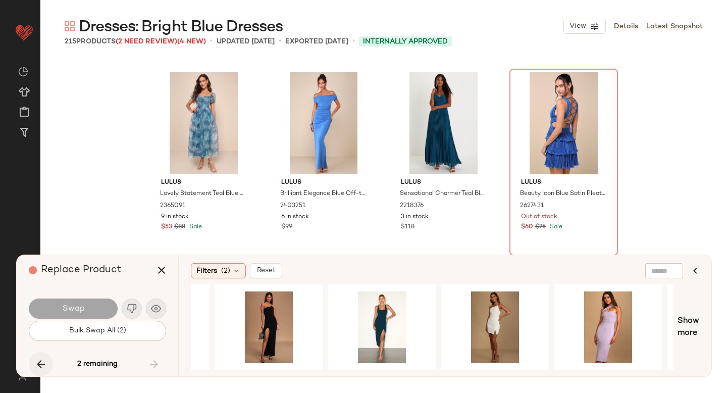
click at [43, 361] on icon "button" at bounding box center [41, 364] width 12 height 12
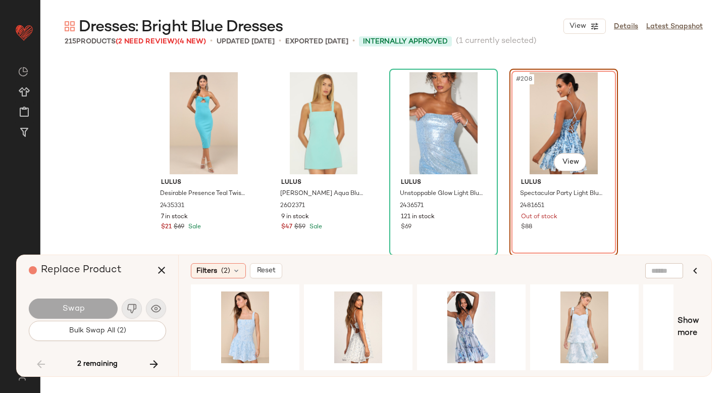
click at [571, 117] on div "#208 View" at bounding box center [563, 123] width 101 height 102
click at [542, 144] on div "#208 View" at bounding box center [563, 123] width 101 height 102
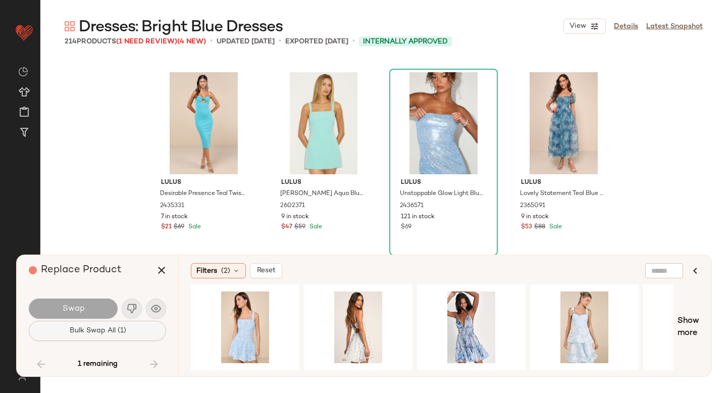
click at [126, 334] on button "Bulk Swap All (1)" at bounding box center [97, 331] width 137 height 20
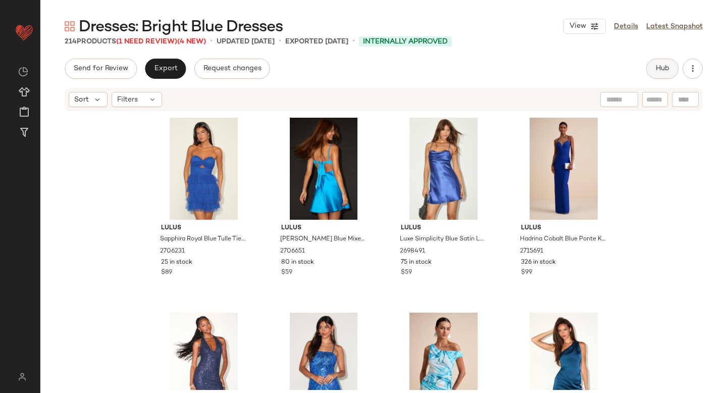
click at [651, 69] on button "Hub" at bounding box center [662, 69] width 32 height 20
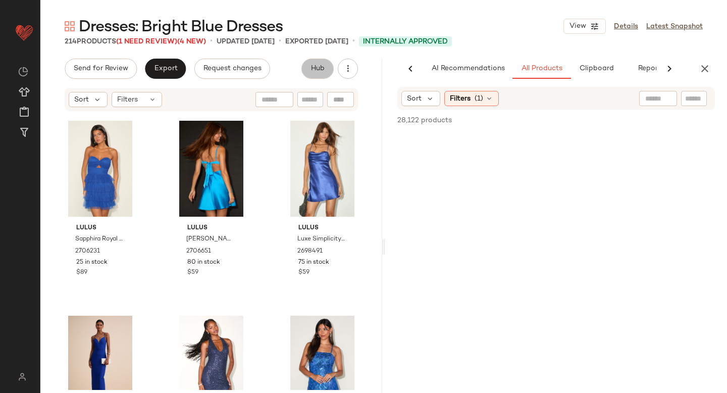
scroll to position [0, 24]
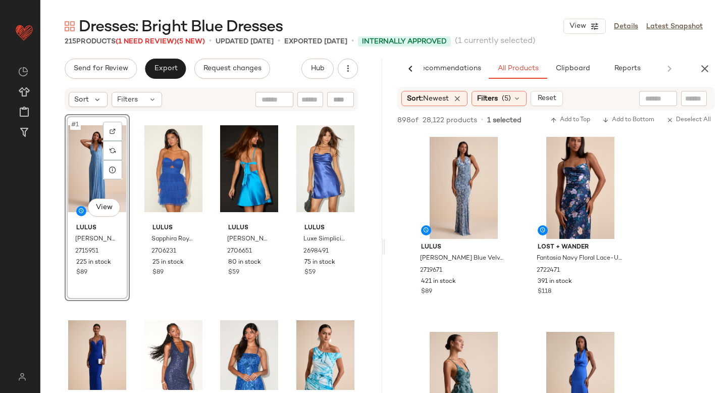
scroll to position [1740, 0]
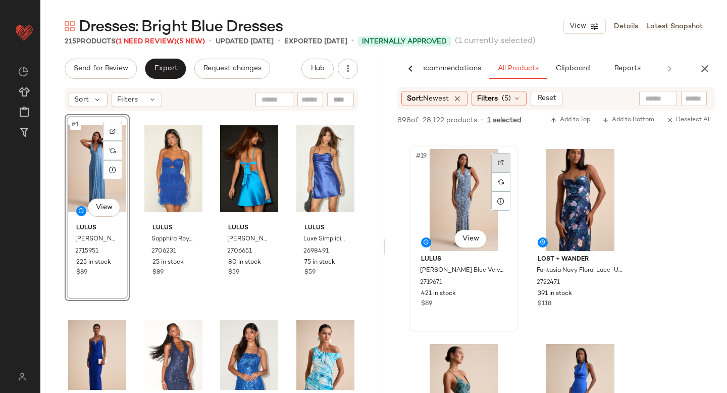
click at [496, 160] on div at bounding box center [500, 162] width 19 height 19
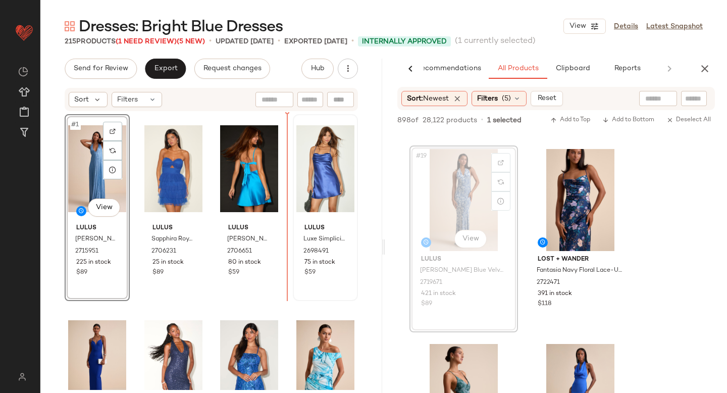
drag, startPoint x: 429, startPoint y: 199, endPoint x: 309, endPoint y: 224, distance: 122.2
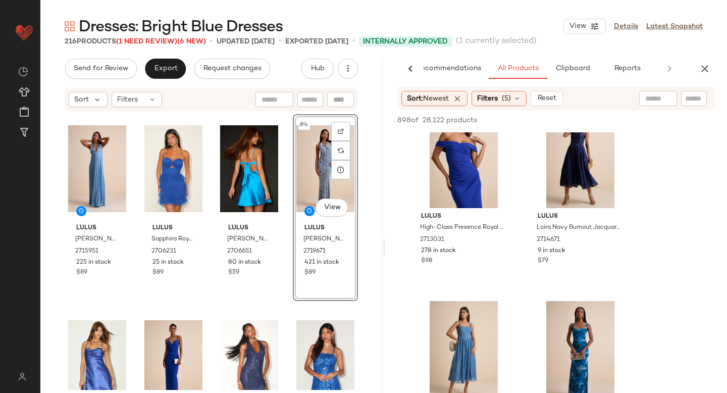
scroll to position [4707, 0]
click at [702, 66] on icon "button" at bounding box center [705, 69] width 12 height 12
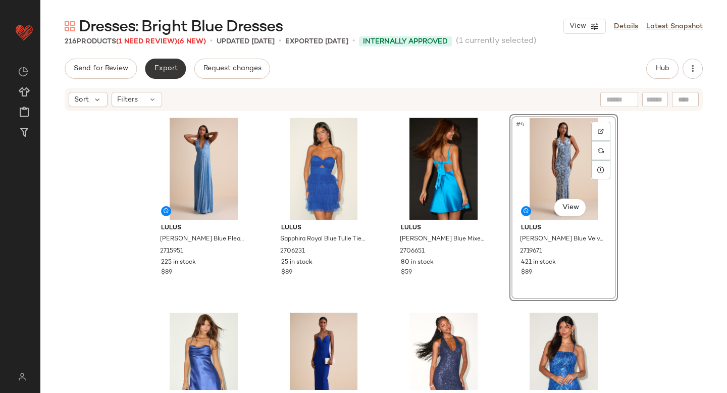
click at [159, 78] on button "Export" at bounding box center [165, 69] width 41 height 20
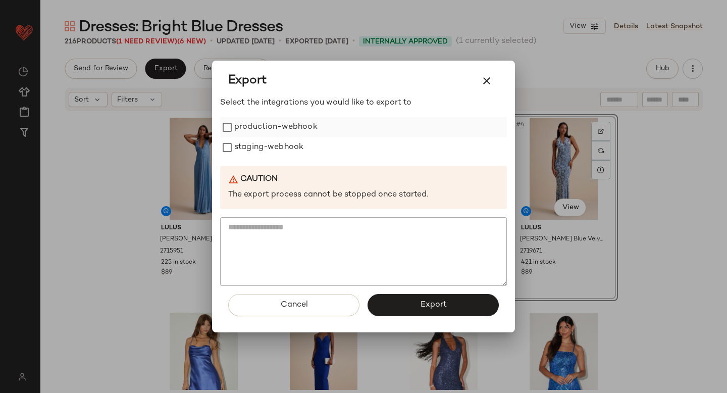
click at [243, 132] on label "production-webhook" at bounding box center [275, 127] width 83 height 20
click at [249, 144] on label "staging-webhook" at bounding box center [268, 147] width 69 height 20
click at [412, 314] on button "Export" at bounding box center [432, 305] width 131 height 22
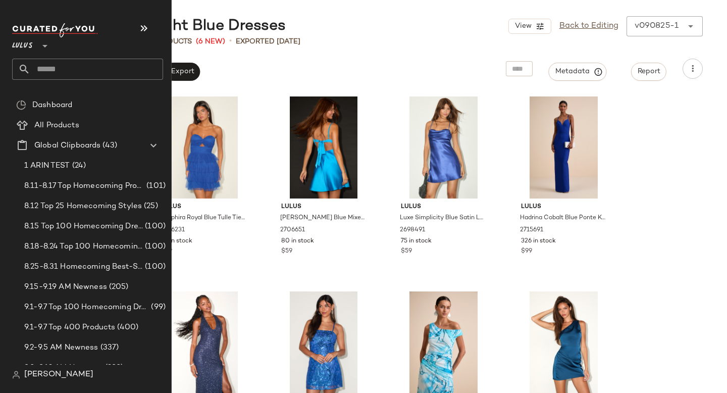
click at [61, 70] on input "text" at bounding box center [96, 69] width 133 height 21
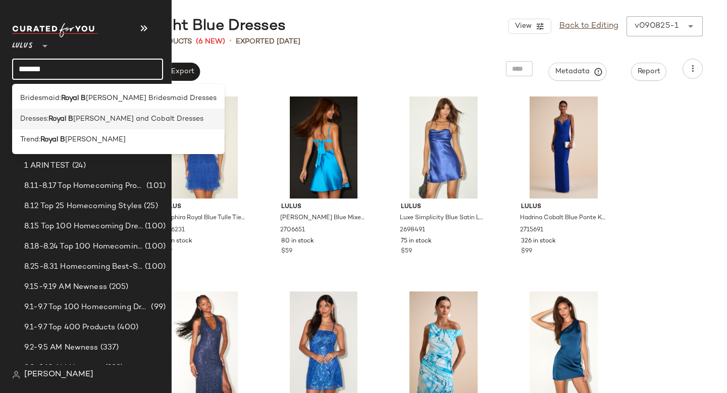
type input "*******"
click at [73, 122] on b "Royal B" at bounding box center [60, 119] width 25 height 11
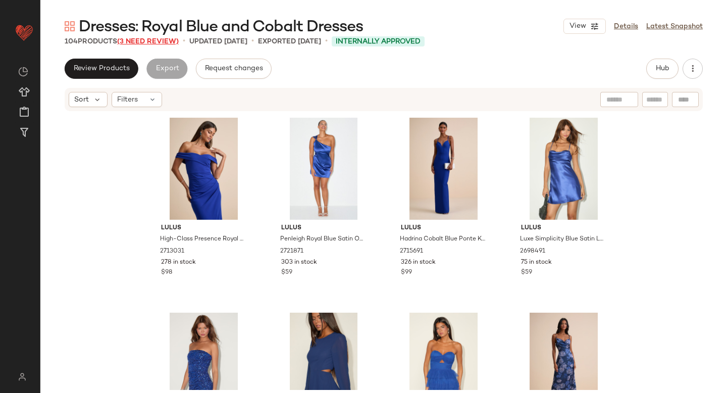
click at [151, 42] on span "(3 Need Review)" at bounding box center [148, 42] width 62 height 8
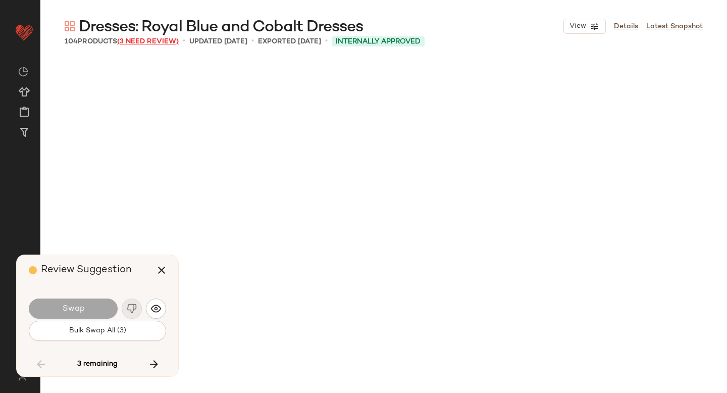
scroll to position [4481, 0]
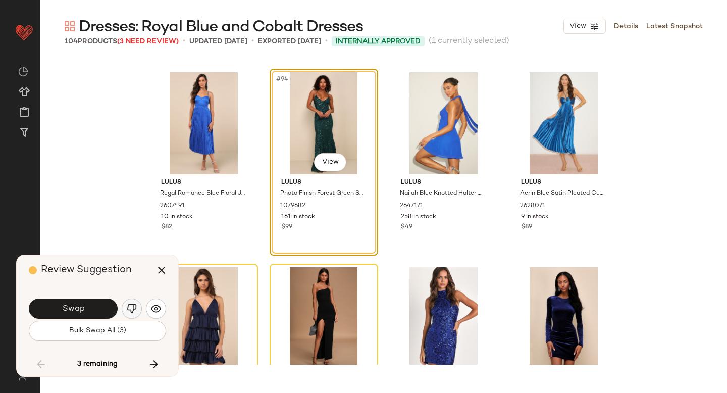
click at [131, 304] on img "button" at bounding box center [132, 308] width 10 height 10
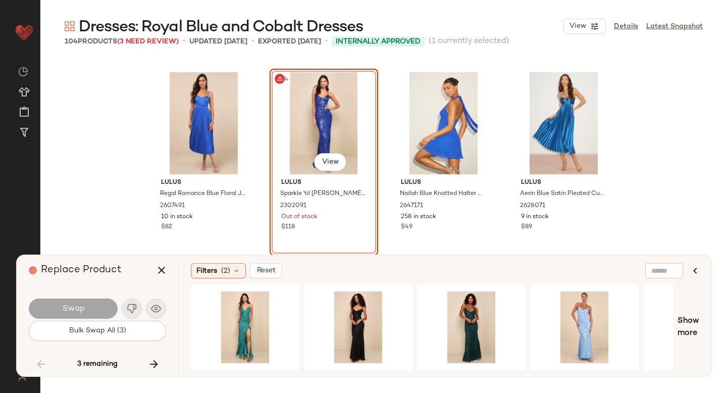
click at [317, 105] on div "#94 View" at bounding box center [323, 123] width 101 height 102
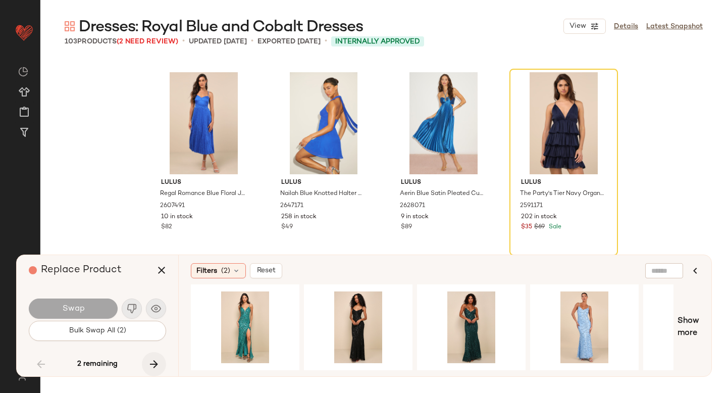
click at [152, 369] on icon "button" at bounding box center [154, 364] width 12 height 12
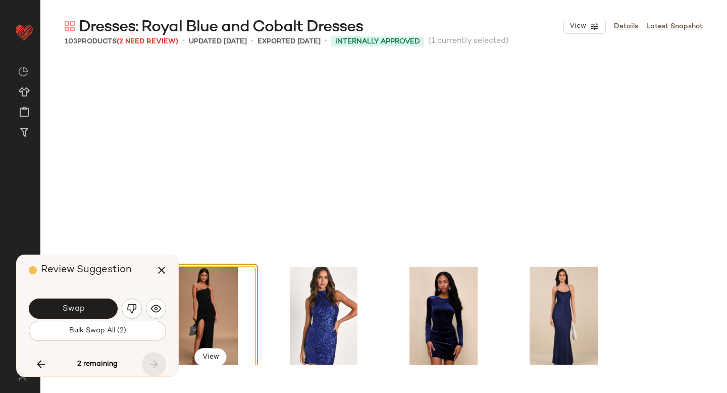
scroll to position [4676, 0]
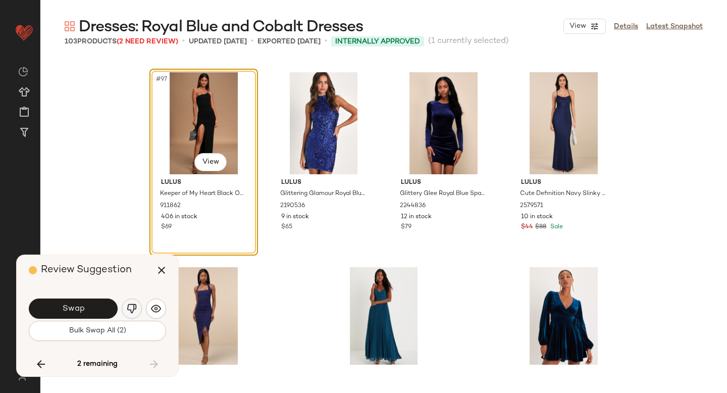
click at [131, 306] on img "button" at bounding box center [132, 308] width 10 height 10
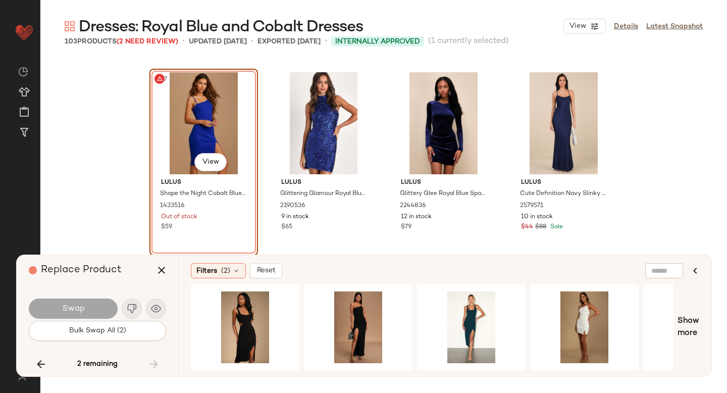
click at [200, 108] on div "#97 View" at bounding box center [203, 123] width 101 height 102
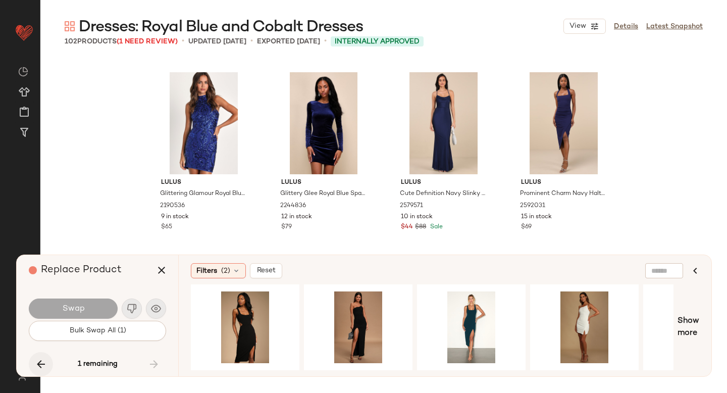
click at [41, 356] on button "button" at bounding box center [41, 364] width 24 height 24
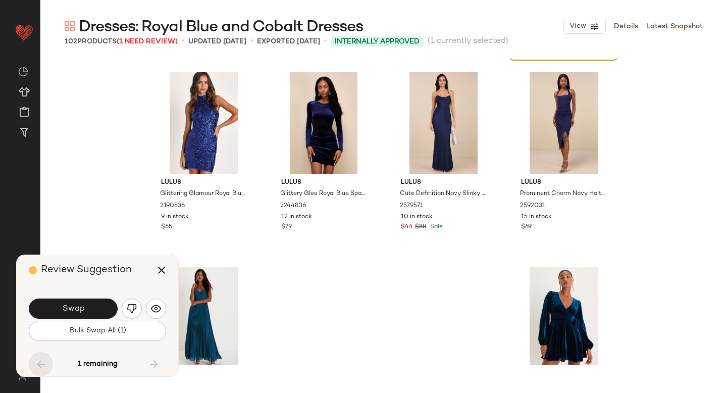
scroll to position [4481, 0]
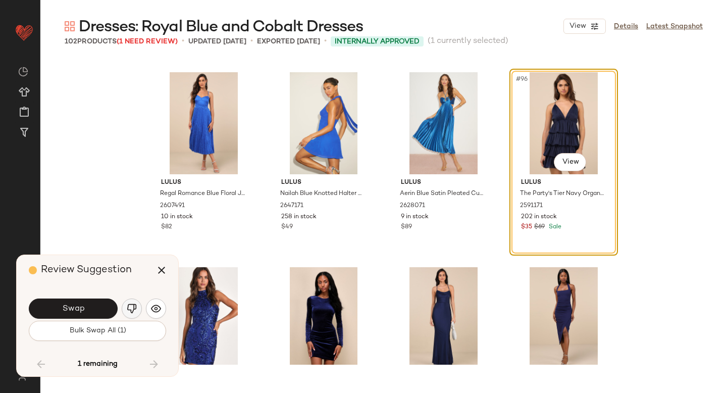
click at [134, 310] on img "button" at bounding box center [132, 308] width 10 height 10
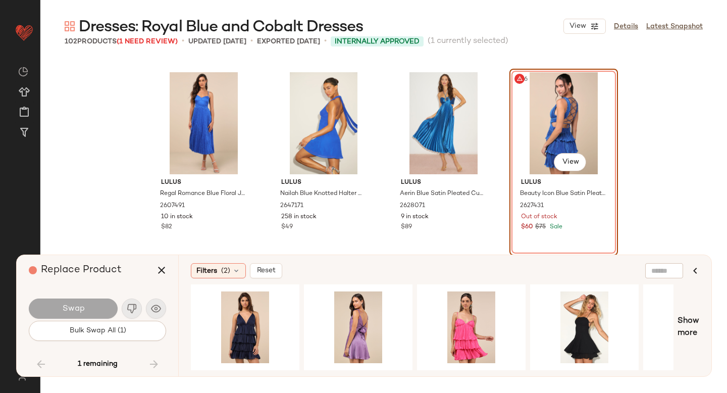
click at [561, 99] on div "#96 View" at bounding box center [563, 123] width 101 height 102
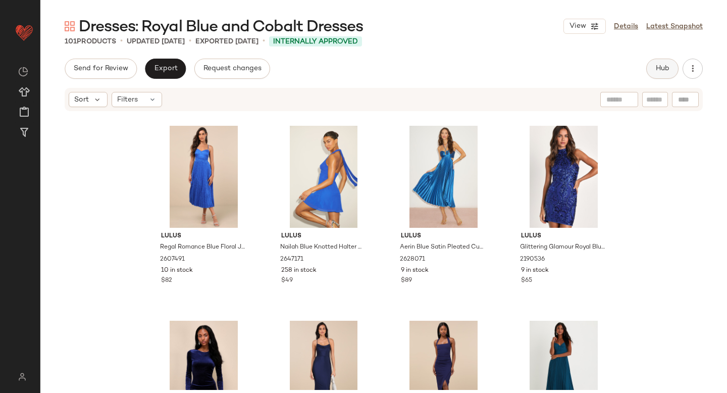
click at [654, 75] on button "Hub" at bounding box center [662, 69] width 32 height 20
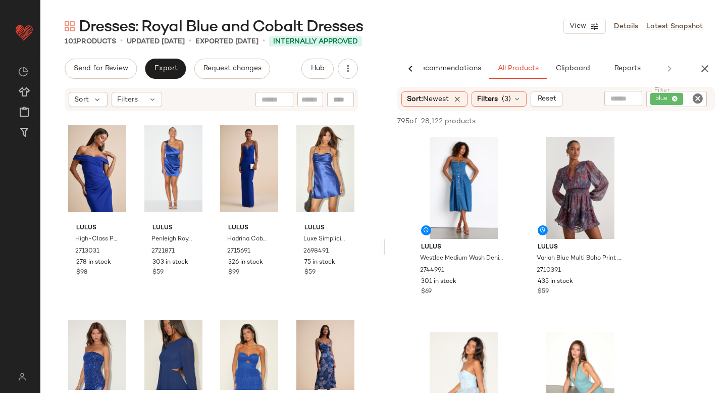
click at [696, 102] on icon "Clear Filter" at bounding box center [697, 98] width 12 height 12
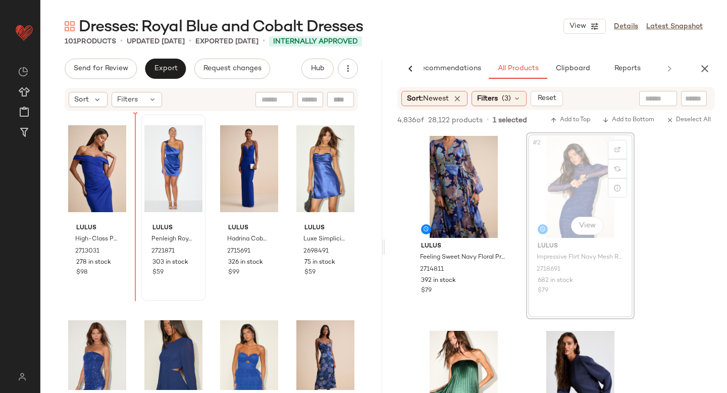
drag, startPoint x: 580, startPoint y: 181, endPoint x: 152, endPoint y: 224, distance: 430.2
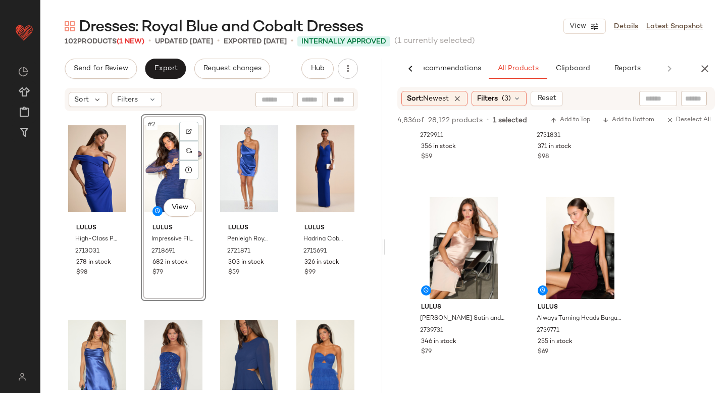
scroll to position [5811, 0]
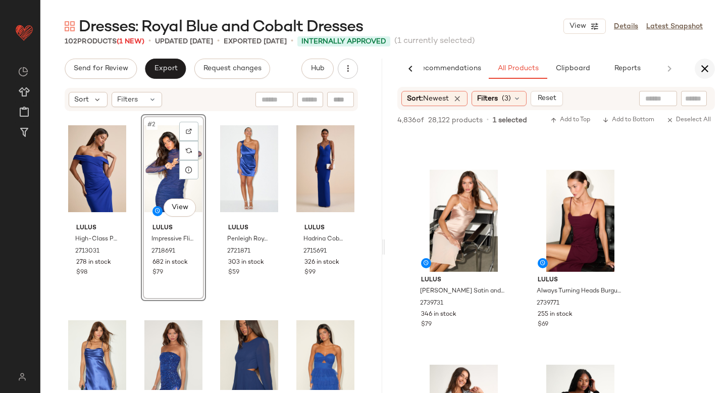
click at [705, 69] on icon "button" at bounding box center [705, 69] width 12 height 12
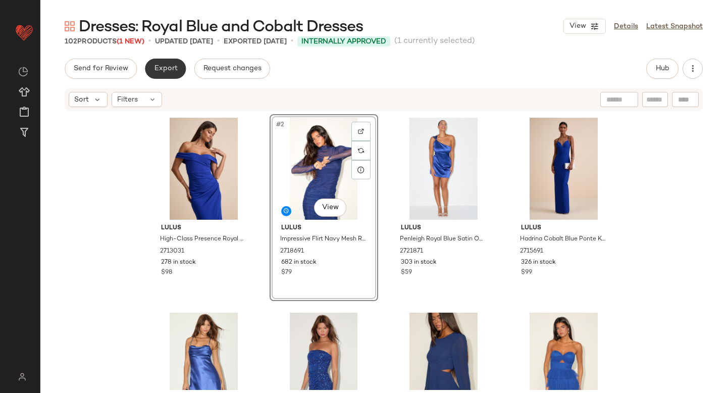
click at [170, 67] on span "Export" at bounding box center [165, 69] width 24 height 8
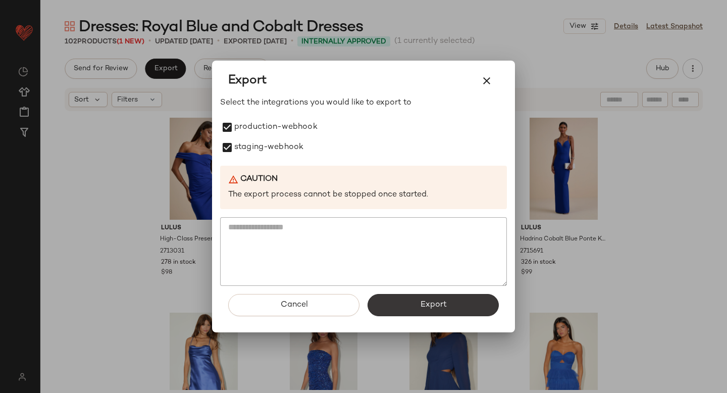
click at [407, 306] on button "Export" at bounding box center [432, 305] width 131 height 22
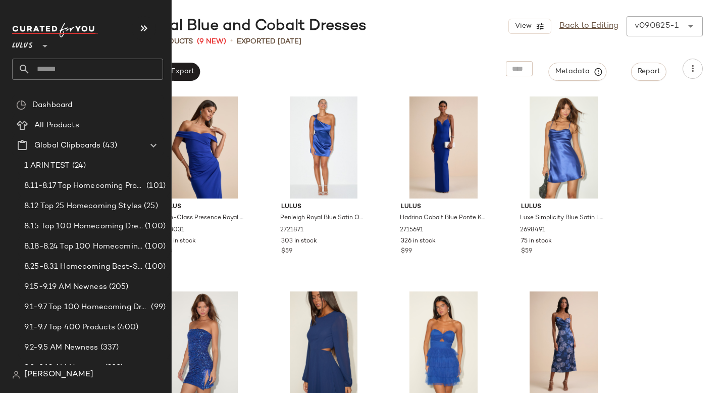
click at [63, 74] on input "text" at bounding box center [96, 69] width 133 height 21
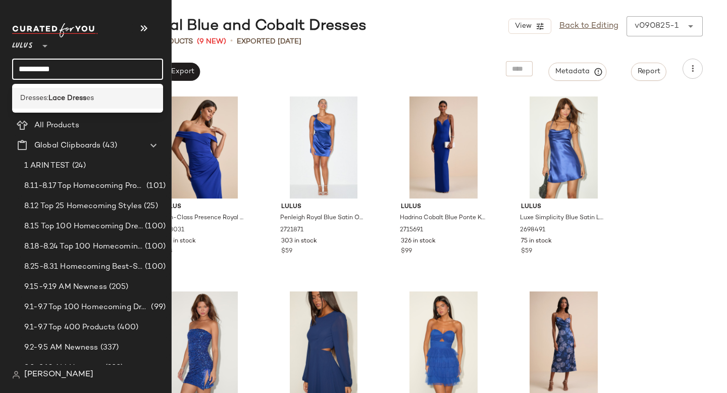
type input "**********"
click at [76, 100] on b "Lace Dress" at bounding box center [67, 98] width 38 height 11
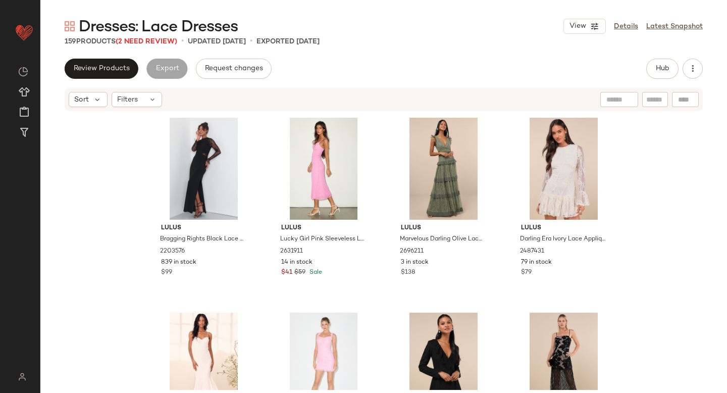
click at [137, 35] on span "Dresses: Lace Dresses" at bounding box center [158, 27] width 159 height 20
click at [137, 39] on span "(2 Need Review)" at bounding box center [147, 42] width 62 height 8
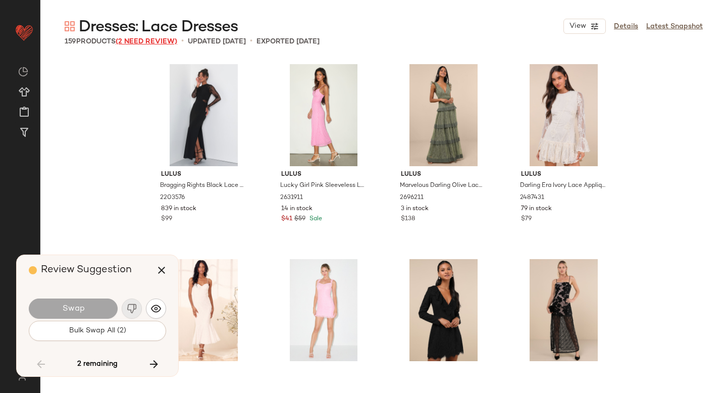
scroll to position [3897, 0]
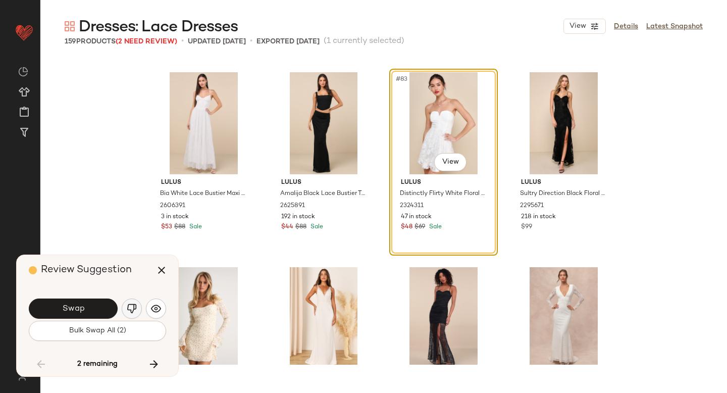
click at [130, 311] on img "button" at bounding box center [132, 308] width 10 height 10
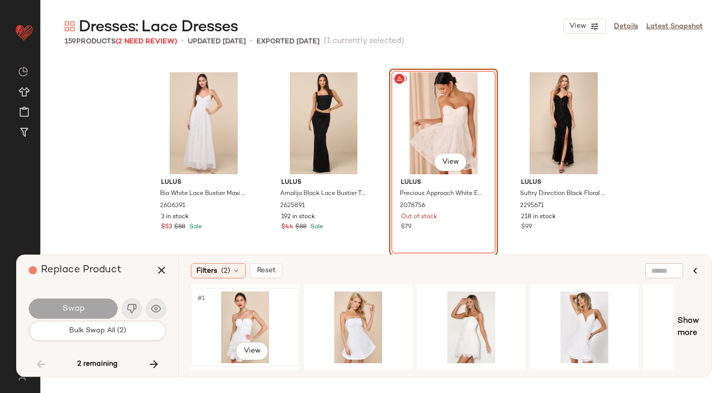
click at [252, 316] on div "#1 View" at bounding box center [244, 327] width 101 height 72
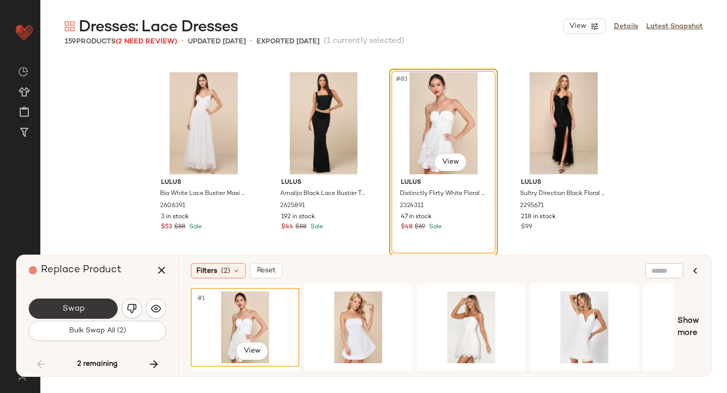
click at [95, 303] on button "Swap" at bounding box center [73, 308] width 89 height 20
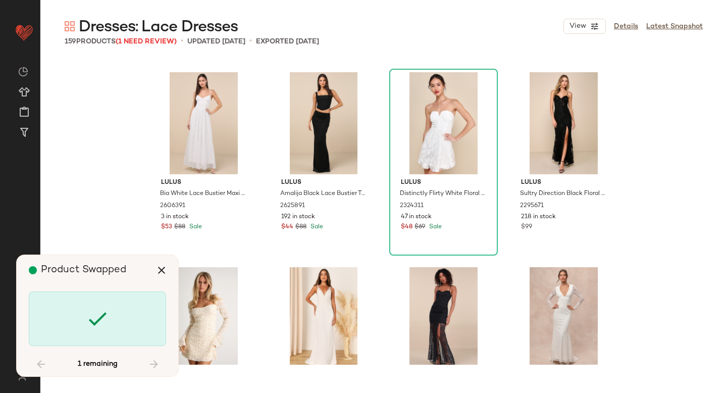
scroll to position [4871, 0]
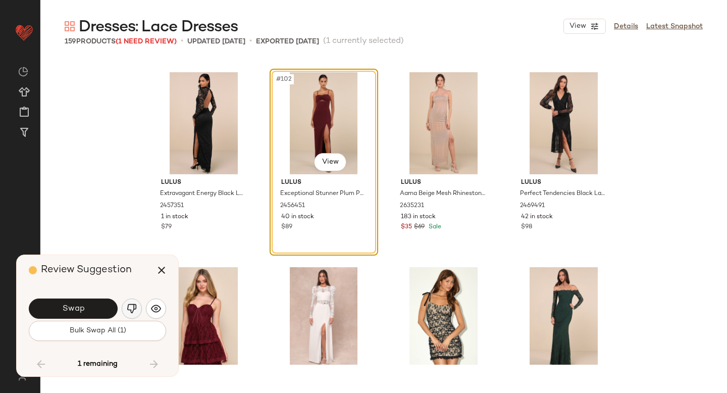
click at [129, 304] on img "button" at bounding box center [132, 308] width 10 height 10
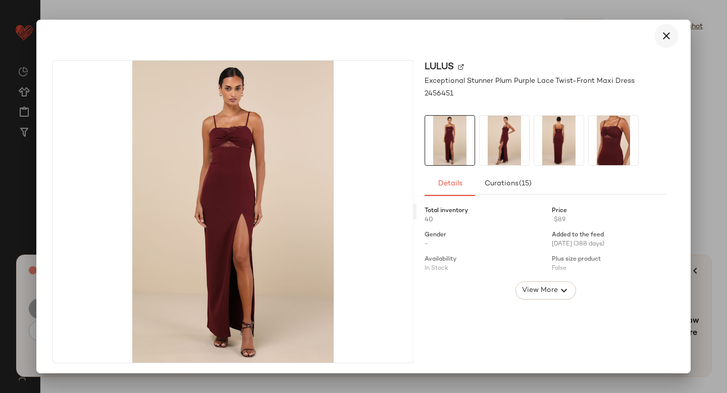
click at [663, 41] on icon "button" at bounding box center [666, 36] width 12 height 12
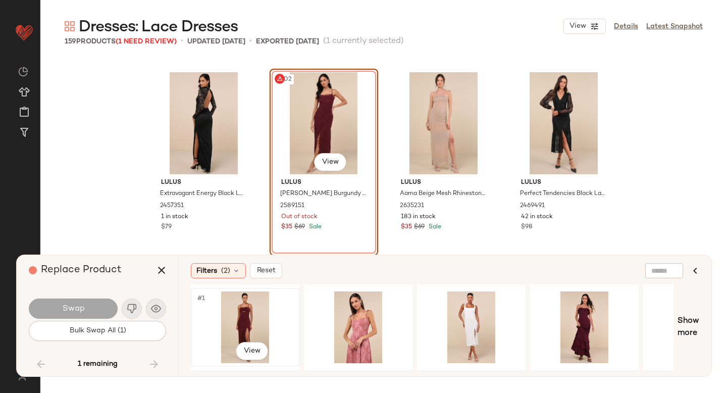
click at [247, 325] on div "#1 View" at bounding box center [244, 327] width 101 height 72
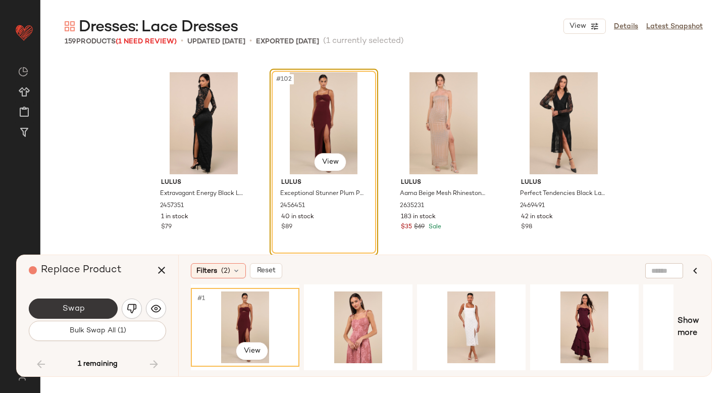
click at [79, 304] on span "Swap" at bounding box center [73, 309] width 23 height 10
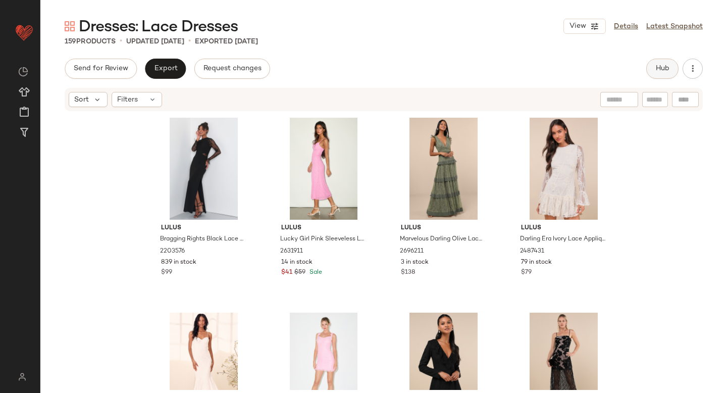
click at [648, 66] on button "Hub" at bounding box center [662, 69] width 32 height 20
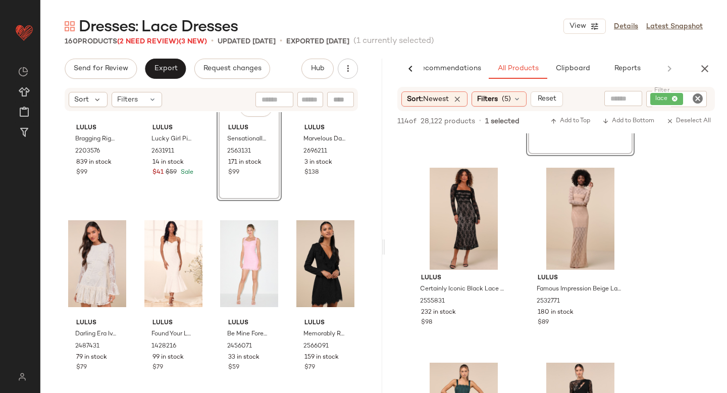
scroll to position [110, 0]
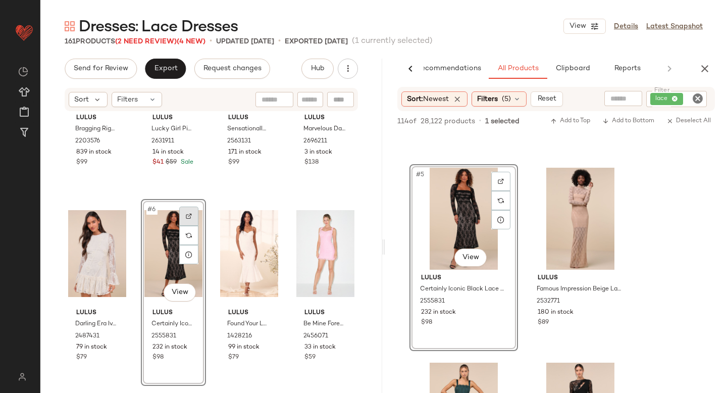
click at [189, 207] on div at bounding box center [188, 215] width 19 height 19
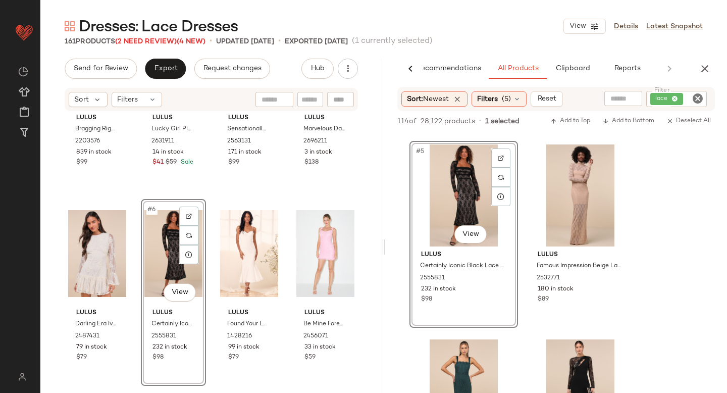
scroll to position [383, 0]
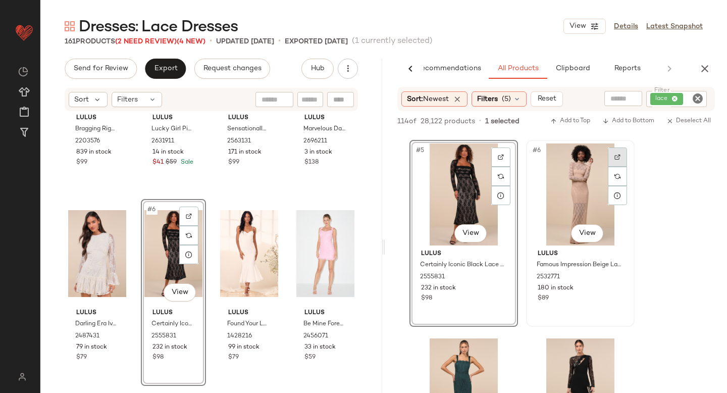
click at [617, 153] on div at bounding box center [617, 156] width 19 height 19
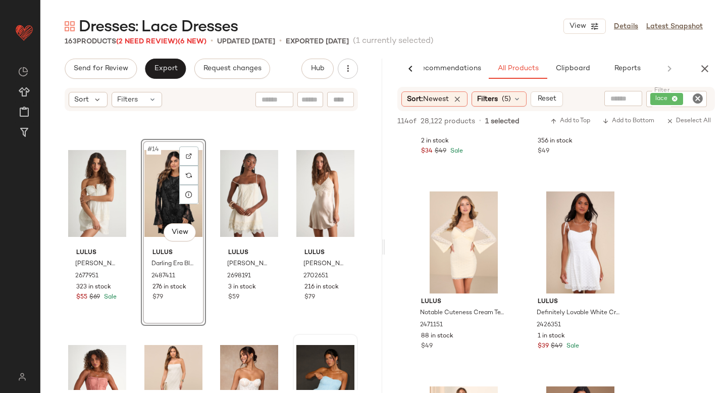
scroll to position [0, 0]
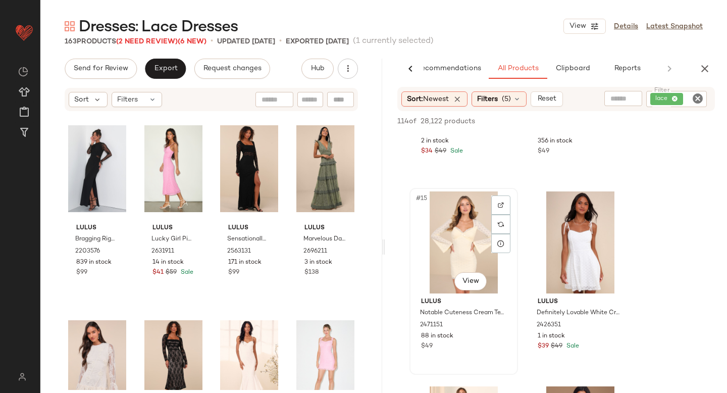
click at [474, 219] on div "#15 View" at bounding box center [463, 242] width 101 height 102
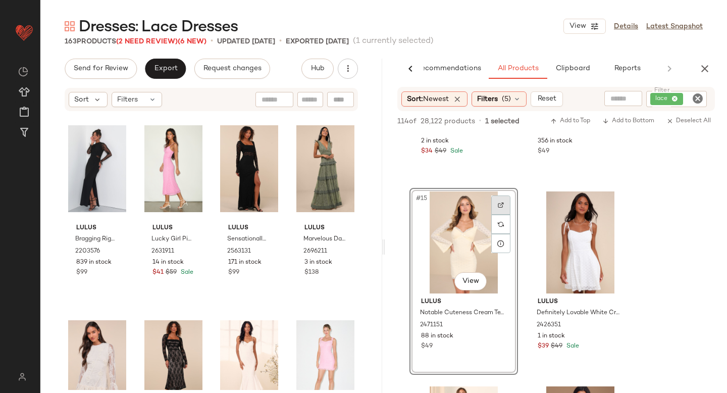
click at [506, 210] on div at bounding box center [500, 204] width 19 height 19
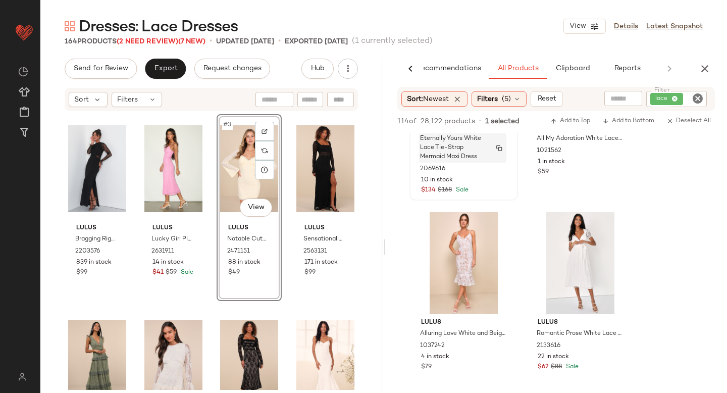
scroll to position [1826, 0]
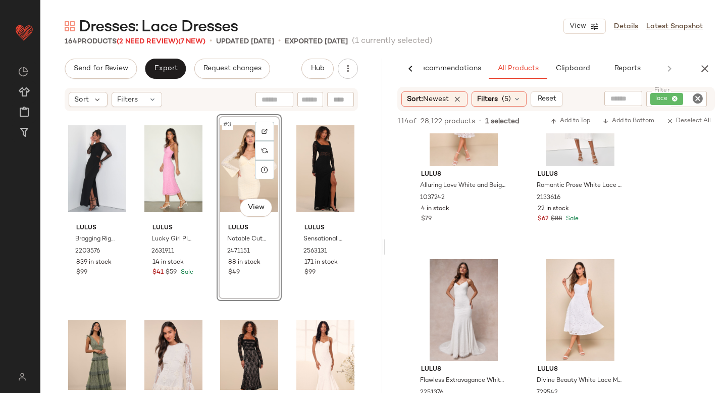
click at [701, 96] on icon "Clear Filter" at bounding box center [697, 98] width 12 height 12
click at [603, 94] on input "text" at bounding box center [590, 98] width 26 height 11
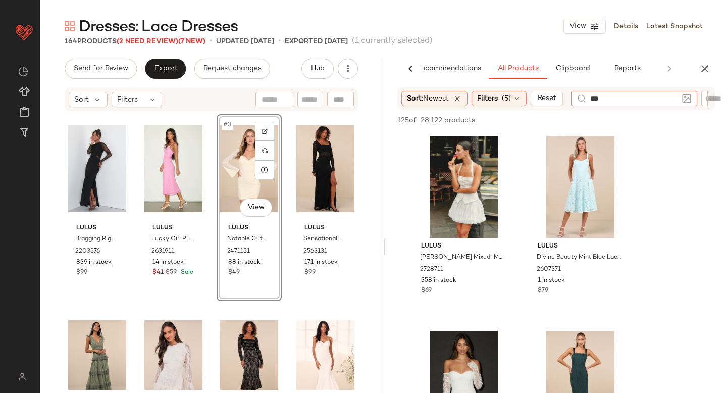
type input "****"
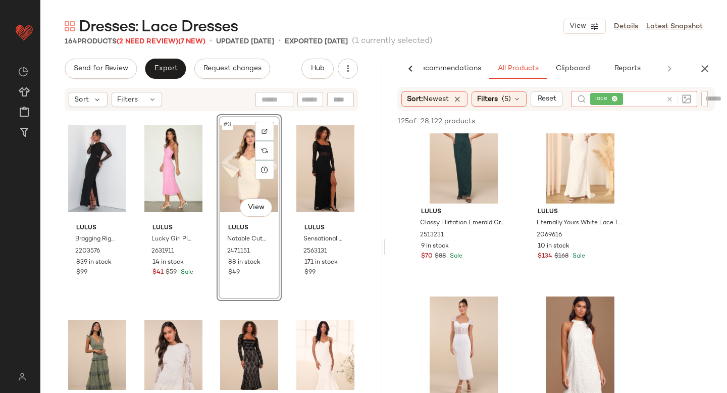
scroll to position [1347, 0]
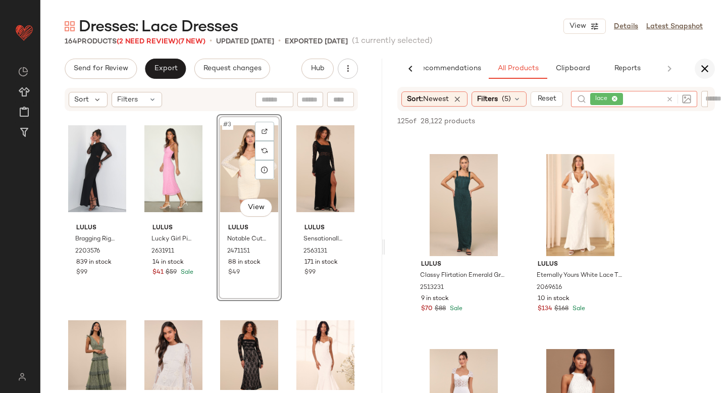
click at [709, 64] on icon "button" at bounding box center [705, 69] width 12 height 12
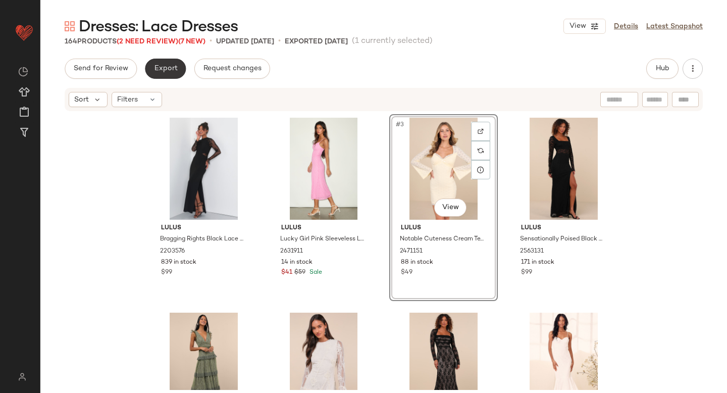
click at [164, 65] on span "Export" at bounding box center [165, 69] width 24 height 8
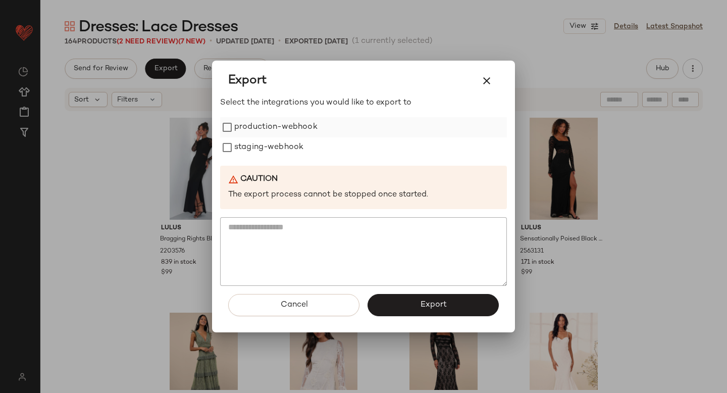
click at [253, 137] on label "production-webhook" at bounding box center [275, 127] width 83 height 20
click at [254, 151] on label "staging-webhook" at bounding box center [268, 147] width 69 height 20
click at [417, 309] on button "Export" at bounding box center [432, 305] width 131 height 22
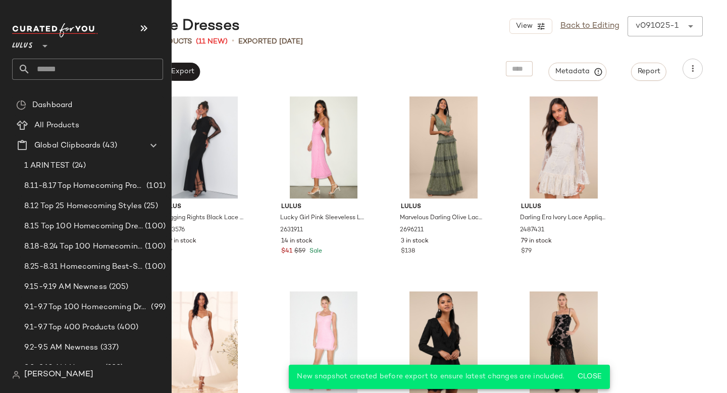
click at [88, 71] on input "text" at bounding box center [96, 69] width 133 height 21
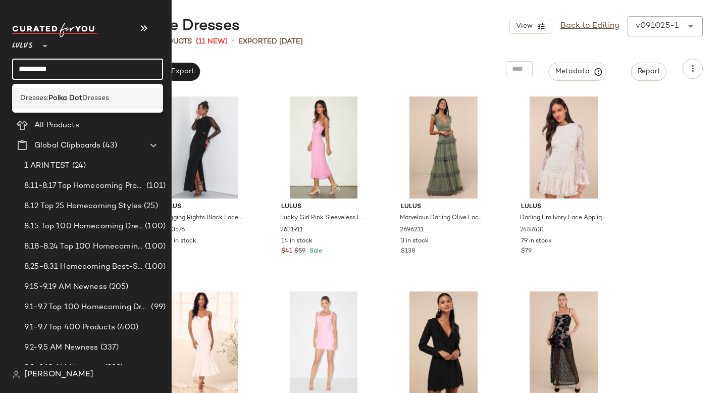
type input "*********"
click at [89, 99] on span "Dresses" at bounding box center [95, 98] width 27 height 11
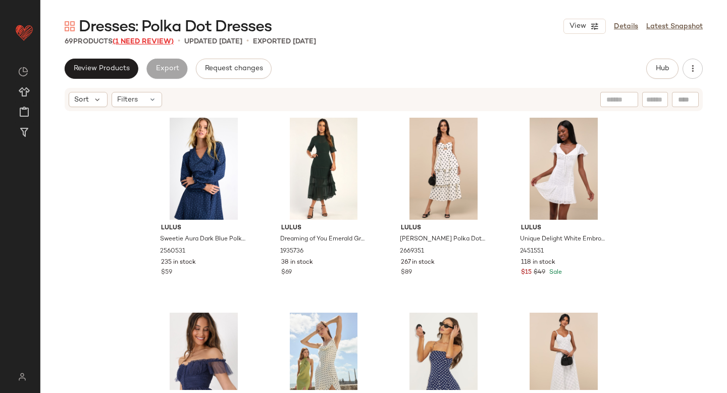
click at [162, 38] on span "(1 Need Review)" at bounding box center [143, 42] width 61 height 8
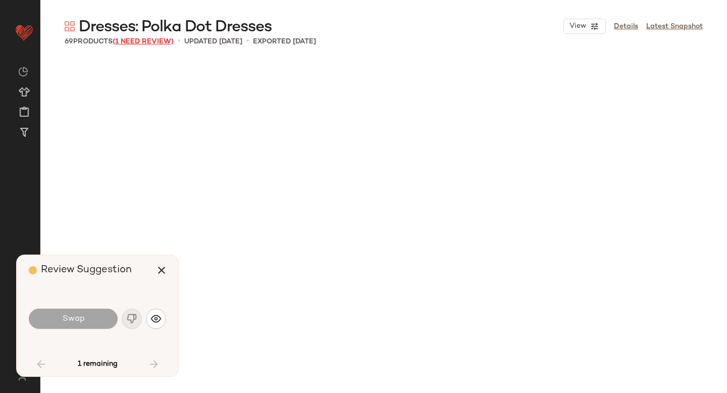
scroll to position [2143, 0]
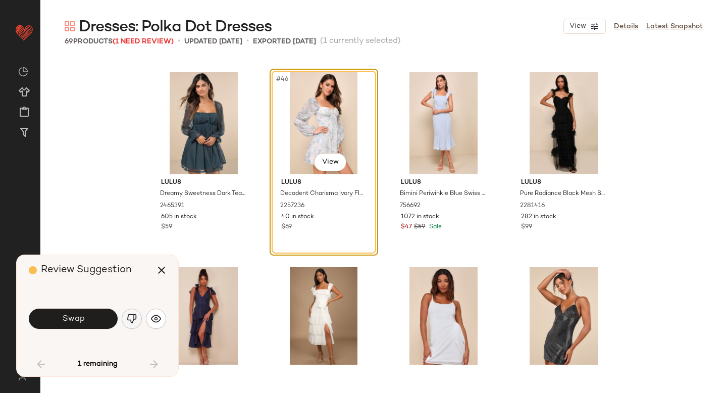
click at [133, 321] on img "button" at bounding box center [132, 318] width 10 height 10
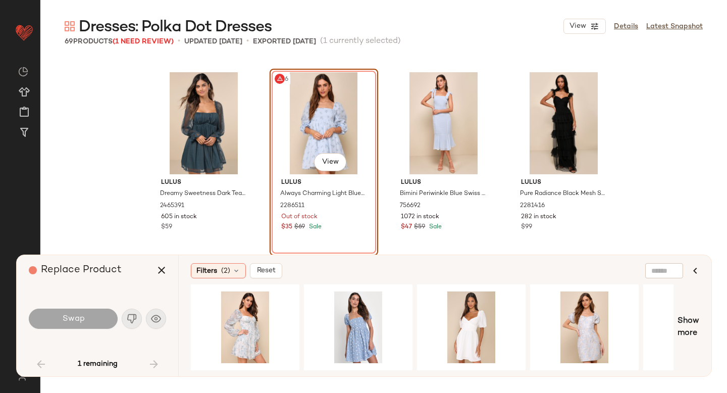
click at [353, 109] on div "#46 View" at bounding box center [323, 123] width 101 height 102
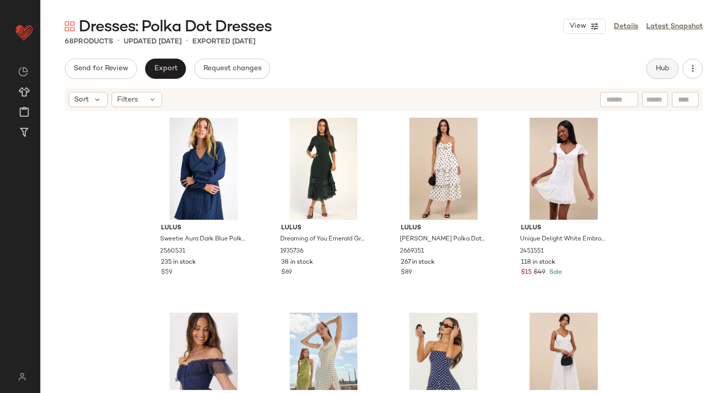
click at [657, 71] on span "Hub" at bounding box center [662, 69] width 14 height 8
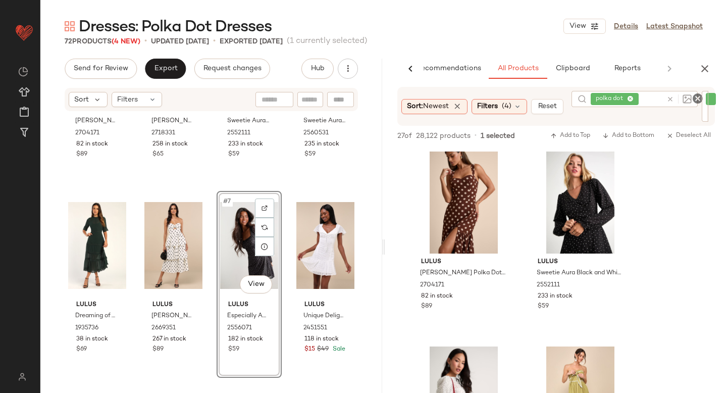
click at [673, 97] on div at bounding box center [676, 99] width 29 height 16
click at [670, 104] on icon at bounding box center [670, 106] width 8 height 8
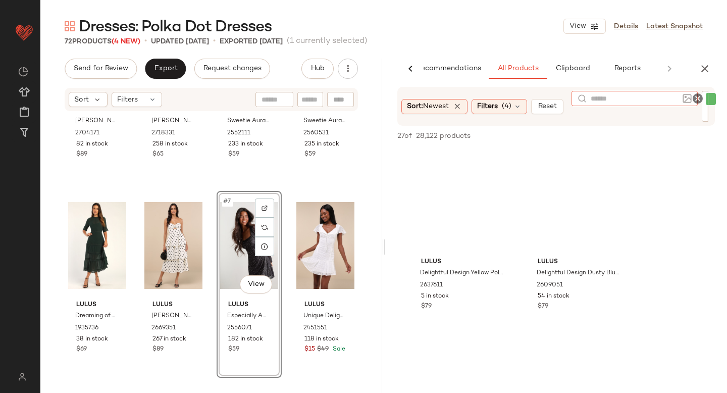
click at [713, 102] on span "polka dot" at bounding box center [711, 99] width 10 height 12
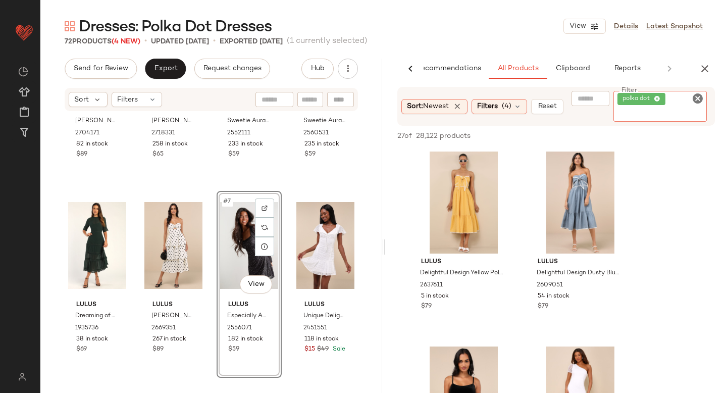
click at [696, 97] on icon "Clear Filter" at bounding box center [697, 98] width 12 height 12
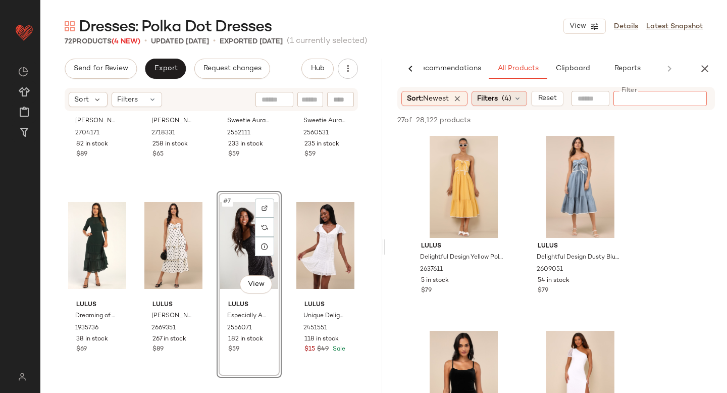
click at [519, 100] on icon at bounding box center [517, 98] width 8 height 8
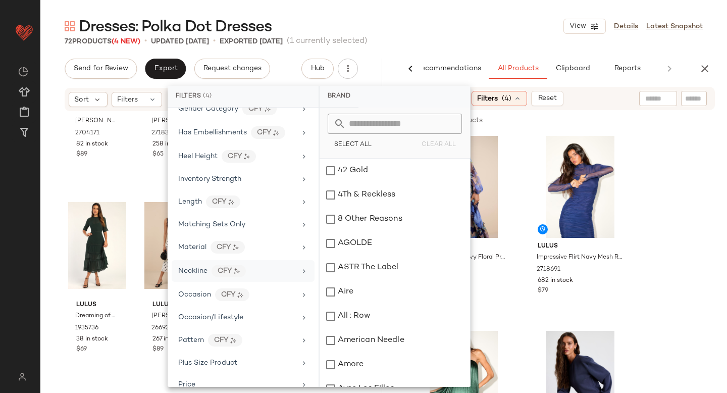
scroll to position [381, 0]
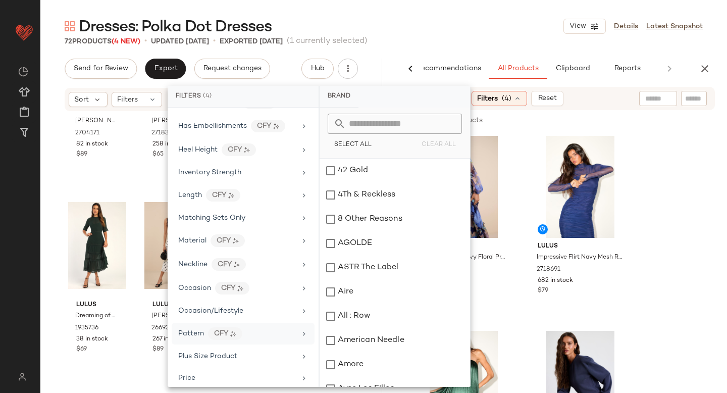
click at [258, 336] on div "Pattern CFY" at bounding box center [237, 333] width 118 height 13
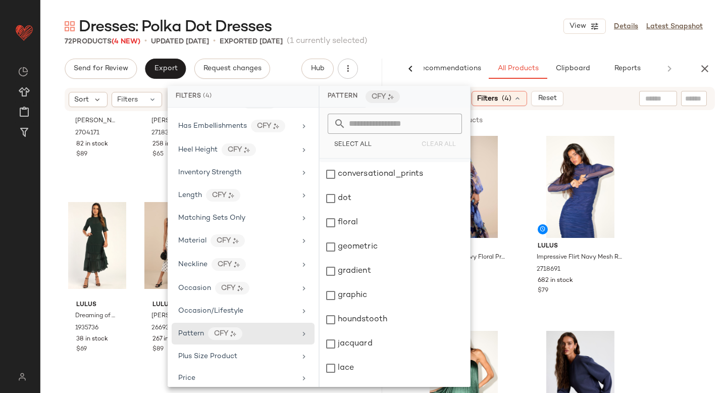
scroll to position [329, 0]
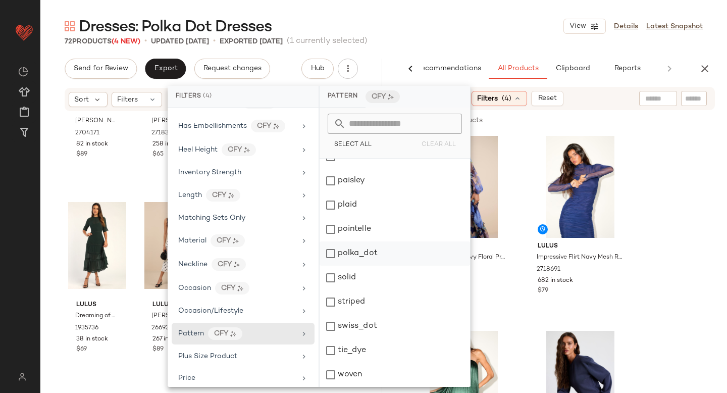
click at [338, 257] on div "polka_dot" at bounding box center [394, 253] width 150 height 24
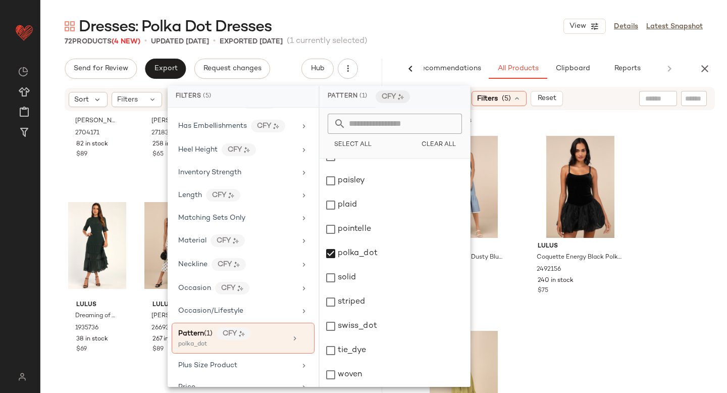
click at [692, 232] on div "Lulus Delightful Design Dusty Blue Polka Dot Midi Dress With Pockets 2609051 54…" at bounding box center [556, 323] width 342 height 382
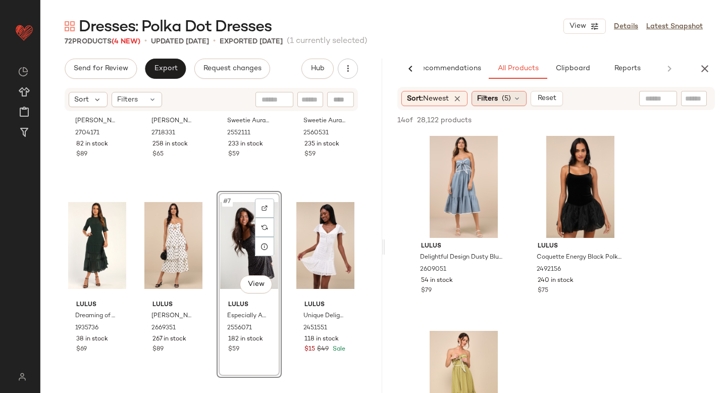
click at [508, 99] on span "(5)" at bounding box center [506, 98] width 9 height 11
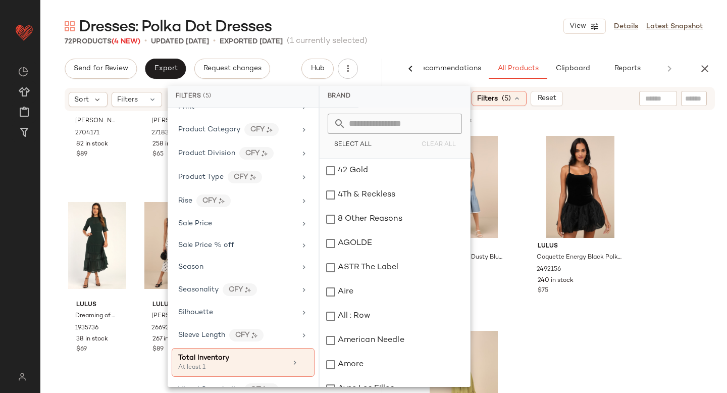
scroll to position [703, 0]
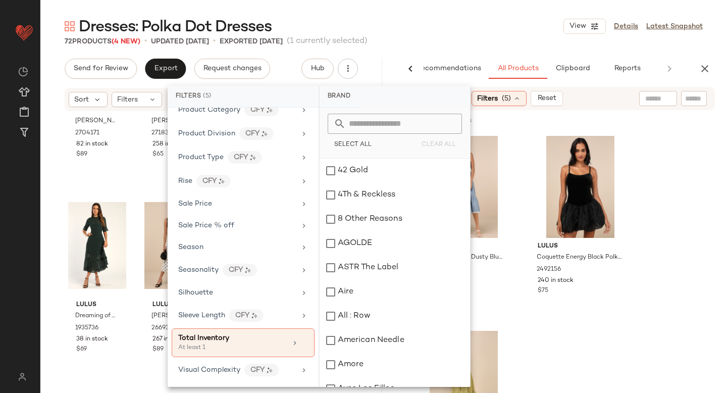
click at [669, 191] on div "Lulus Delightful Design Dusty Blue Polka Dot Midi Dress With Pockets 2609051 54…" at bounding box center [556, 323] width 342 height 382
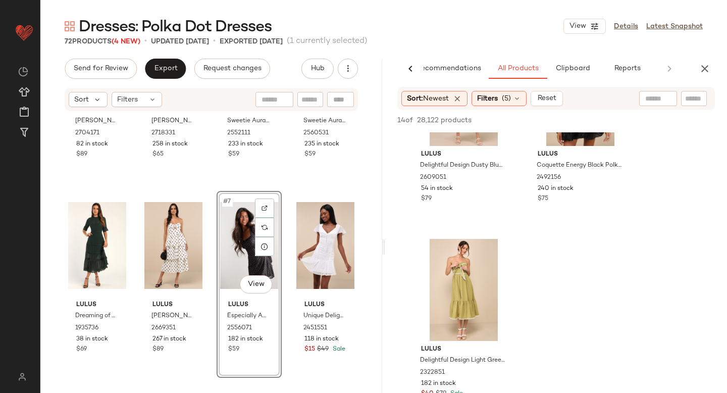
scroll to position [0, 0]
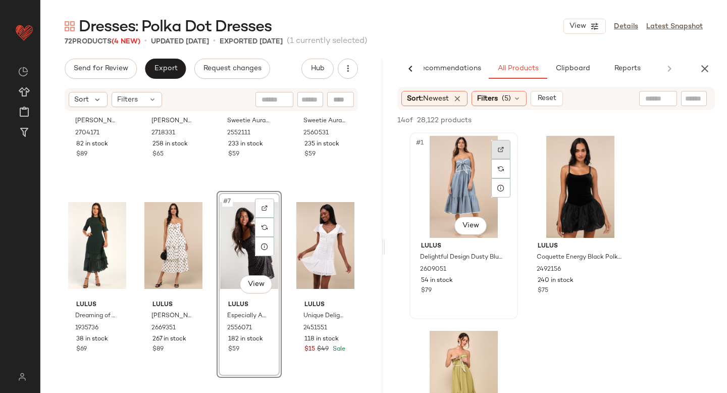
click at [500, 152] on div at bounding box center [500, 149] width 19 height 19
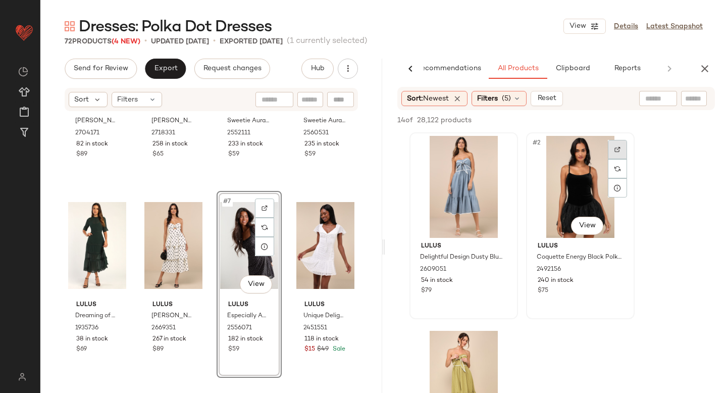
click at [611, 142] on div at bounding box center [617, 149] width 19 height 19
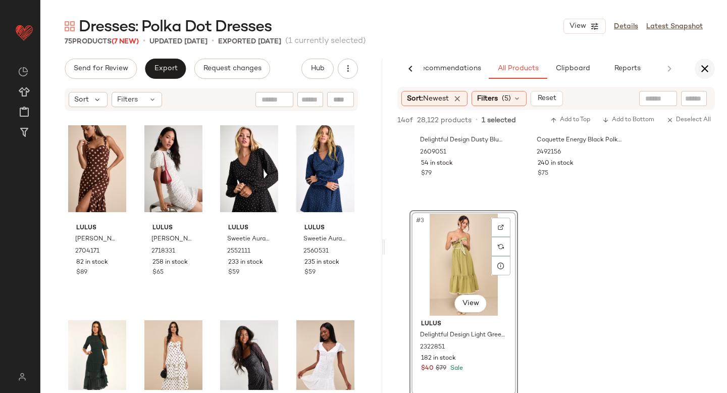
click at [707, 63] on icon "button" at bounding box center [705, 69] width 12 height 12
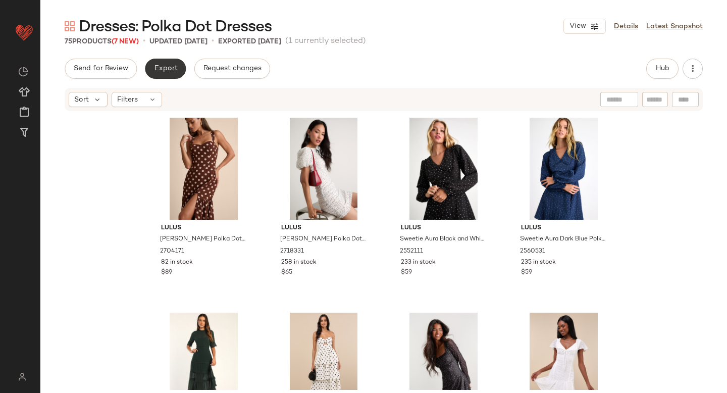
click at [160, 68] on span "Export" at bounding box center [165, 69] width 24 height 8
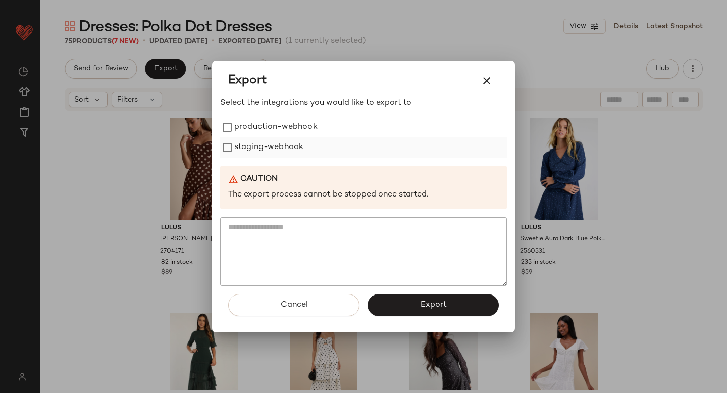
click at [290, 142] on label "staging-webhook" at bounding box center [268, 147] width 69 height 20
click at [283, 126] on label "production-webhook" at bounding box center [275, 127] width 83 height 20
click at [408, 306] on button "Export" at bounding box center [432, 305] width 131 height 22
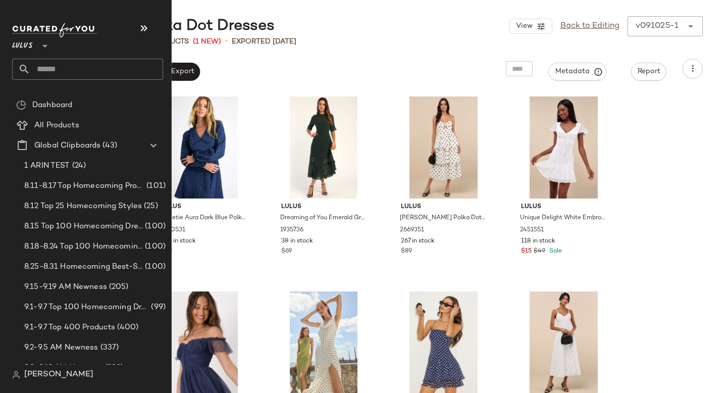
click at [80, 71] on input "text" at bounding box center [96, 69] width 133 height 21
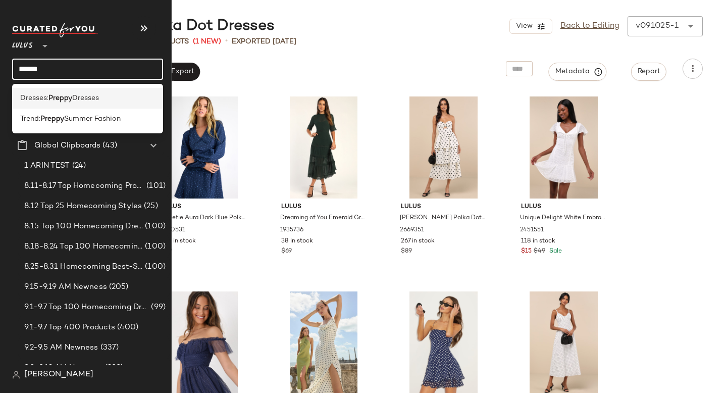
type input "******"
click at [78, 102] on span "Dresses" at bounding box center [85, 98] width 27 height 11
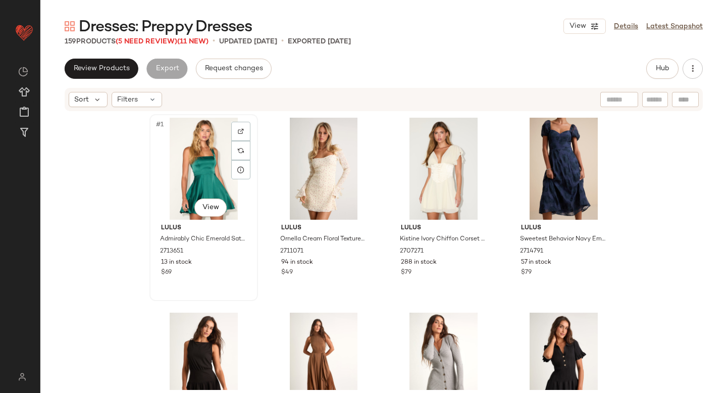
click at [211, 184] on div "#1 View" at bounding box center [203, 169] width 101 height 102
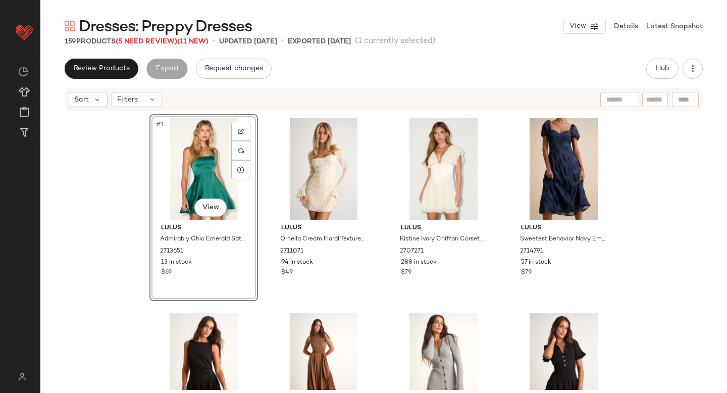
click at [352, 81] on div "Review Products Export Request changes Hub Sort Filters #1 View Lulus Admirably…" at bounding box center [383, 247] width 686 height 377
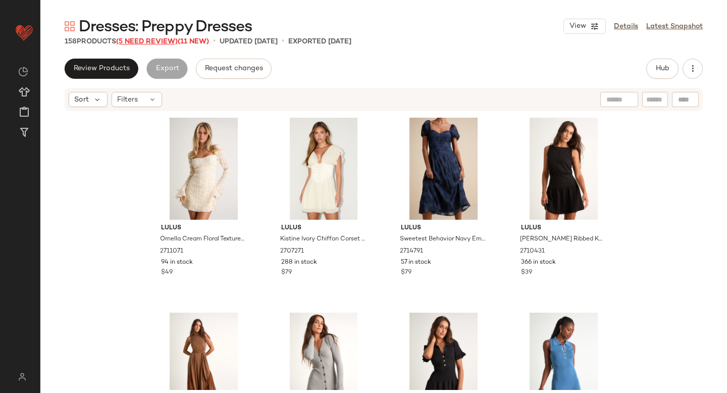
click at [152, 39] on span "(5 Need Review)" at bounding box center [147, 42] width 62 height 8
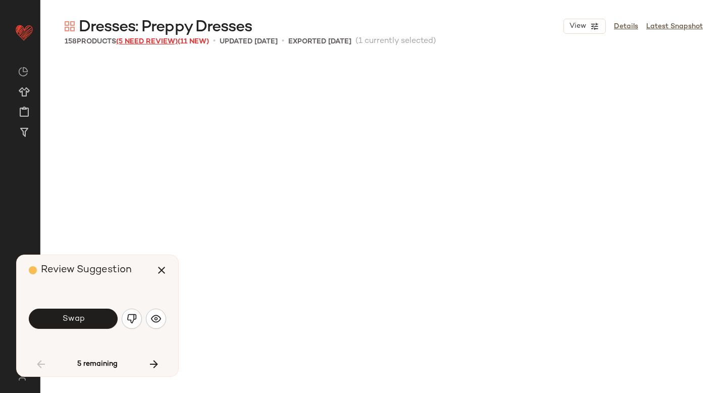
scroll to position [1169, 0]
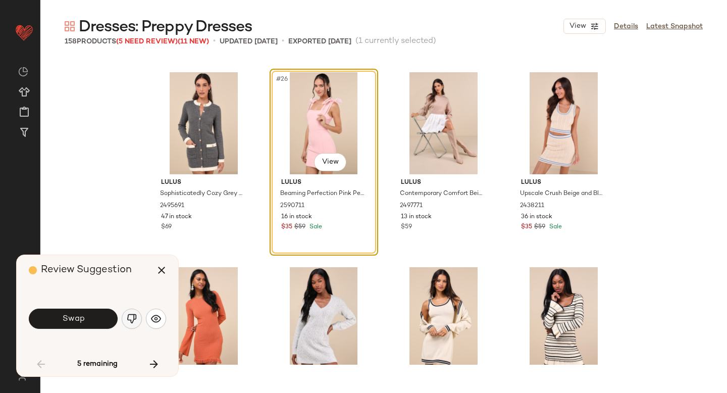
click at [133, 318] on img "button" at bounding box center [132, 318] width 10 height 10
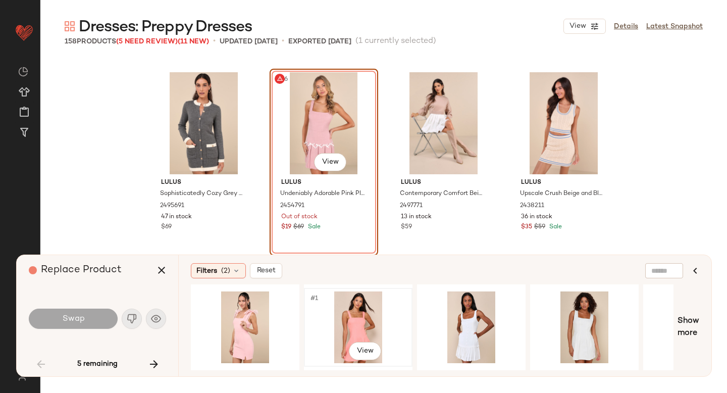
click at [327, 314] on div "#1 View" at bounding box center [357, 327] width 101 height 72
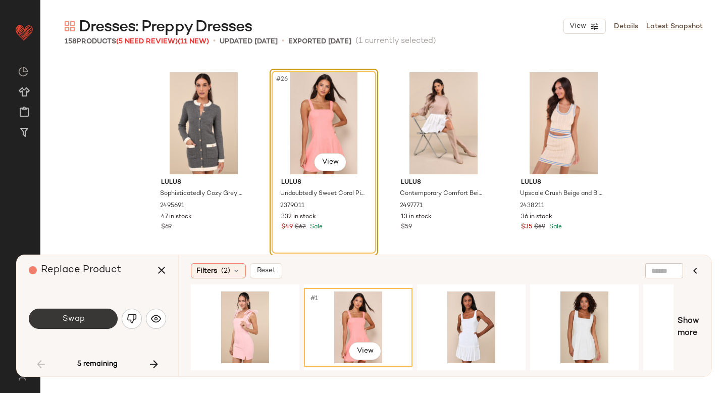
click at [82, 314] on span "Swap" at bounding box center [73, 319] width 23 height 10
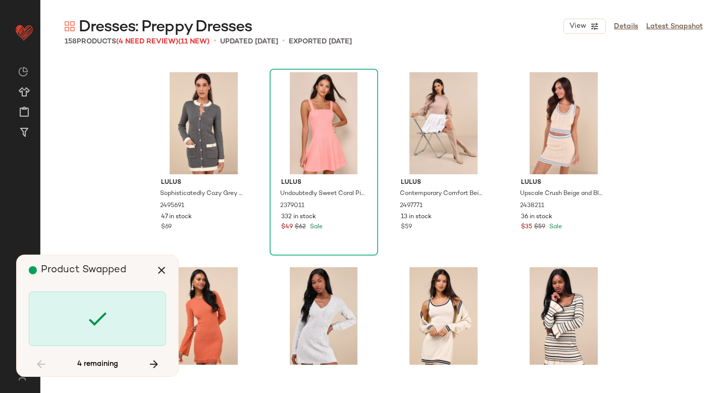
scroll to position [4481, 0]
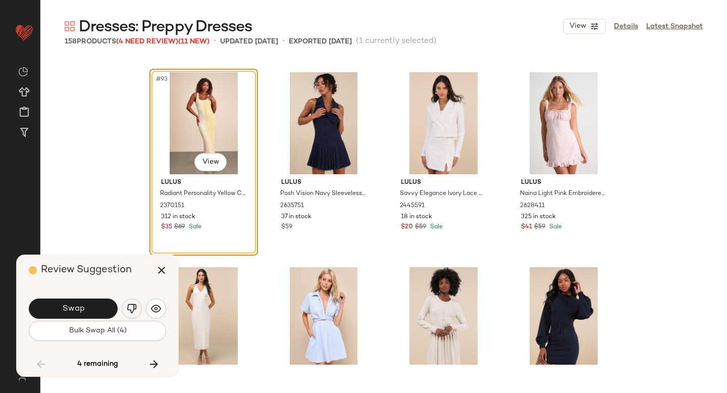
click at [133, 312] on img "button" at bounding box center [132, 308] width 10 height 10
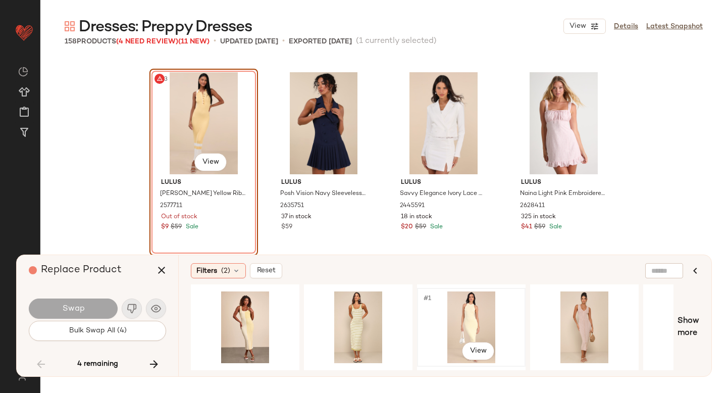
click at [464, 313] on div "#1 View" at bounding box center [470, 327] width 101 height 72
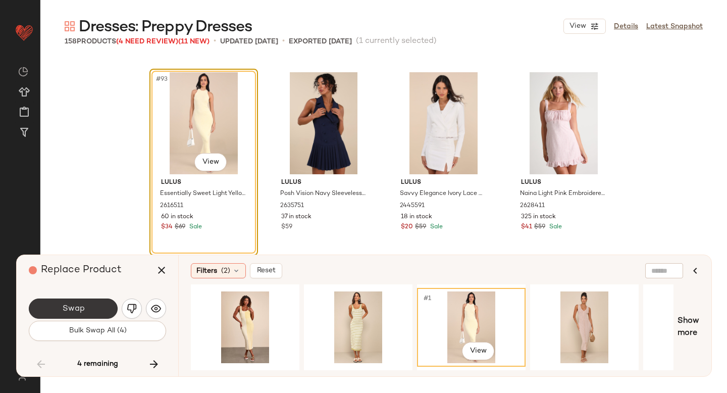
click at [85, 302] on button "Swap" at bounding box center [73, 308] width 89 height 20
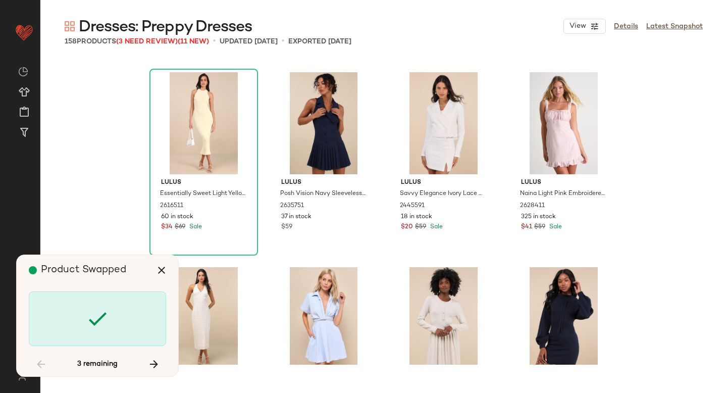
scroll to position [6040, 0]
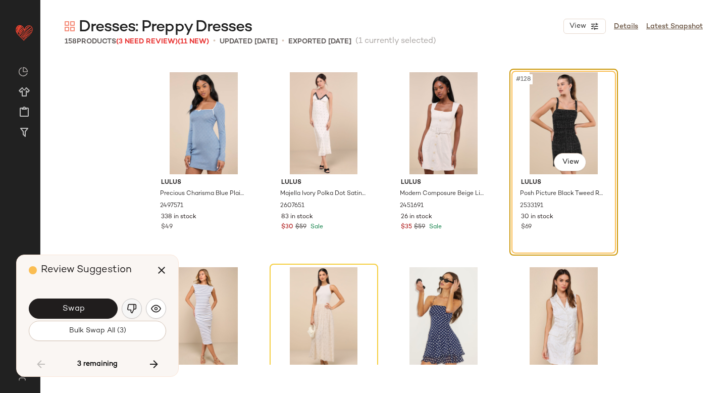
click at [132, 306] on img "button" at bounding box center [132, 308] width 10 height 10
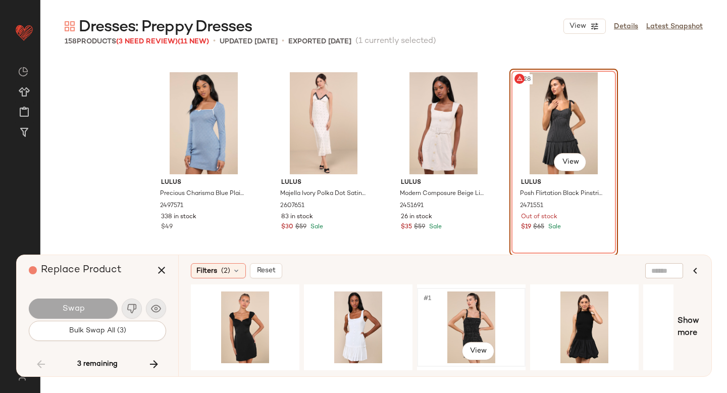
click at [489, 299] on div "#1 View" at bounding box center [470, 327] width 101 height 72
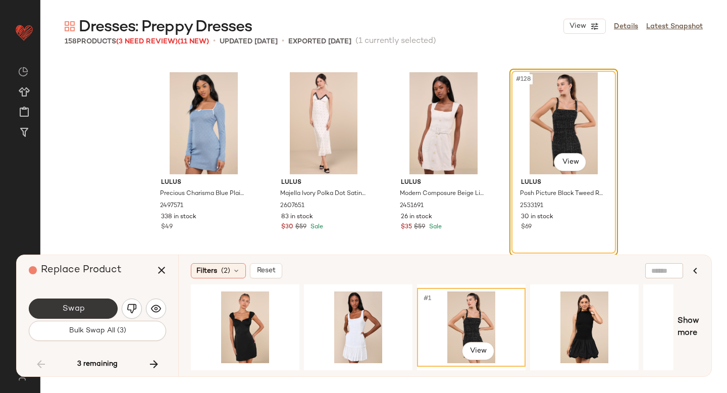
click at [71, 310] on span "Swap" at bounding box center [73, 309] width 23 height 10
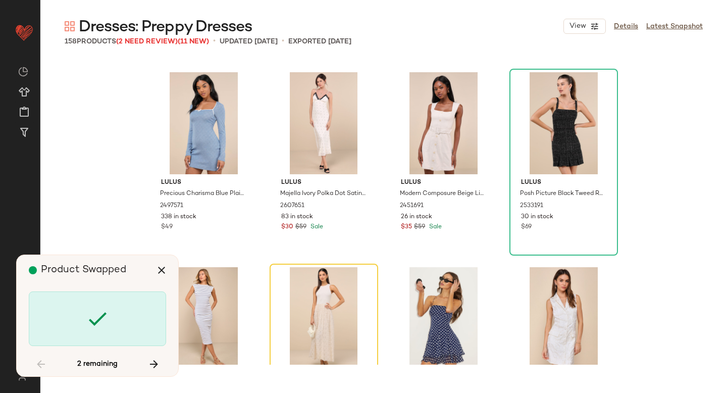
scroll to position [6234, 0]
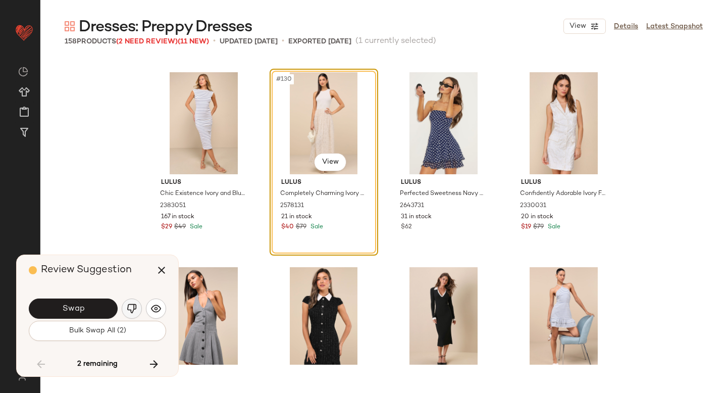
click at [125, 307] on button "button" at bounding box center [132, 308] width 20 height 20
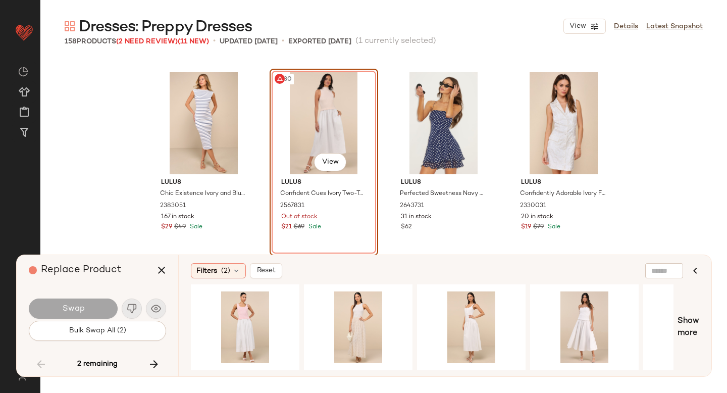
click at [351, 123] on div "#130 View" at bounding box center [323, 123] width 101 height 102
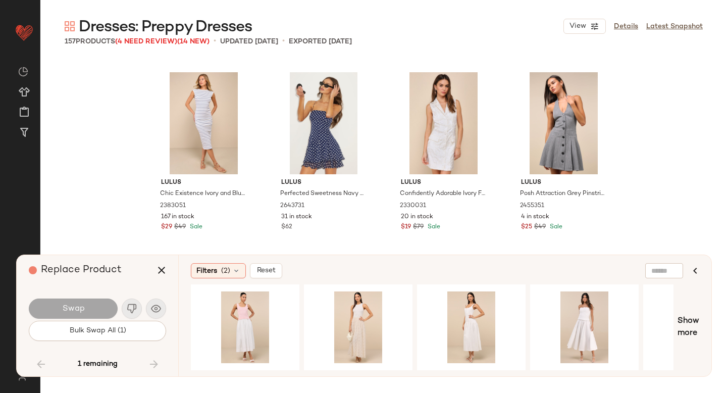
click at [104, 360] on span "1 remaining" at bounding box center [98, 363] width 40 height 9
click at [119, 337] on button "Bulk Swap All (1)" at bounding box center [97, 331] width 137 height 20
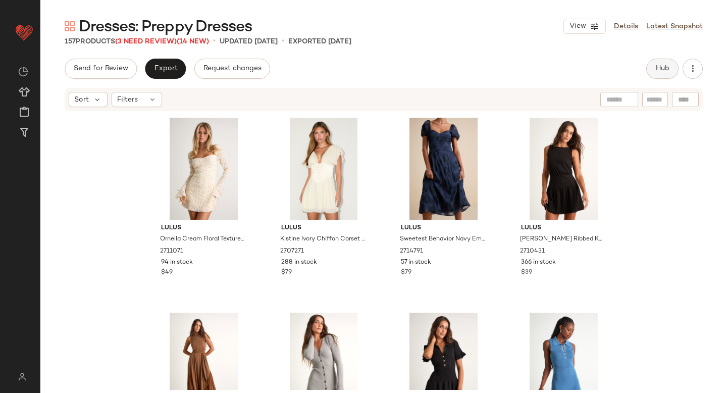
click at [665, 73] on button "Hub" at bounding box center [662, 69] width 32 height 20
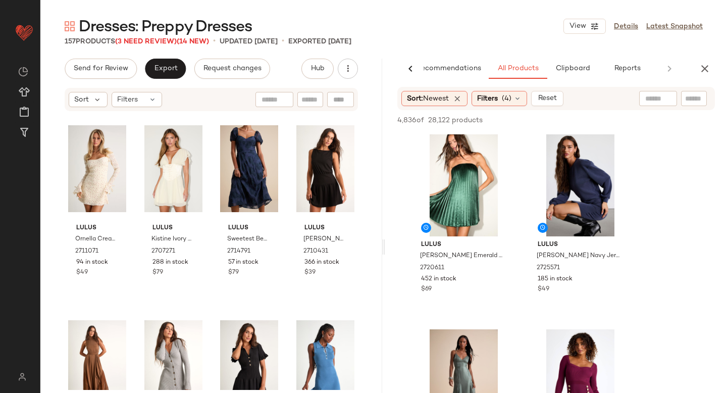
scroll to position [160, 0]
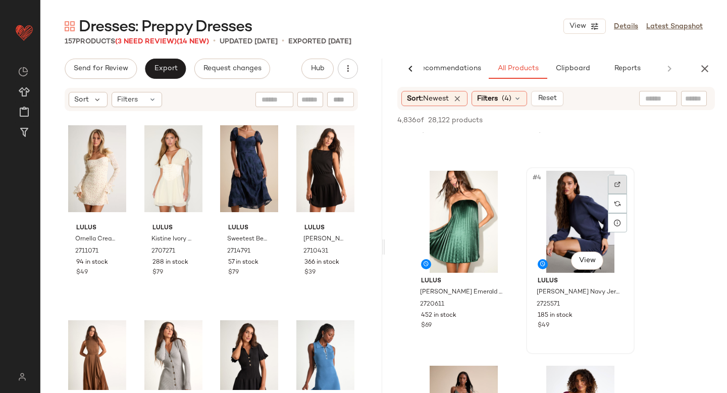
click at [611, 182] on div at bounding box center [617, 184] width 19 height 19
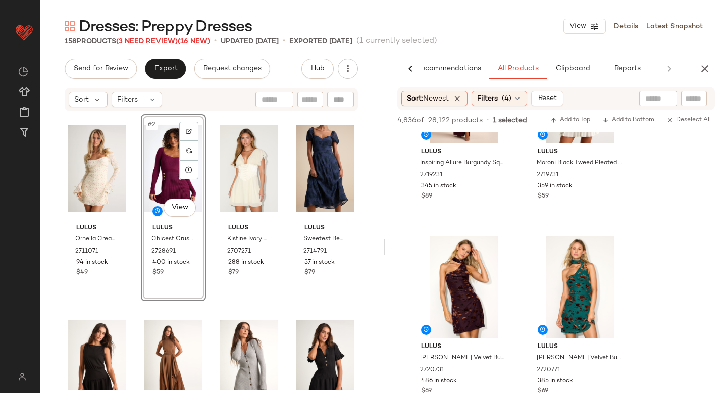
scroll to position [1614, 0]
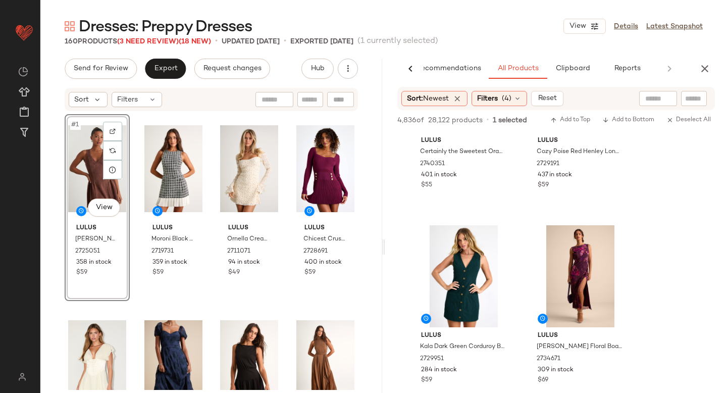
scroll to position [4241, 0]
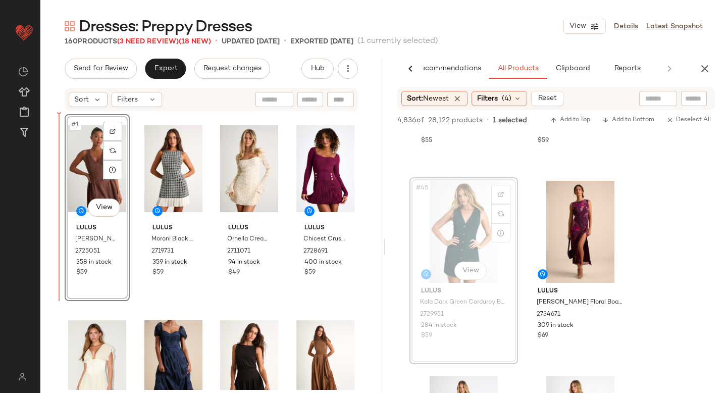
drag, startPoint x: 476, startPoint y: 236, endPoint x: 93, endPoint y: 280, distance: 385.1
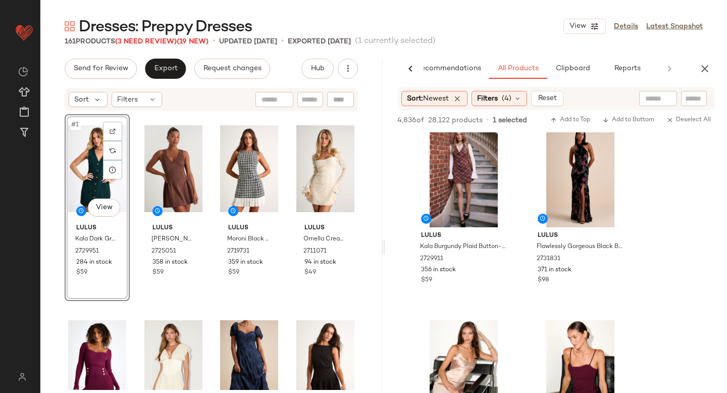
scroll to position [5552, 0]
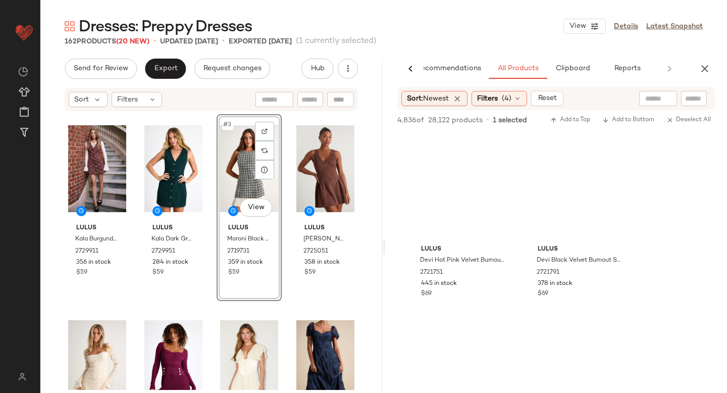
scroll to position [10597, 0]
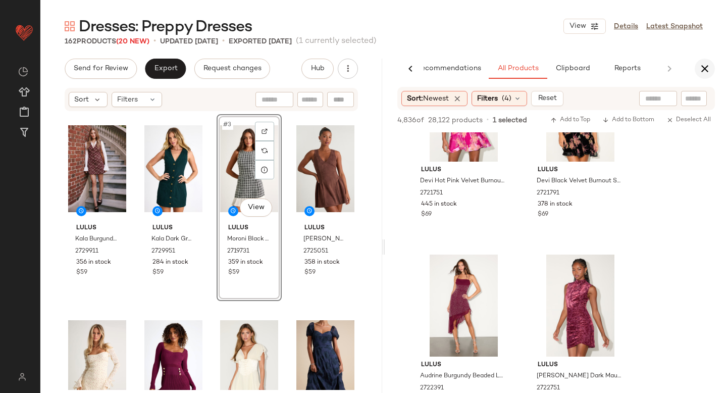
click at [704, 62] on button "button" at bounding box center [705, 69] width 20 height 20
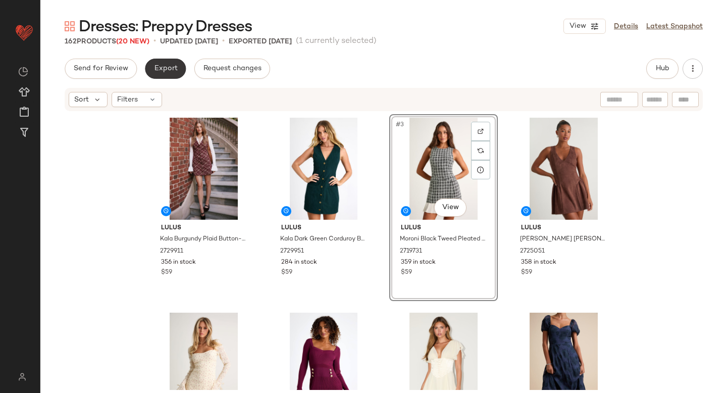
click at [177, 76] on button "Export" at bounding box center [165, 69] width 41 height 20
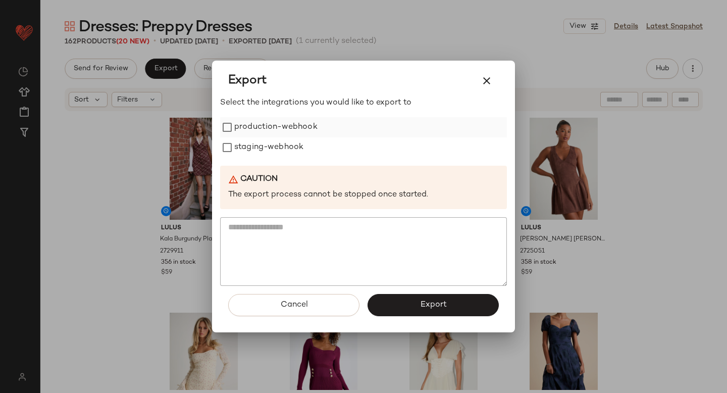
click at [260, 130] on label "production-webhook" at bounding box center [275, 127] width 83 height 20
click at [263, 148] on label "staging-webhook" at bounding box center [268, 147] width 69 height 20
click at [456, 298] on button "Export" at bounding box center [432, 305] width 131 height 22
